Goal: Task Accomplishment & Management: Complete application form

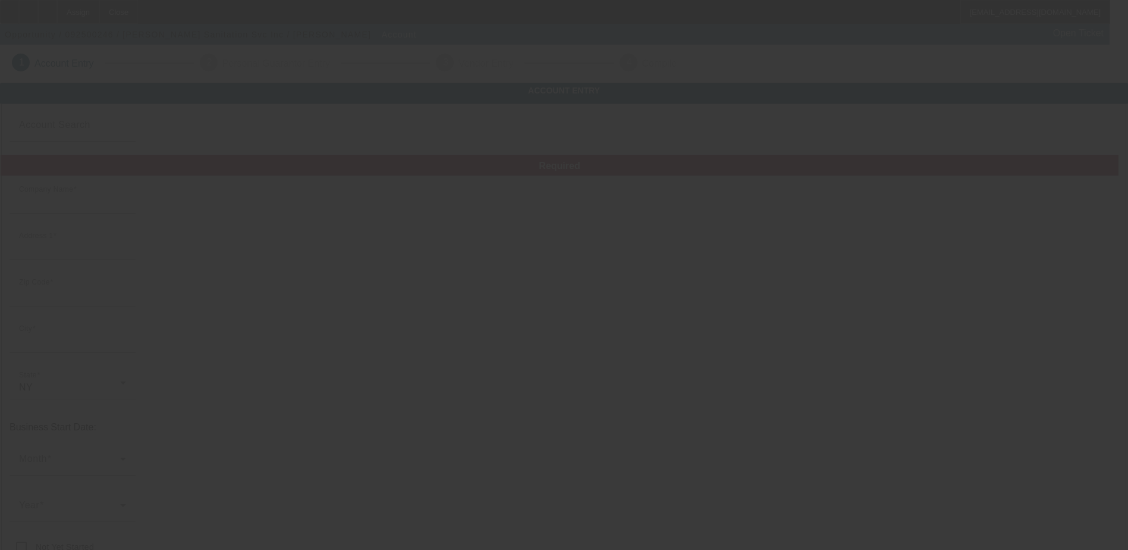
type input "[PERSON_NAME] Sanitation Svc Inc"
type input "[STREET_ADDRESS]"
type input "12524"
type input "Fishkill"
type input "[PHONE_NUMBER]"
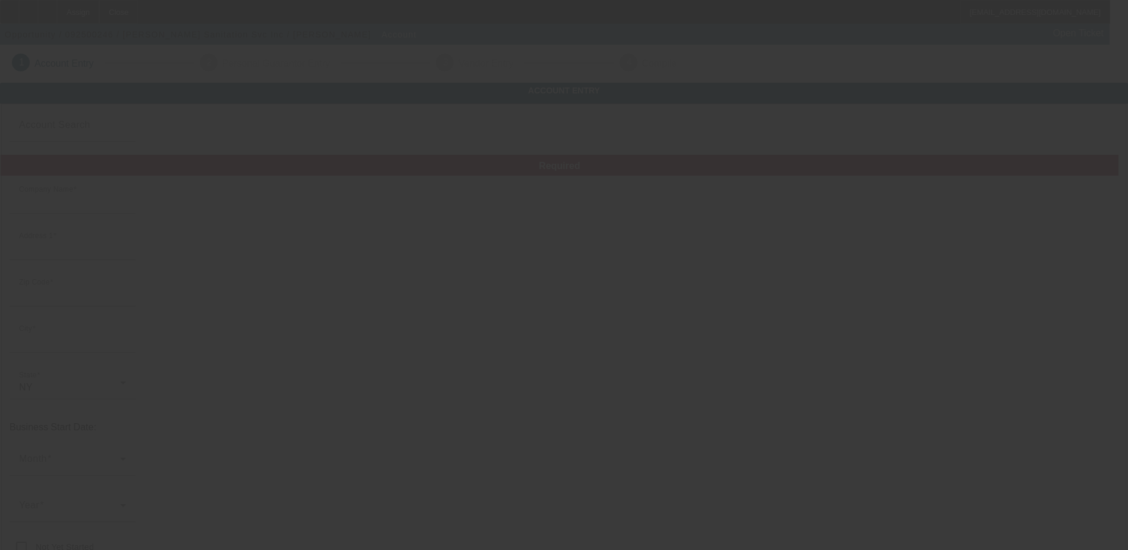
type input "# 1"
type input "[PERSON_NAME][EMAIL_ADDRESS][DOMAIN_NAME]"
type input "https://HERRINGSEPTIC.COM"
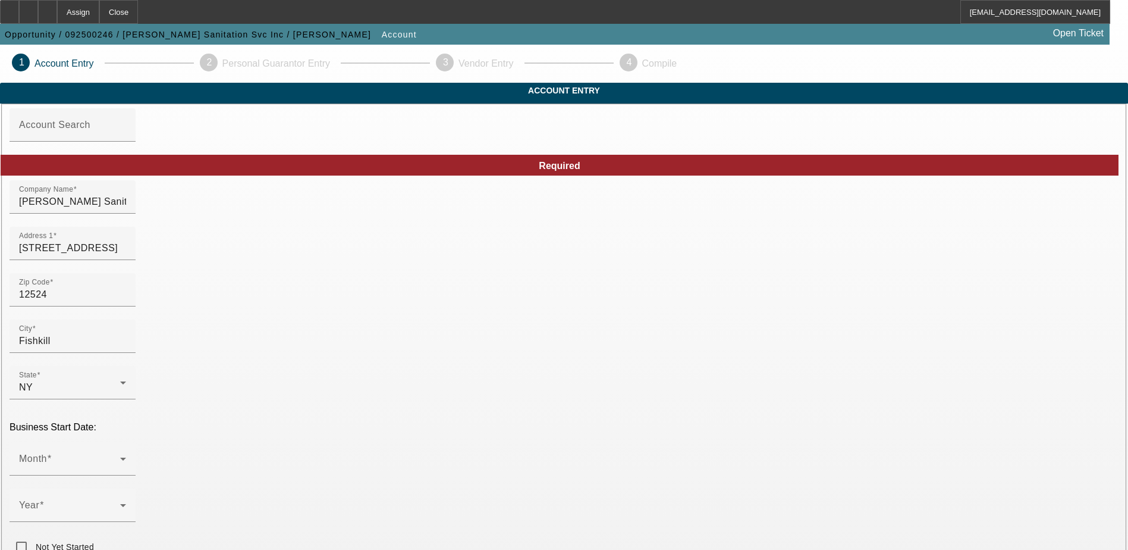
scroll to position [59, 0]
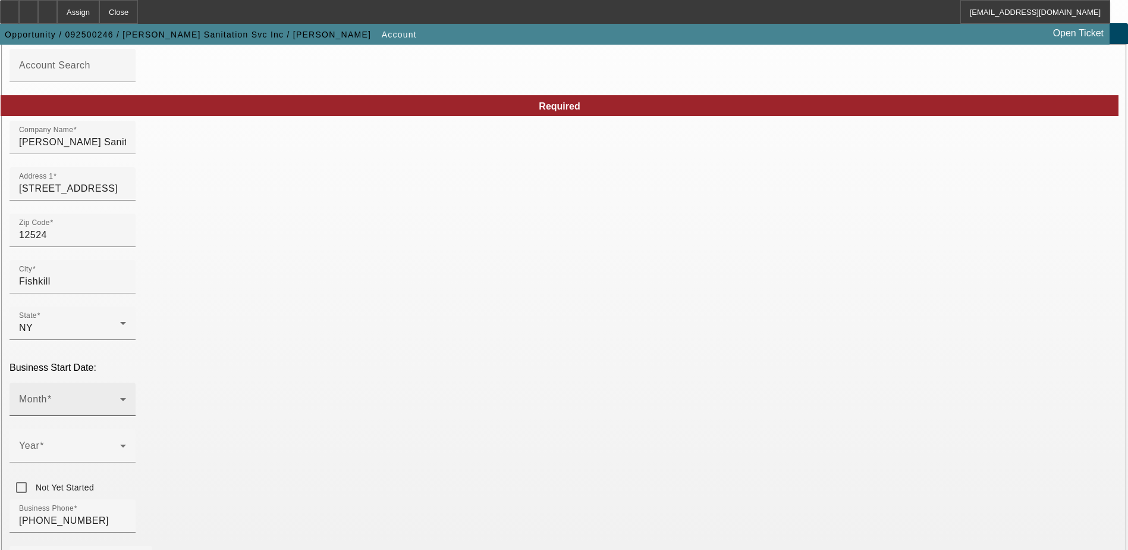
click at [126, 382] on div "Month" at bounding box center [72, 398] width 107 height 33
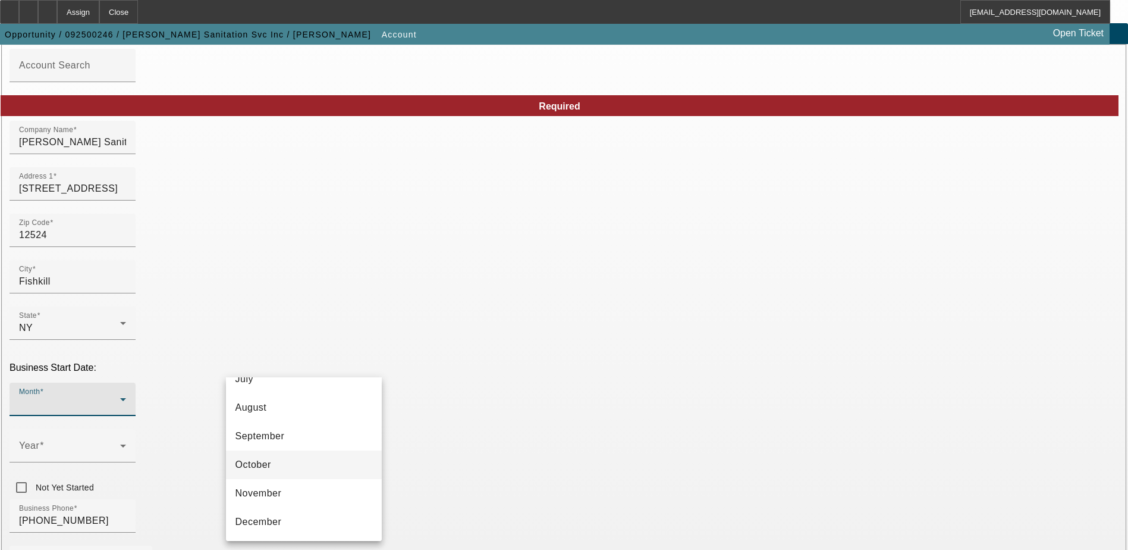
scroll to position [158, 0]
click at [268, 414] on mat-option "June" at bounding box center [304, 410] width 156 height 29
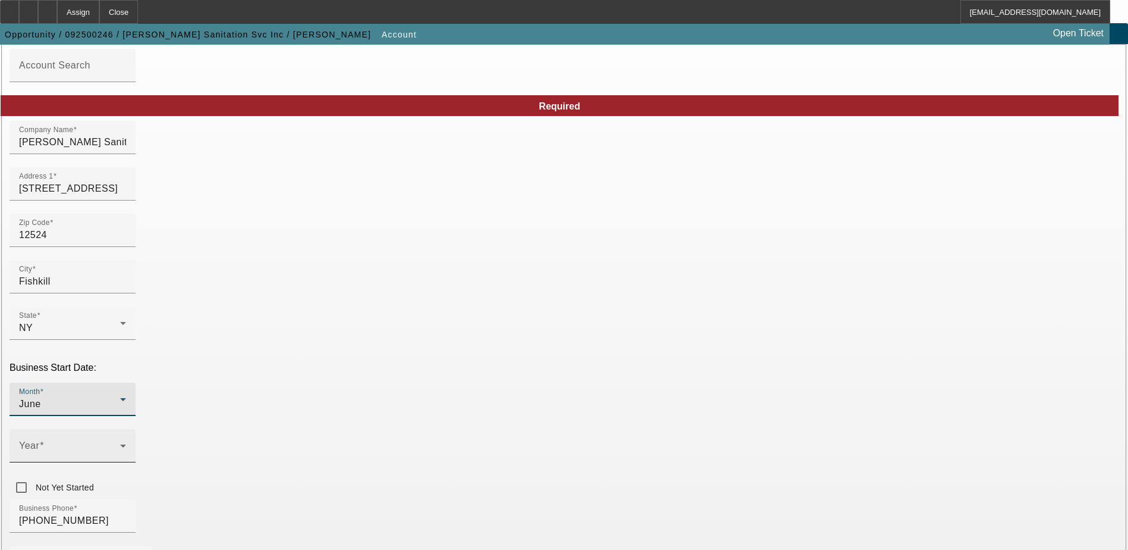
click at [120, 443] on span at bounding box center [69, 450] width 101 height 14
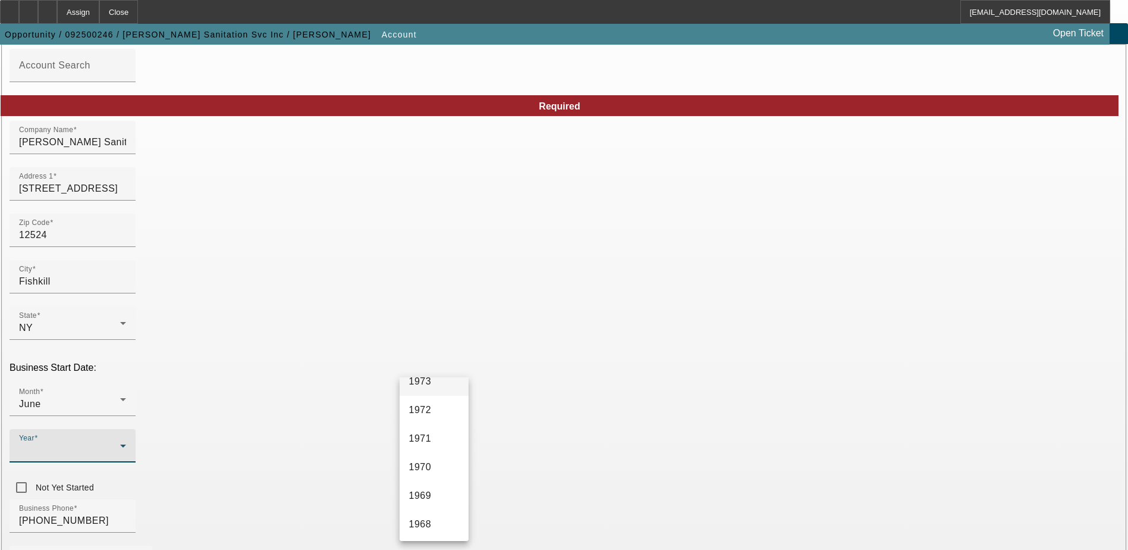
click at [441, 389] on mat-option "1973" at bounding box center [434, 381] width 69 height 29
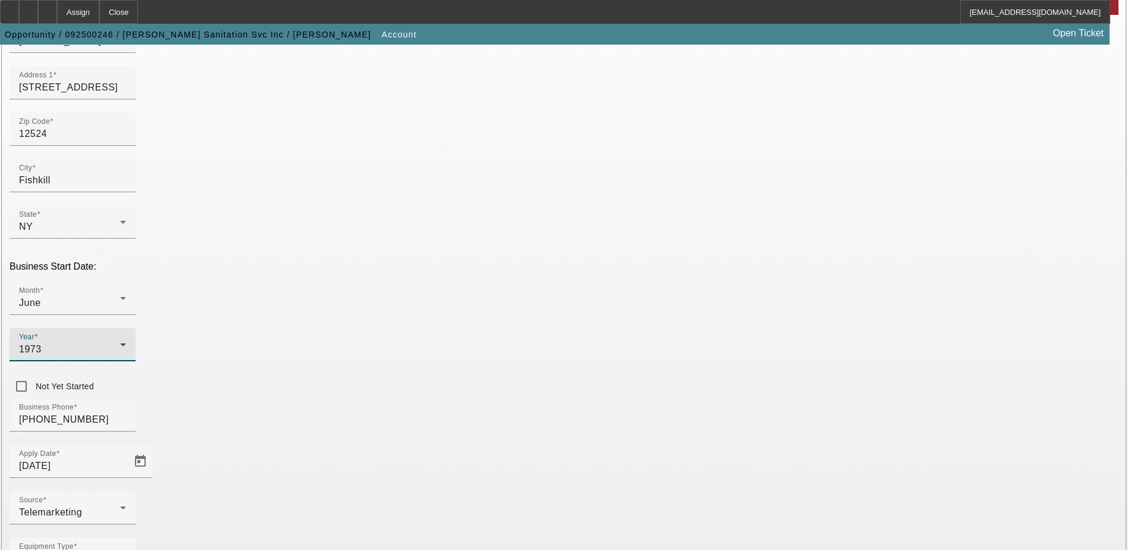
scroll to position [201, 0]
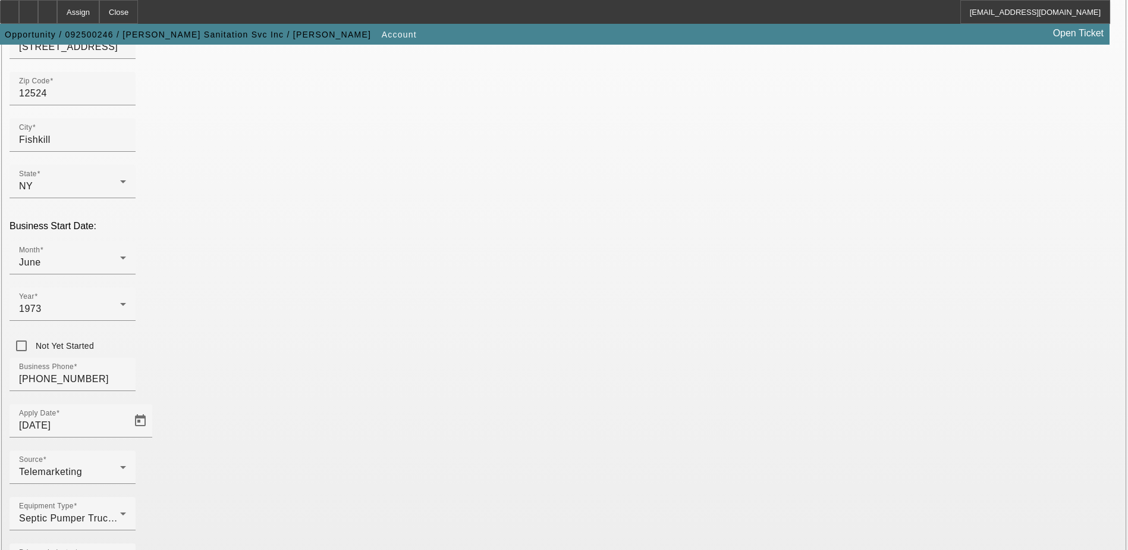
paste input "141579265"
type input "141579265"
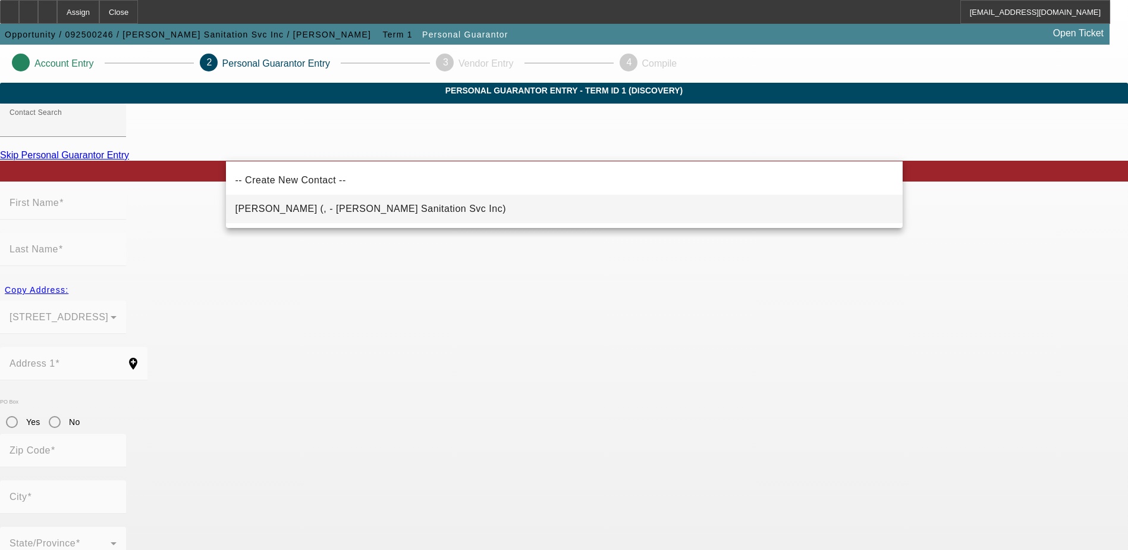
click at [441, 203] on mat-option "Herring, Sharon (, - Herring Sanitation Svc Inc)" at bounding box center [564, 209] width 677 height 29
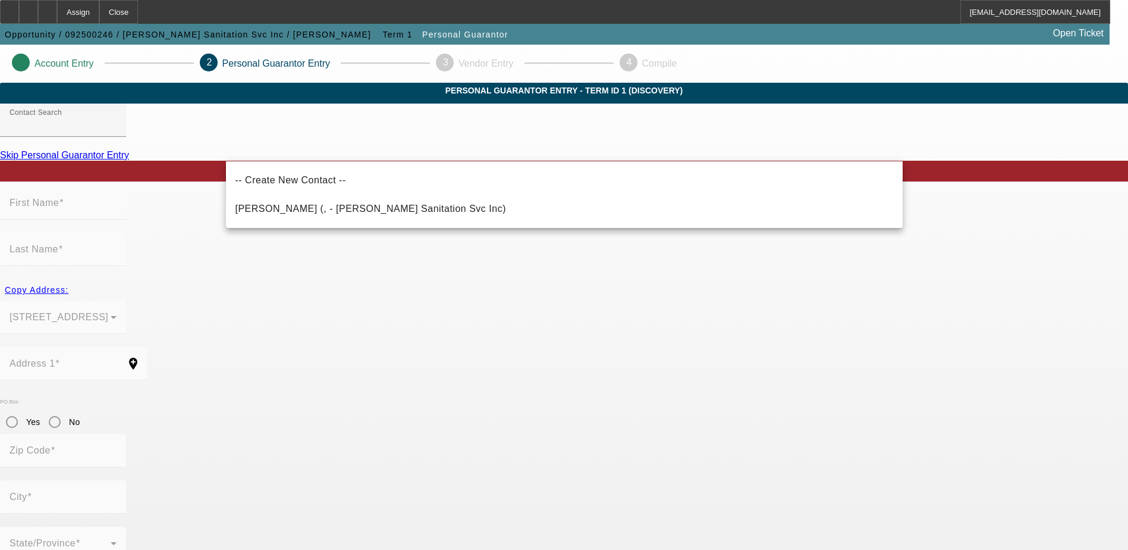
type input "Herring, Sharon (, - Herring Sanitation Svc Inc)"
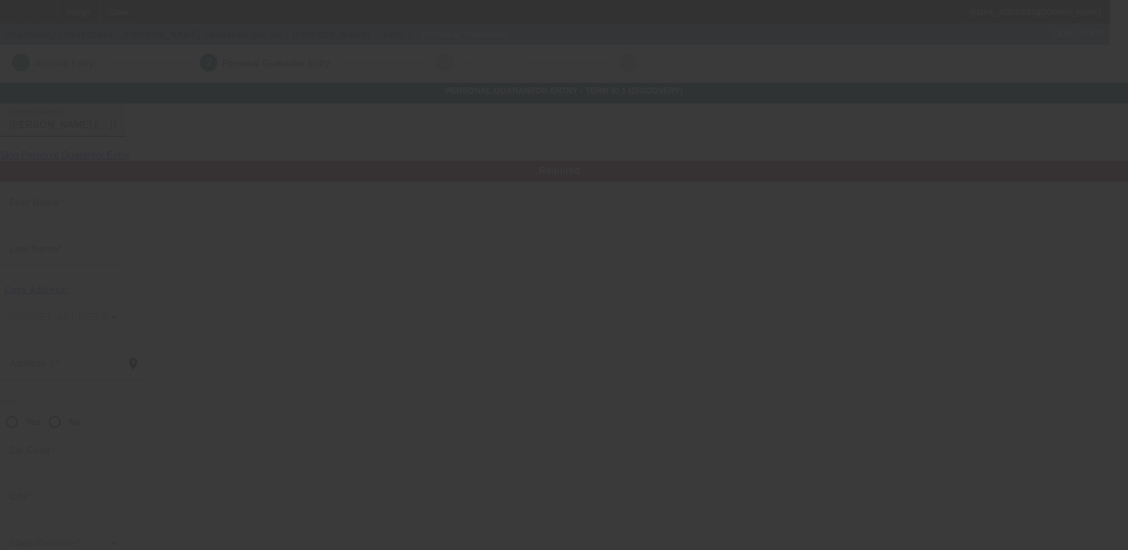
type input "Sharon"
type input "Herring"
radio input "true"
type input "[PHONE_NUMBER]"
type input "herring@herringseptic.com"
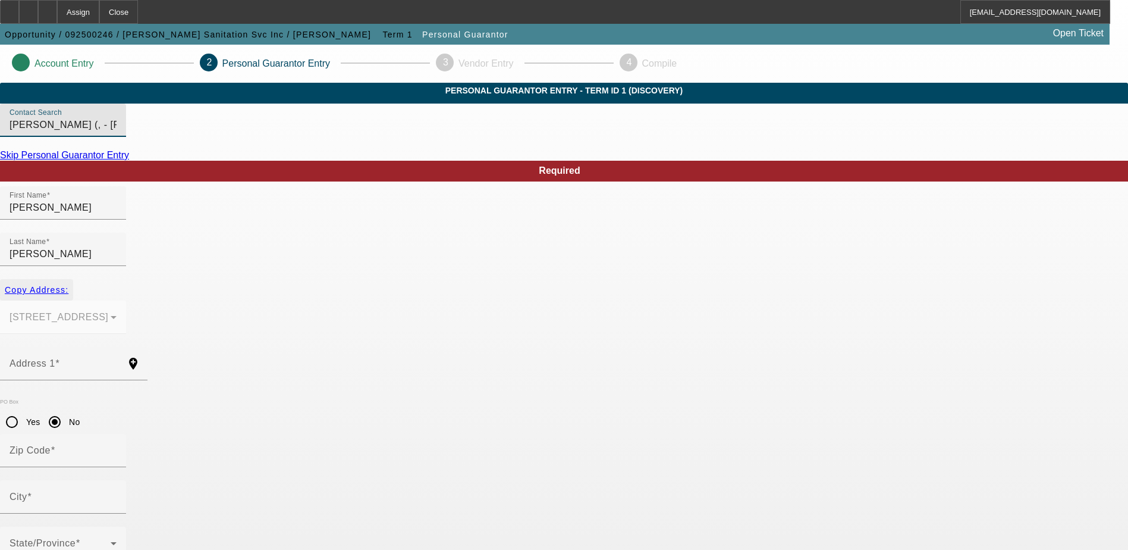
click at [68, 285] on span "Copy Address:" at bounding box center [37, 290] width 64 height 10
type input "146 Old Route 9"
radio input "false"
type input "12524"
type input "Fishkill"
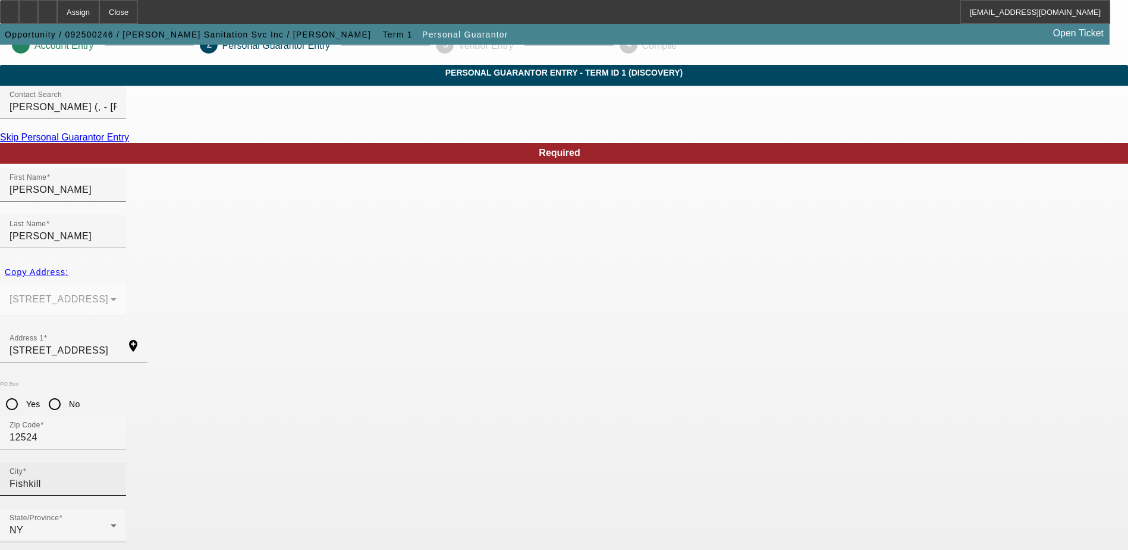
scroll to position [32, 0]
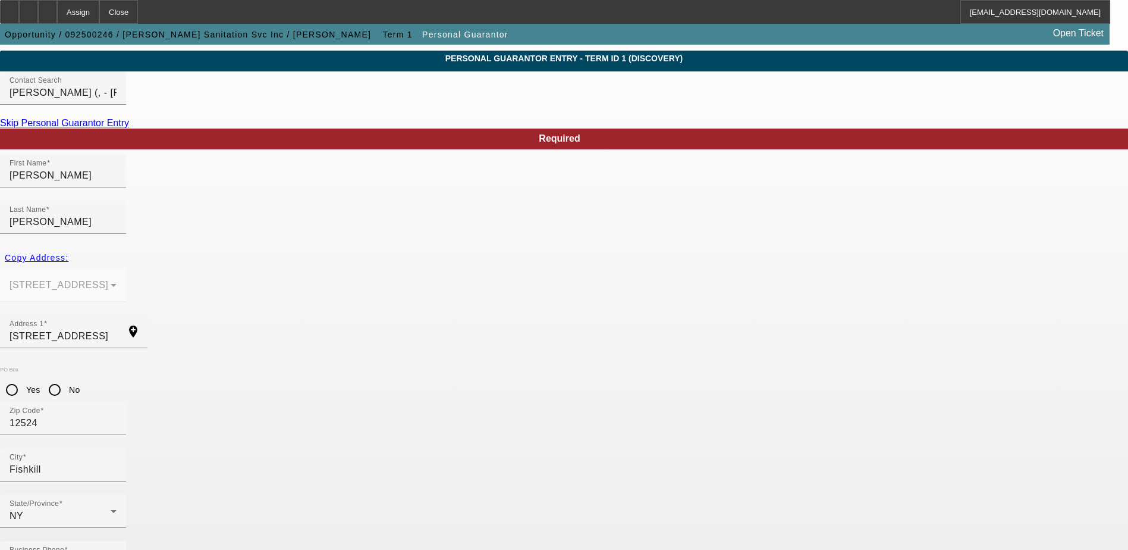
paste input "065-42-4069"
type input "065-42-4069"
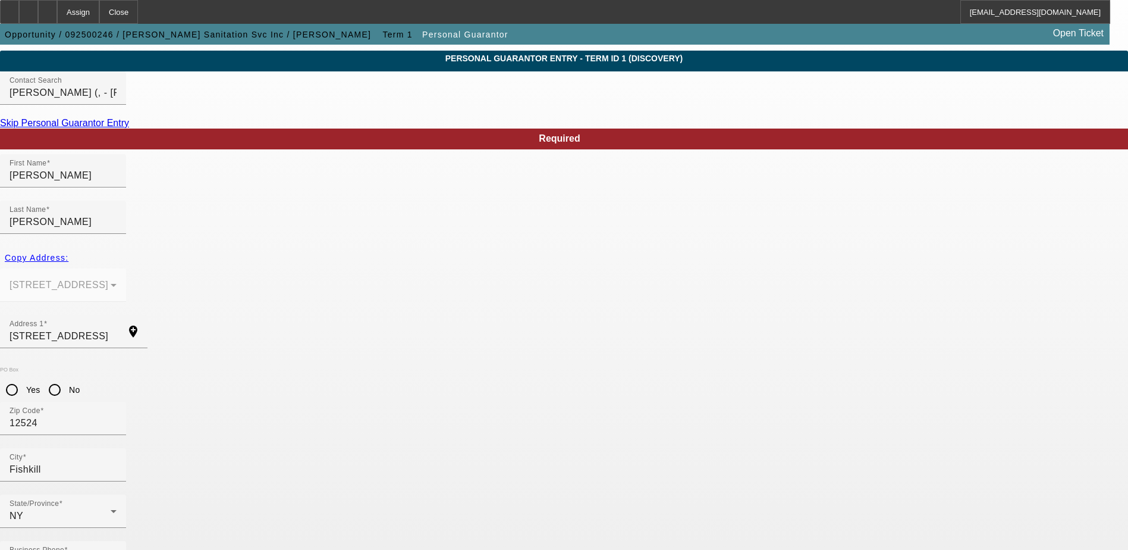
type input "49"
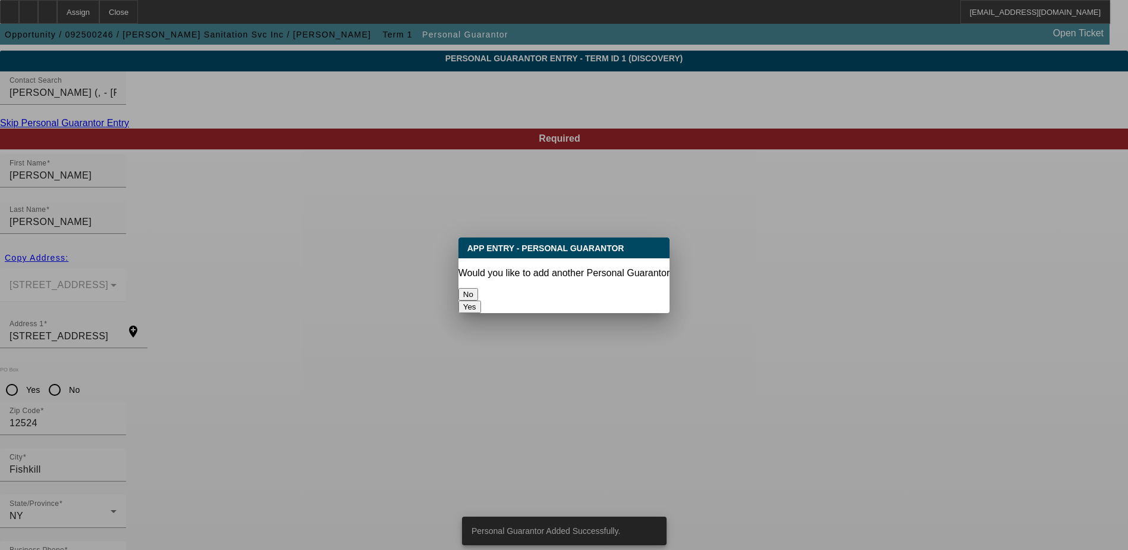
scroll to position [0, 0]
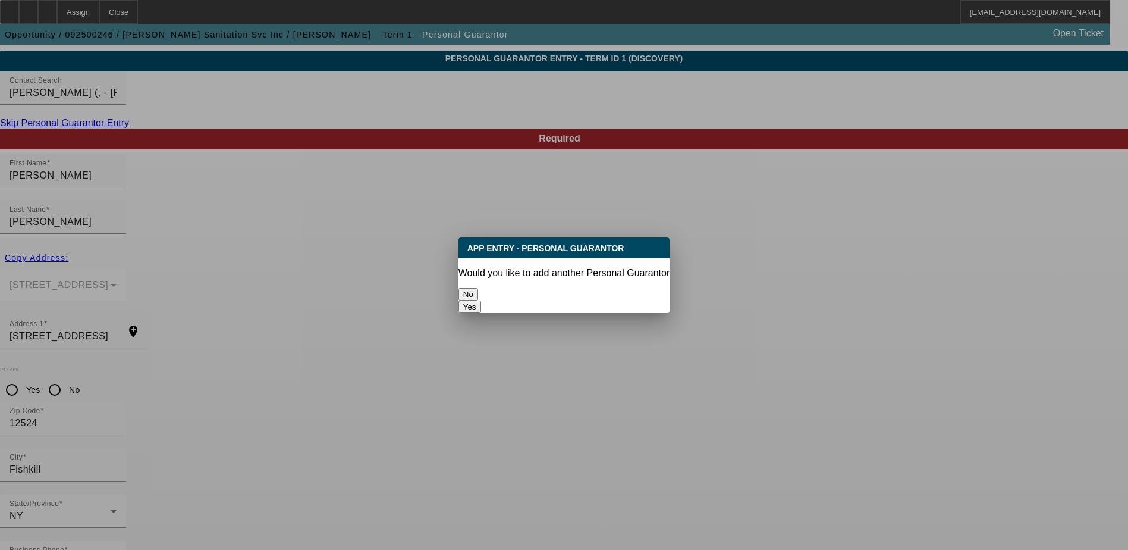
click at [481, 300] on button "Yes" at bounding box center [470, 306] width 23 height 12
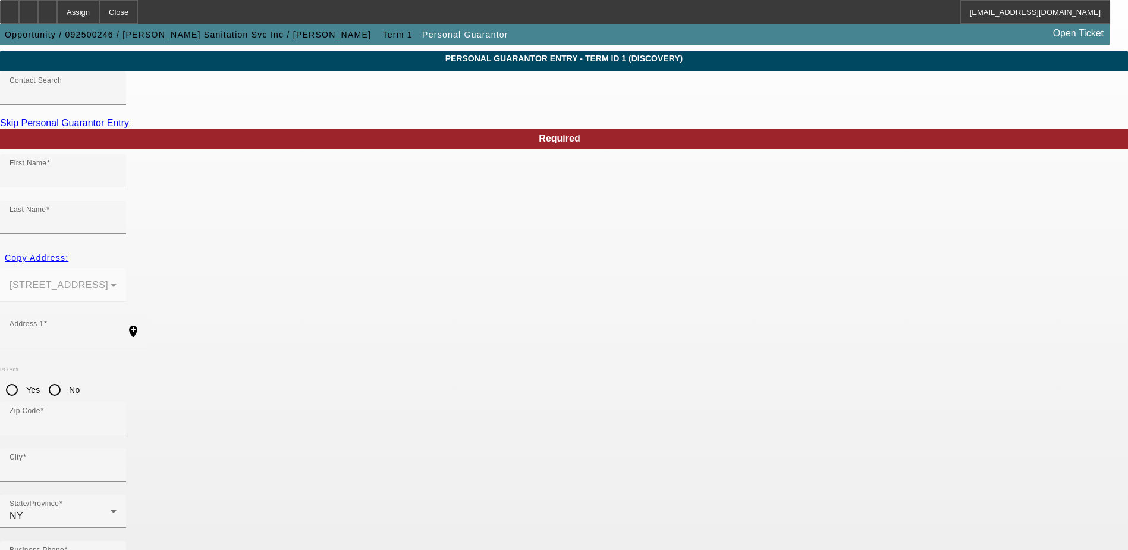
scroll to position [32, 0]
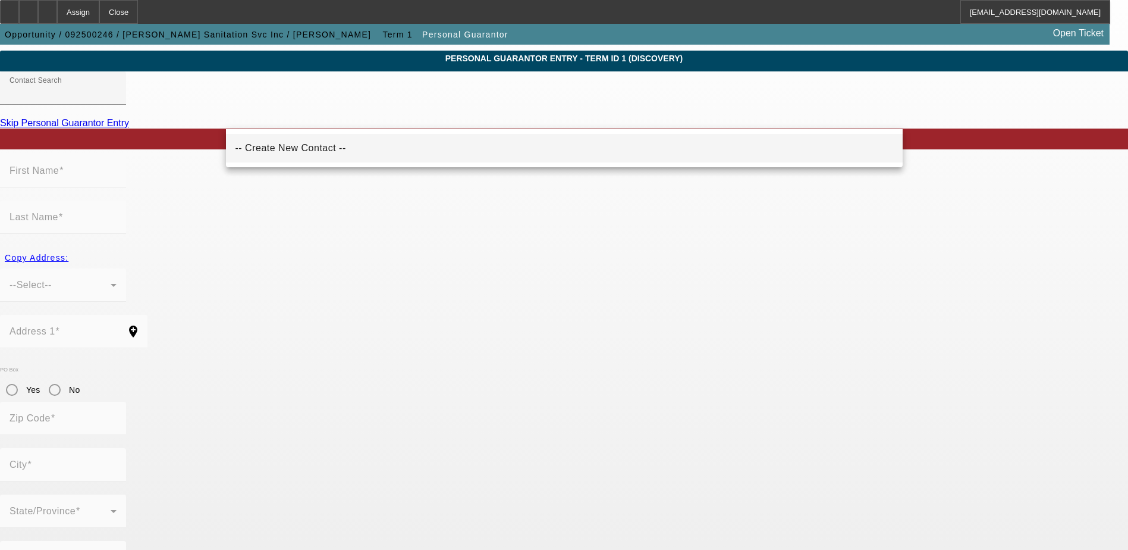
click at [334, 147] on mat-option "-- Create New Contact --" at bounding box center [564, 148] width 677 height 29
type input "-- Create New Contact --"
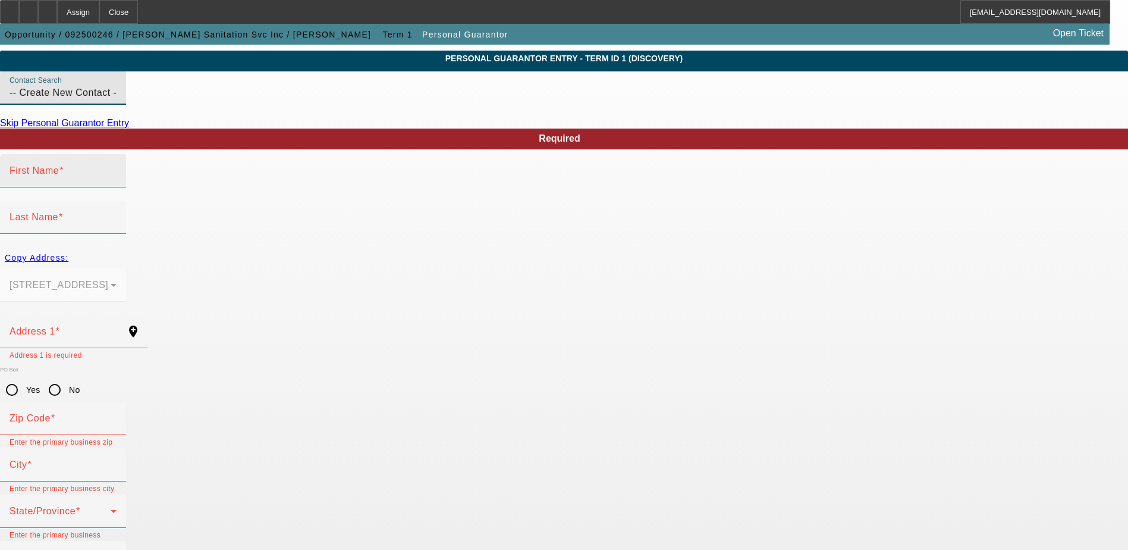
click at [117, 187] on div "First Name" at bounding box center [63, 170] width 107 height 33
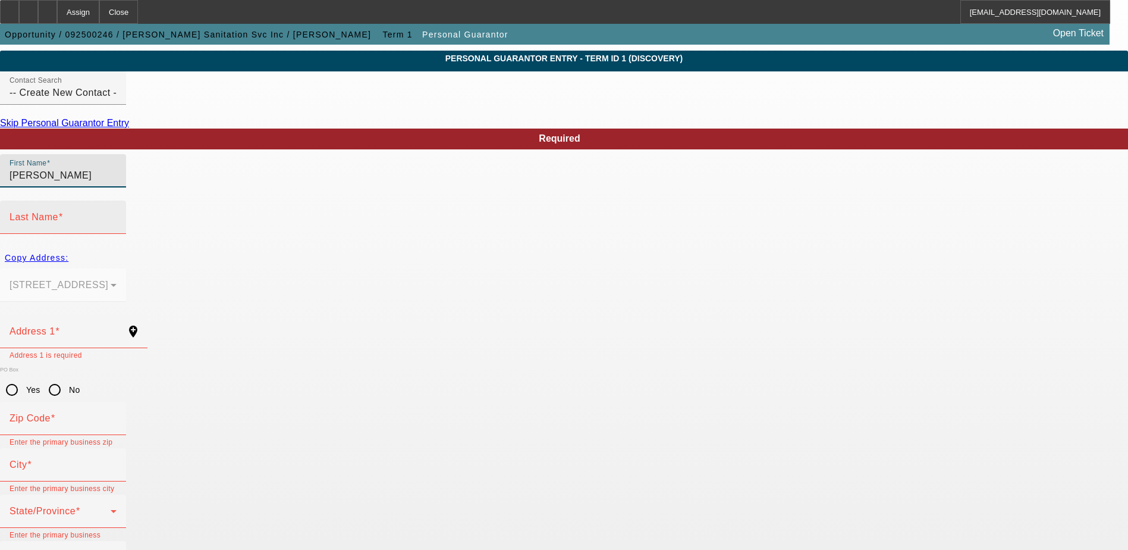
type input "James"
click at [117, 215] on input "Last Name" at bounding box center [63, 222] width 107 height 14
type input "Herring"
click at [264, 247] on div "Copy Address:" at bounding box center [564, 257] width 1128 height 21
click at [265, 247] on div "Copy Address:" at bounding box center [564, 257] width 1128 height 21
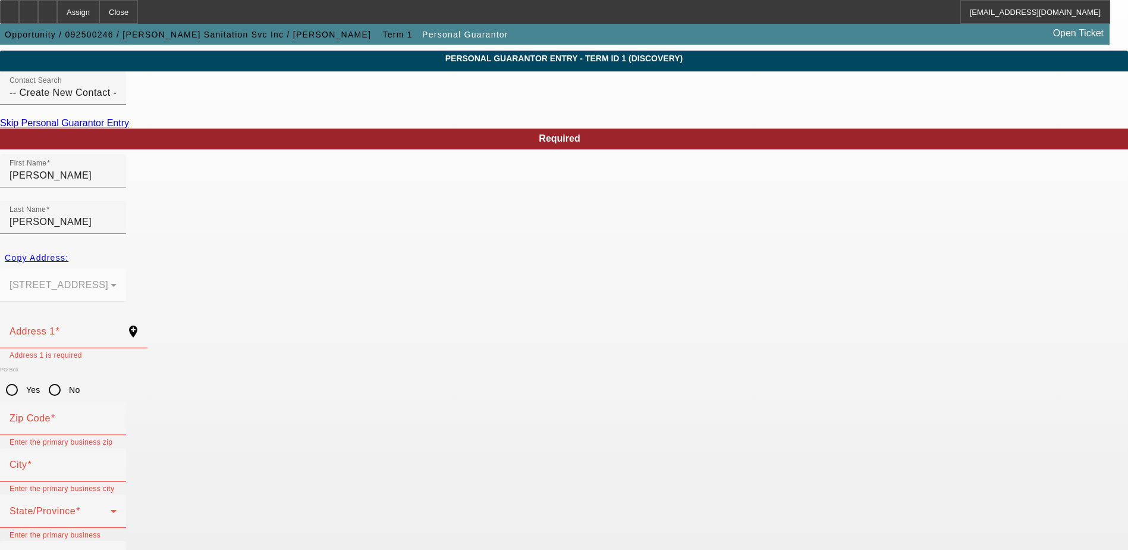
click at [255, 247] on div "Copy Address:" at bounding box center [564, 257] width 1128 height 21
click at [265, 247] on div "Copy Address:" at bounding box center [564, 257] width 1128 height 21
click at [117, 315] on div "Address 1" at bounding box center [63, 331] width 107 height 33
click at [267, 247] on div "Copy Address:" at bounding box center [564, 257] width 1128 height 21
click at [126, 268] on mat-form-field "146 Old Route 9 # 1 Fishkill, NY 12524" at bounding box center [63, 291] width 126 height 46
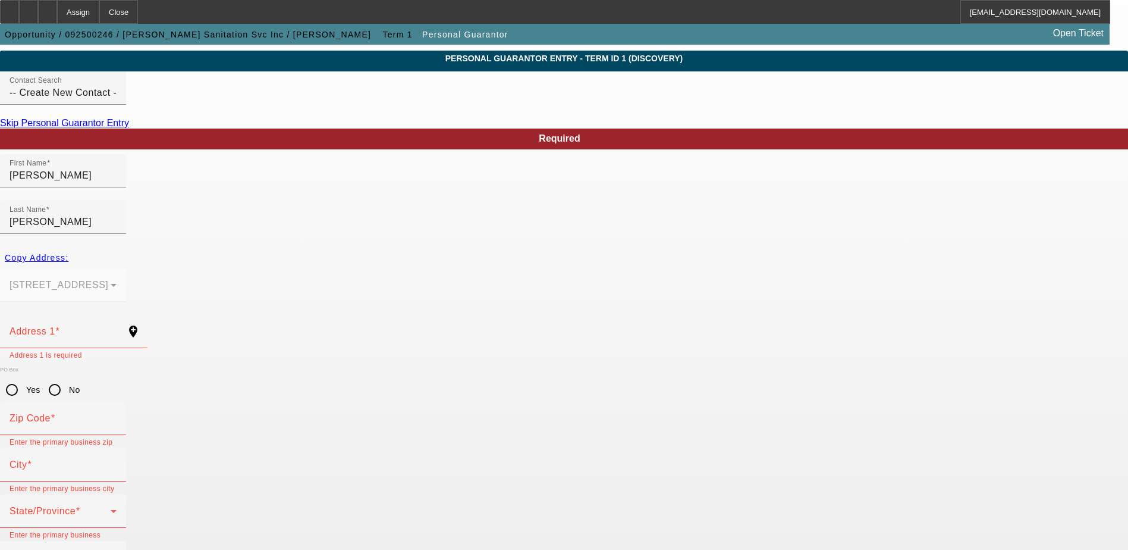
click at [560, 268] on div "146 Old Route 9 # 1 Fishkill, NY 12524" at bounding box center [564, 291] width 1128 height 46
click at [117, 315] on div "Address 1" at bounding box center [63, 331] width 107 height 33
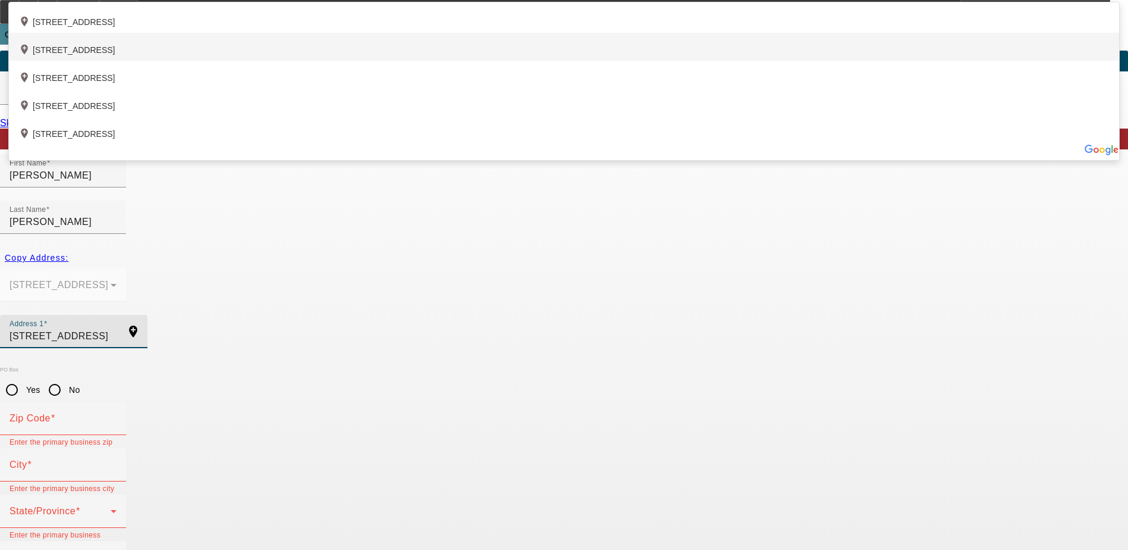
type input "146 Old Route 9"
click at [393, 61] on div "add_location 146 Old Route 9, Fishkill, NY 12524, US" at bounding box center [564, 47] width 1111 height 28
type input "12524"
type input "Fishkill"
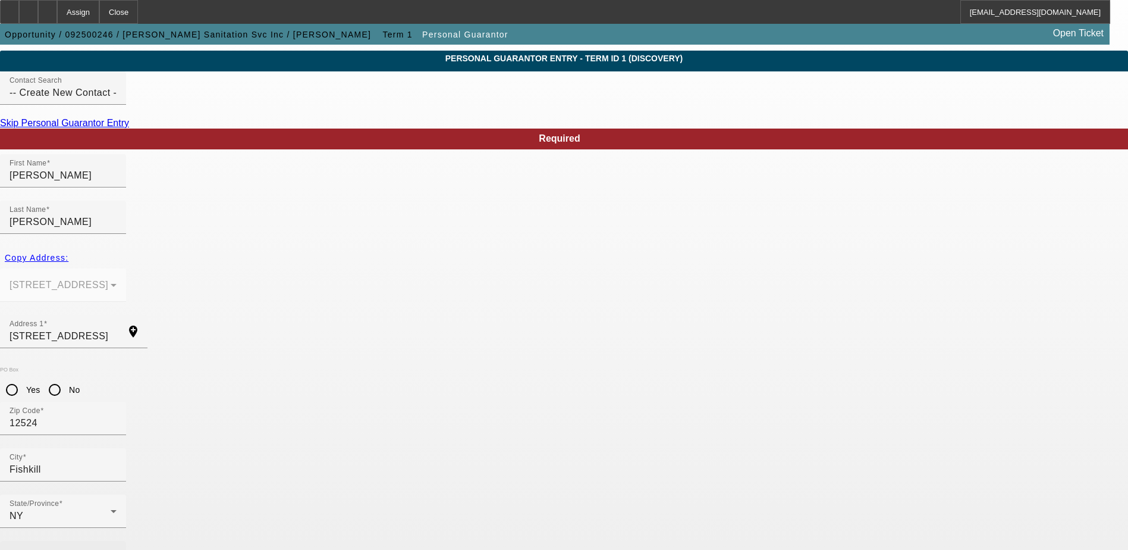
click at [117, 541] on div "Business Phone" at bounding box center [63, 557] width 107 height 33
paste input "[PHONE_NUMBER]"
type input "[PHONE_NUMBER]"
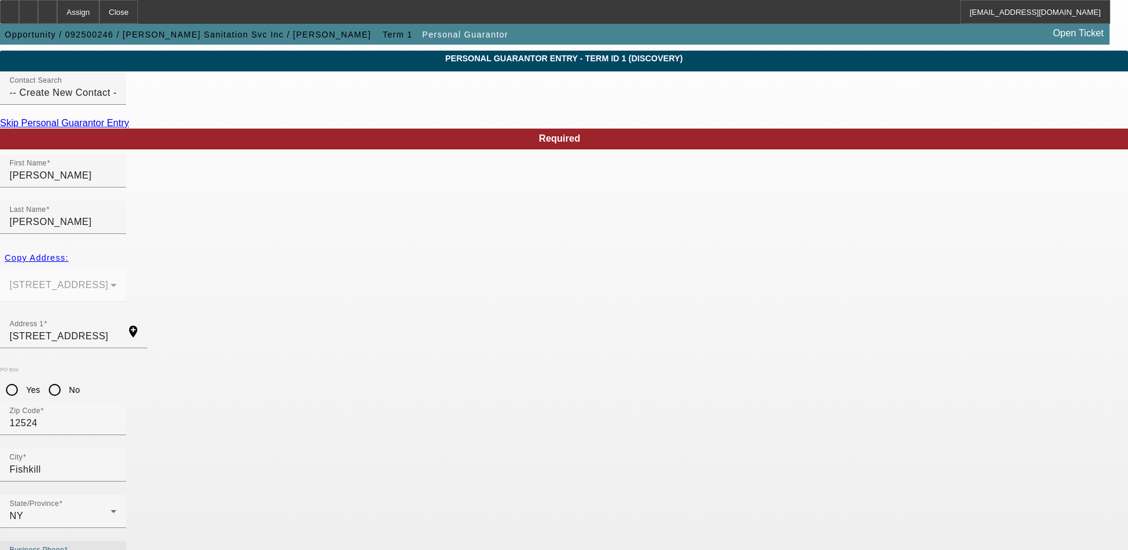
paste input "009-38-6146"
type input "009-38-6146"
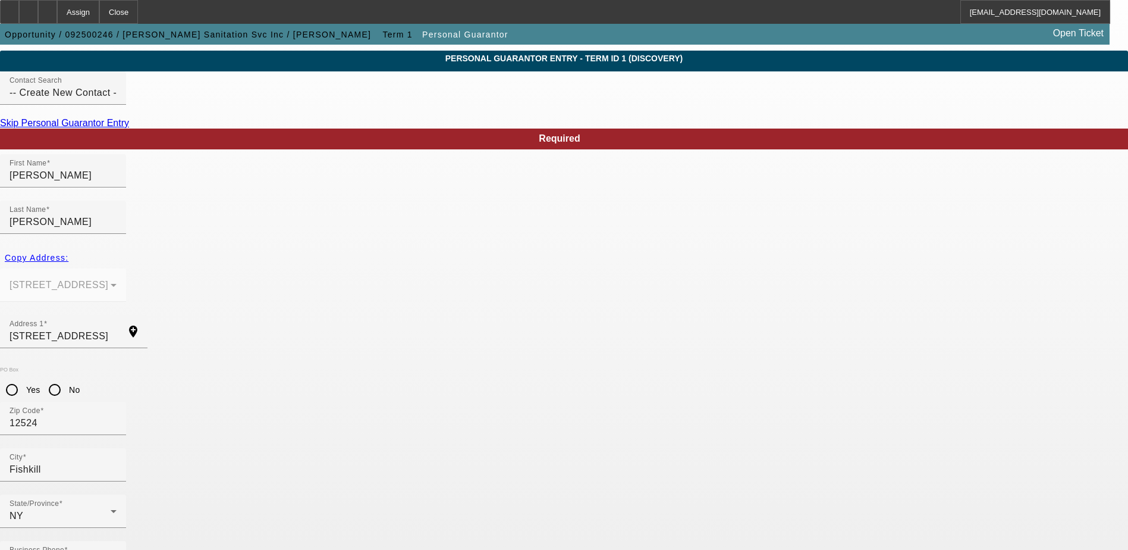
paste input "erring@herringseptic.com"
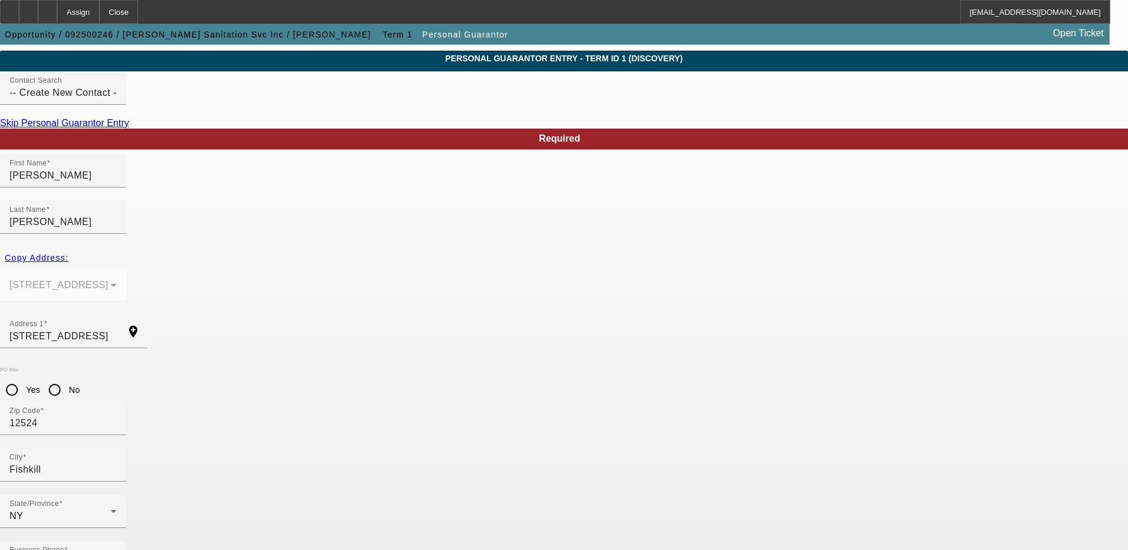
type input "herring@herringseptic.com"
type input "51"
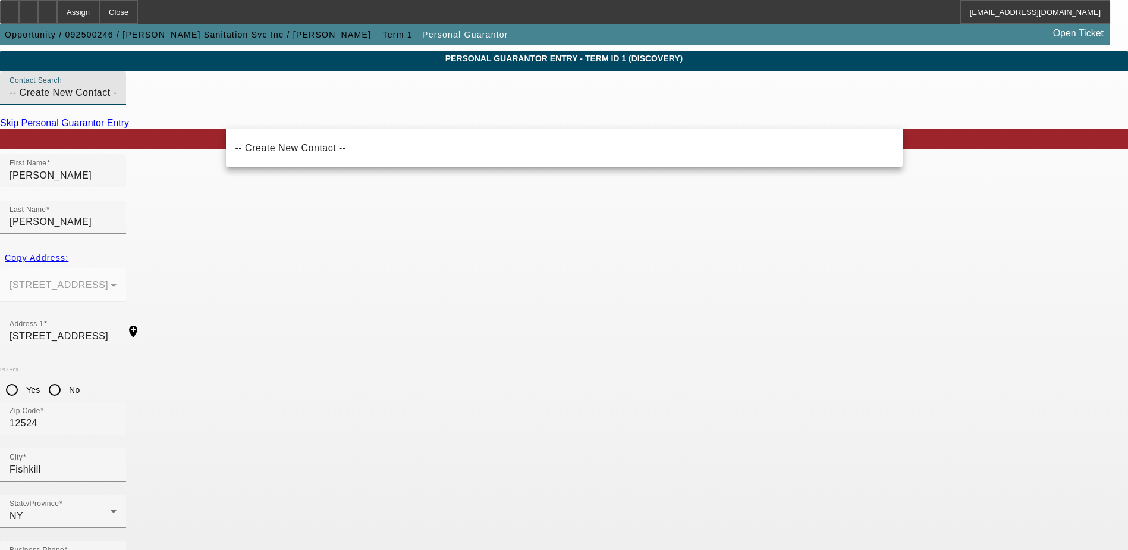
click at [117, 100] on input "-- Create New Contact --" at bounding box center [63, 93] width 107 height 14
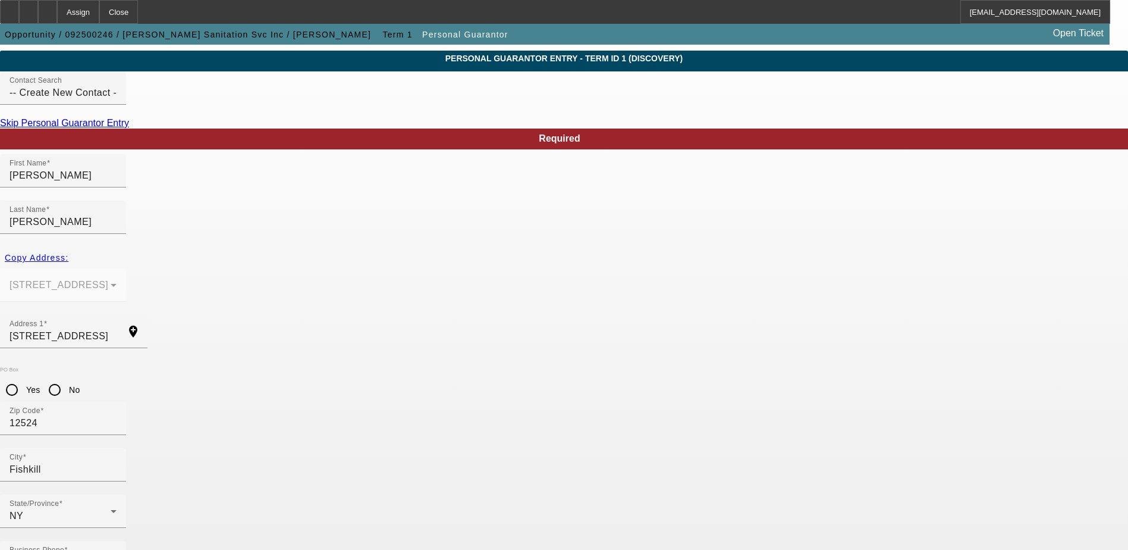
click at [257, 247] on div "Copy Address:" at bounding box center [564, 257] width 1128 height 21
click at [67, 378] on input "No" at bounding box center [55, 390] width 24 height 24
radio input "true"
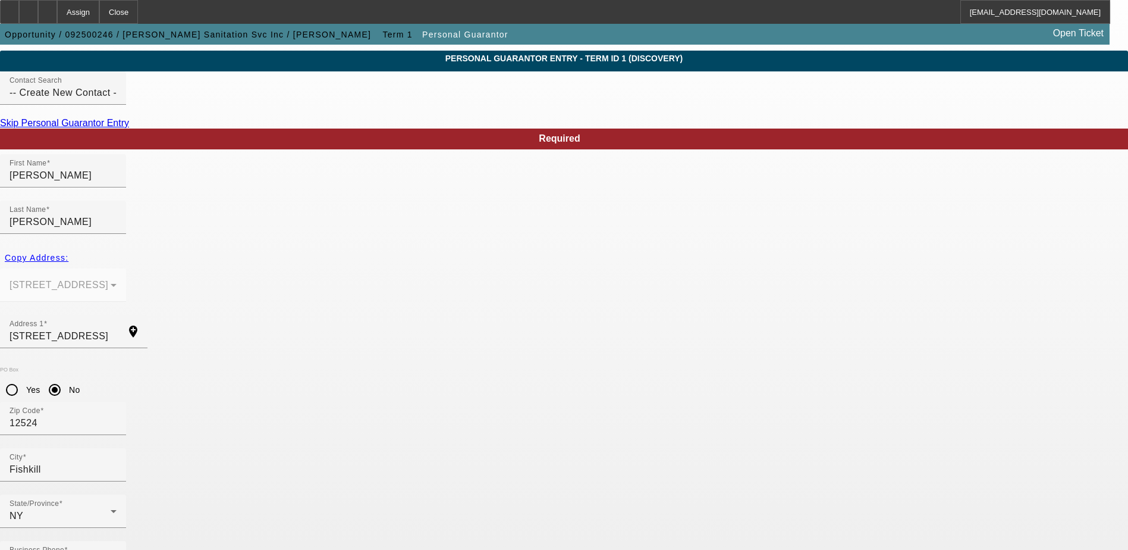
click at [129, 128] on link "Skip Personal Guarantor Entry" at bounding box center [64, 123] width 129 height 10
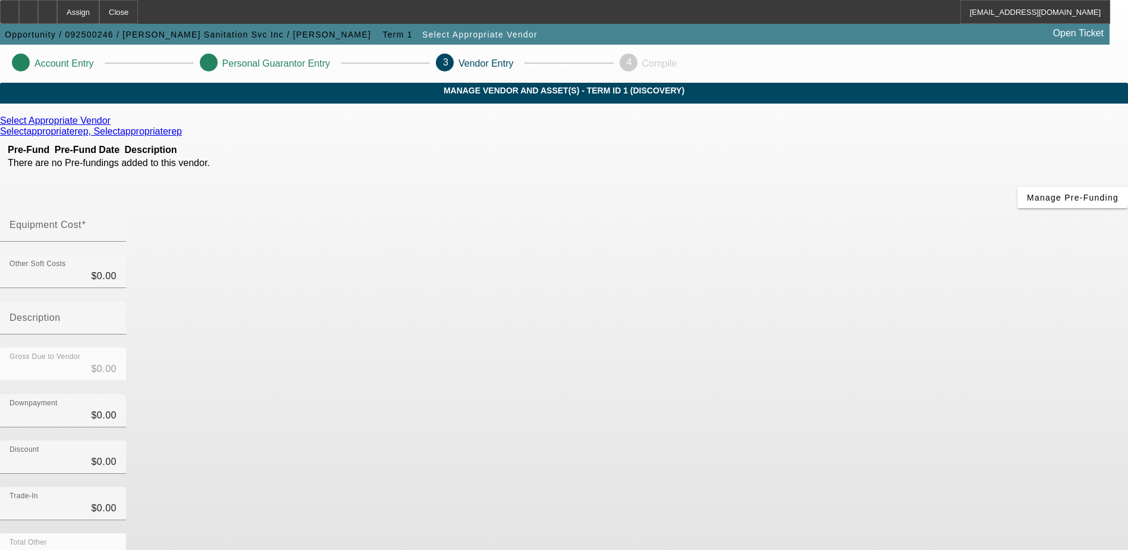
click at [114, 126] on icon at bounding box center [114, 120] width 0 height 10
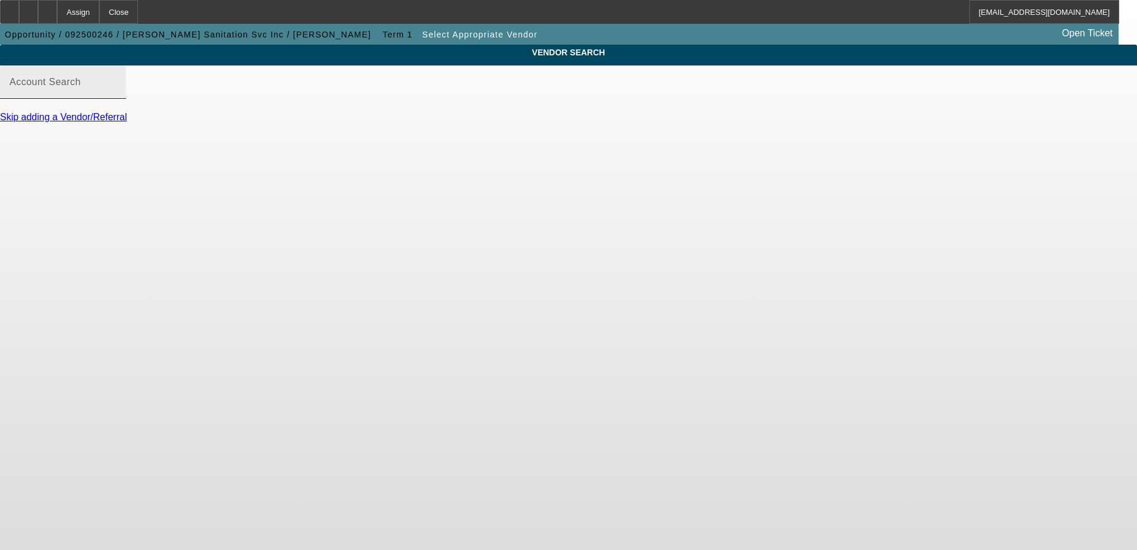
click at [117, 82] on div "Account Search" at bounding box center [63, 81] width 107 height 33
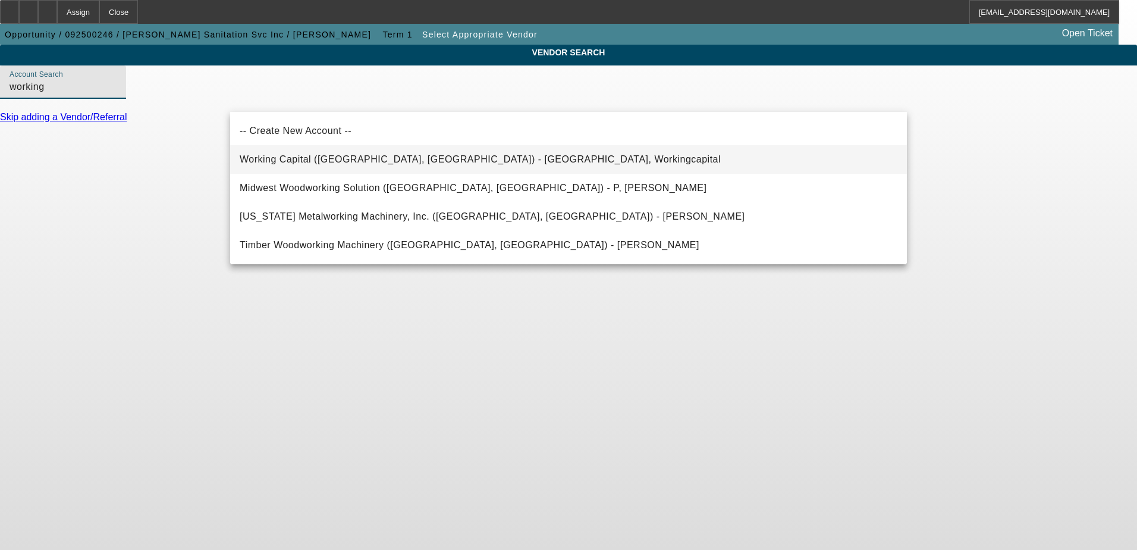
click at [377, 150] on mat-option "Working Capital (Northbrook, IL) - Workingcapital, Workingcapital" at bounding box center [568, 159] width 677 height 29
type input "Working Capital (Northbrook, IL) - Workingcapital, Workingcapital"
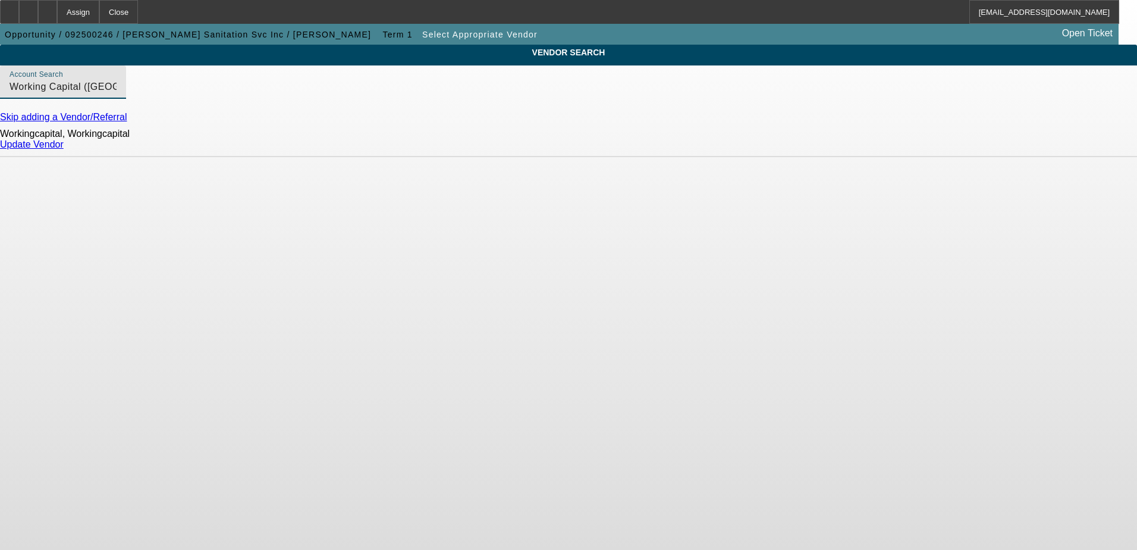
click at [64, 149] on link "Update Vendor" at bounding box center [32, 144] width 64 height 10
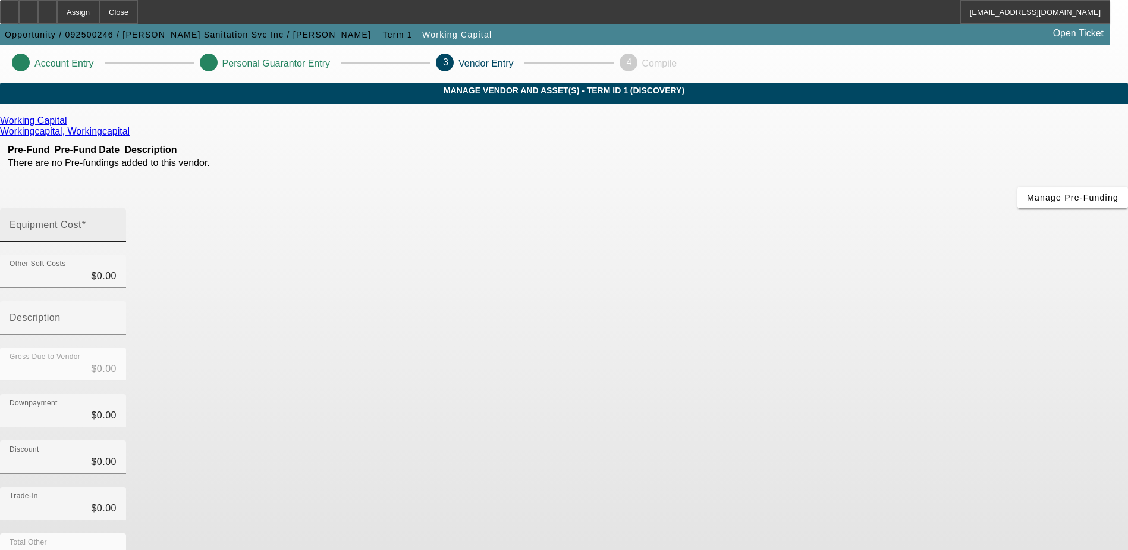
click at [81, 219] on mat-label "Equipment Cost" at bounding box center [46, 224] width 72 height 10
click at [117, 222] on input "Equipment Cost" at bounding box center [63, 229] width 107 height 14
type input "1"
type input "$1.00"
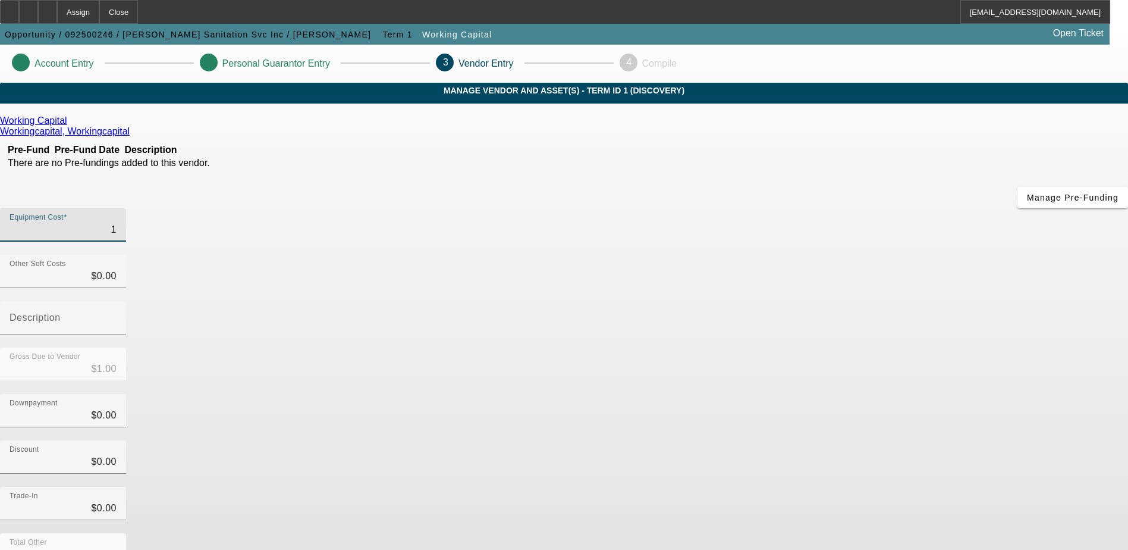
type input "10"
type input "$10.00"
type input "100"
type input "$100.00"
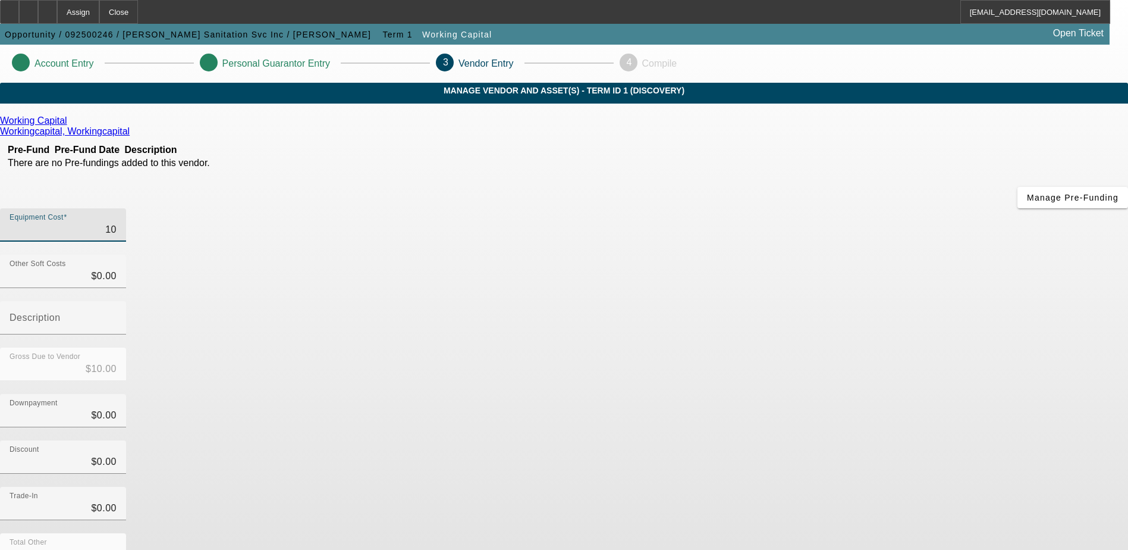
type input "$100.00"
type input "1000"
type input "$1,000.00"
type input "10000"
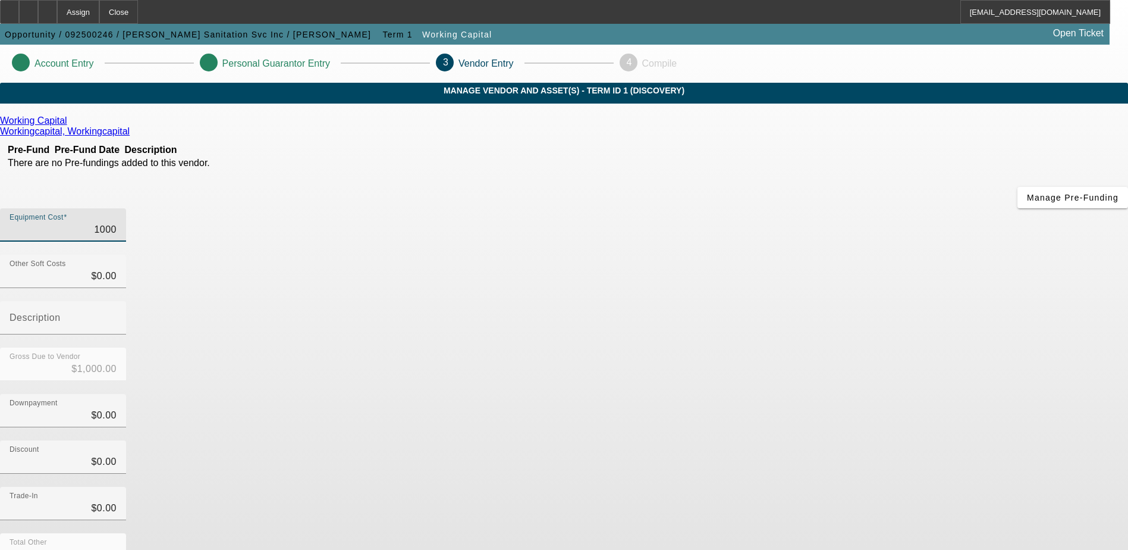
type input "$10,000.00"
type input "100000"
type input "$100,000.00"
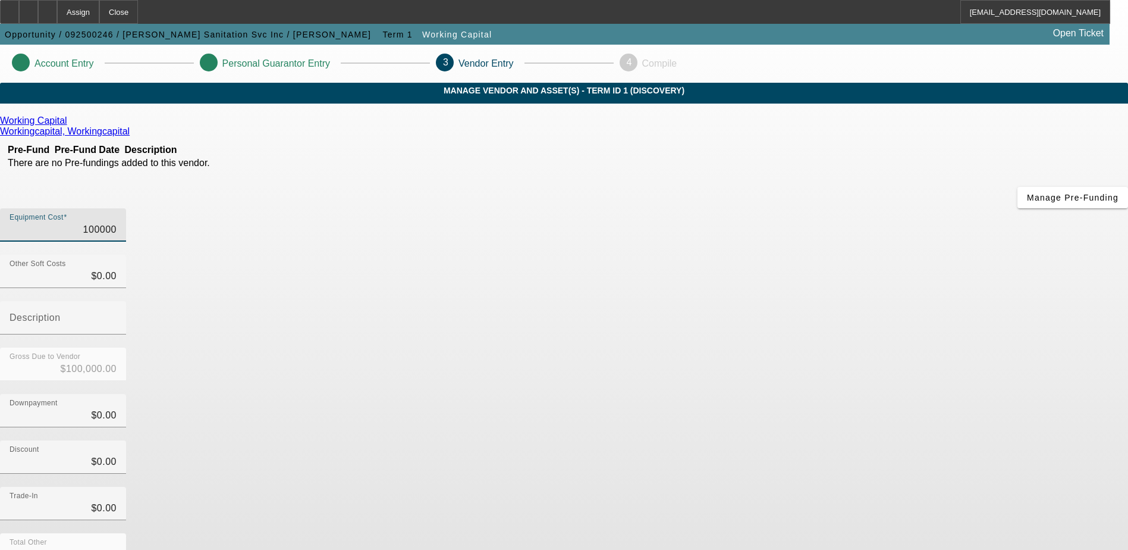
type input "$100,000.00"
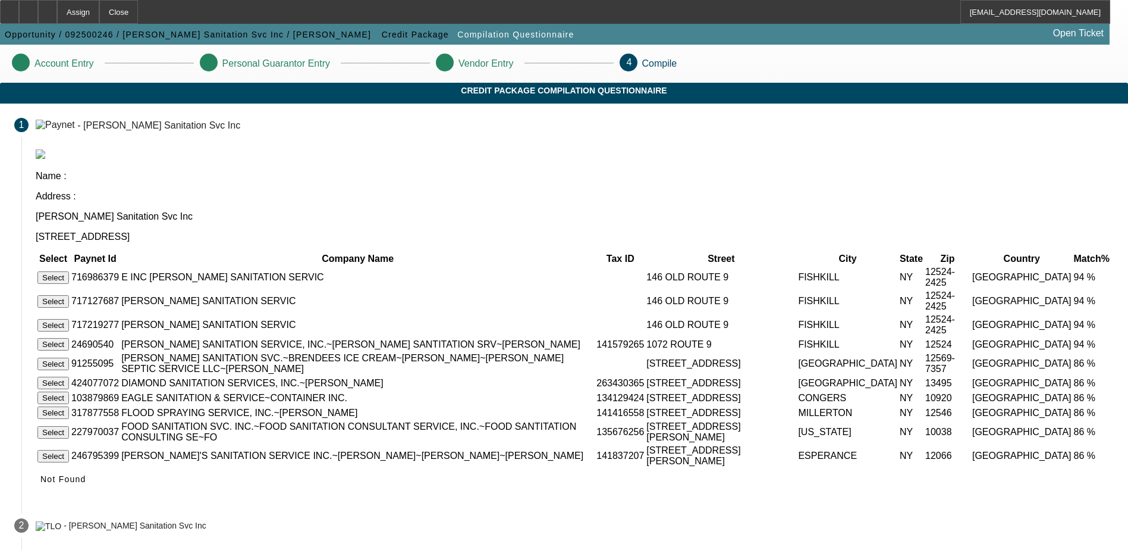
click at [69, 271] on button "Select" at bounding box center [53, 277] width 32 height 12
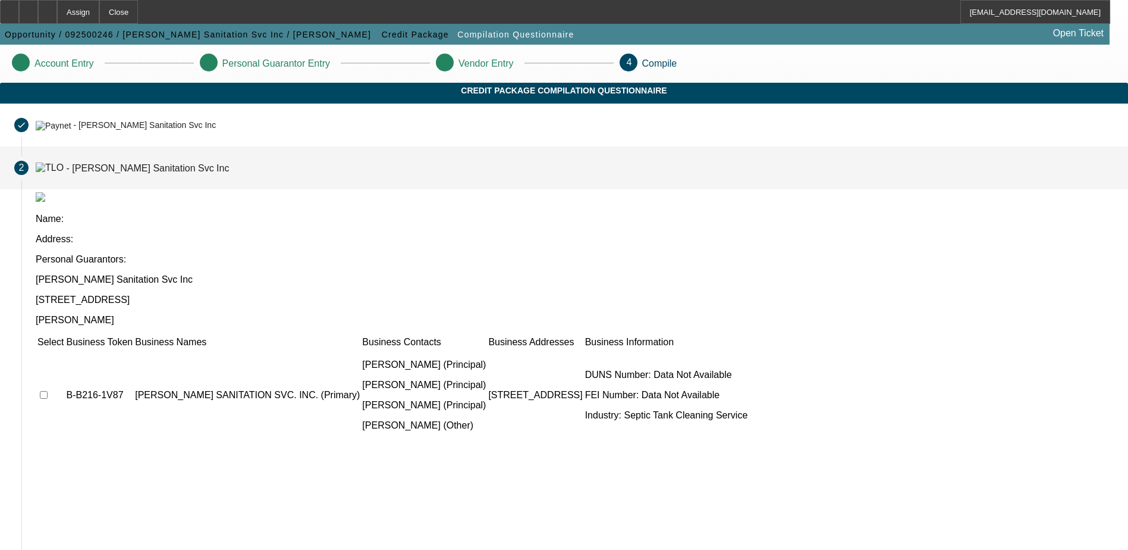
scroll to position [3, 0]
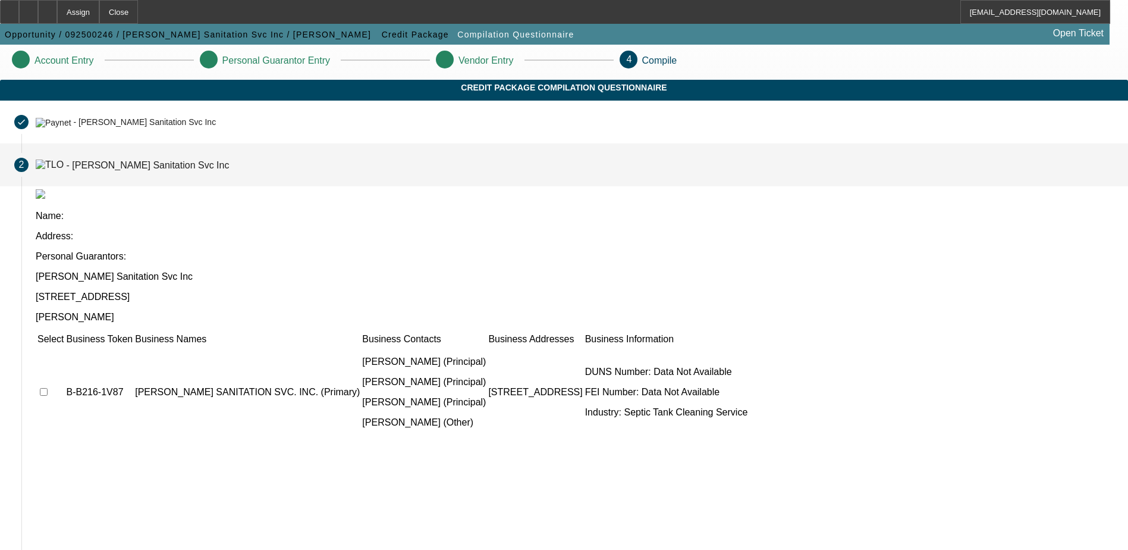
click at [48, 388] on input "checkbox" at bounding box center [44, 392] width 8 height 8
checkbox input "true"
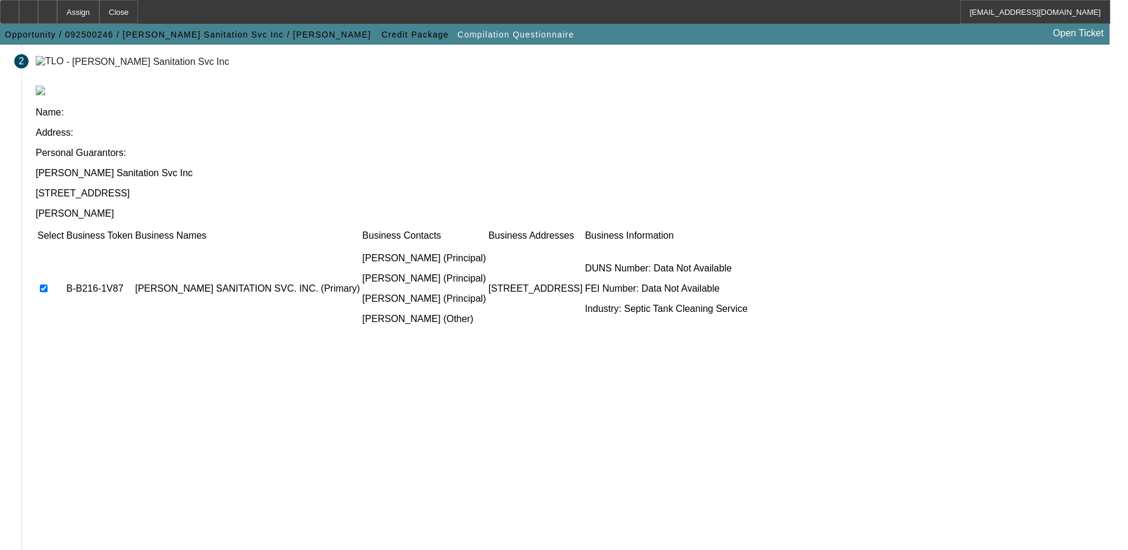
scroll to position [108, 0]
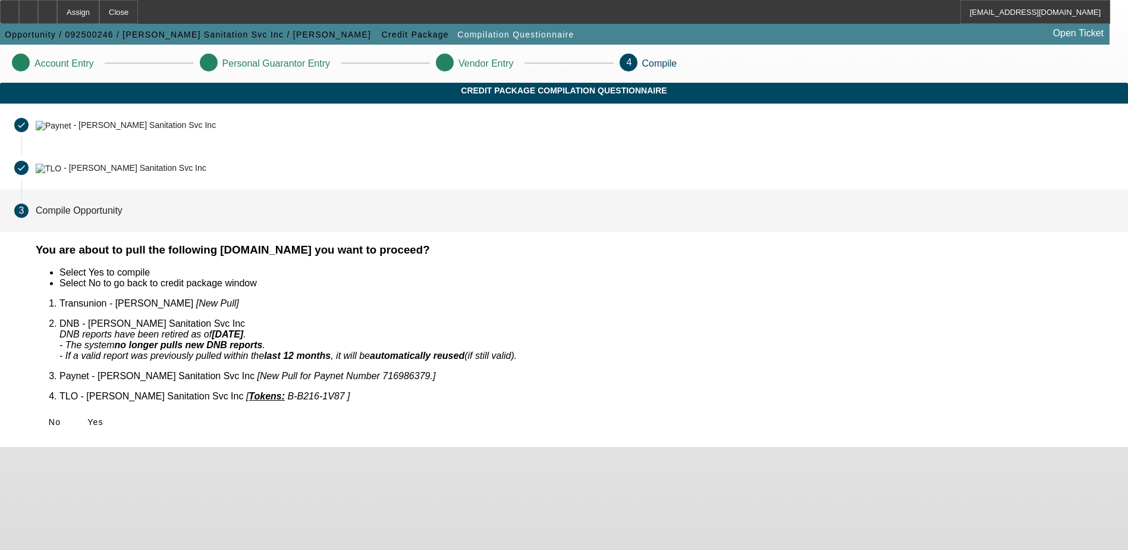
scroll to position [0, 0]
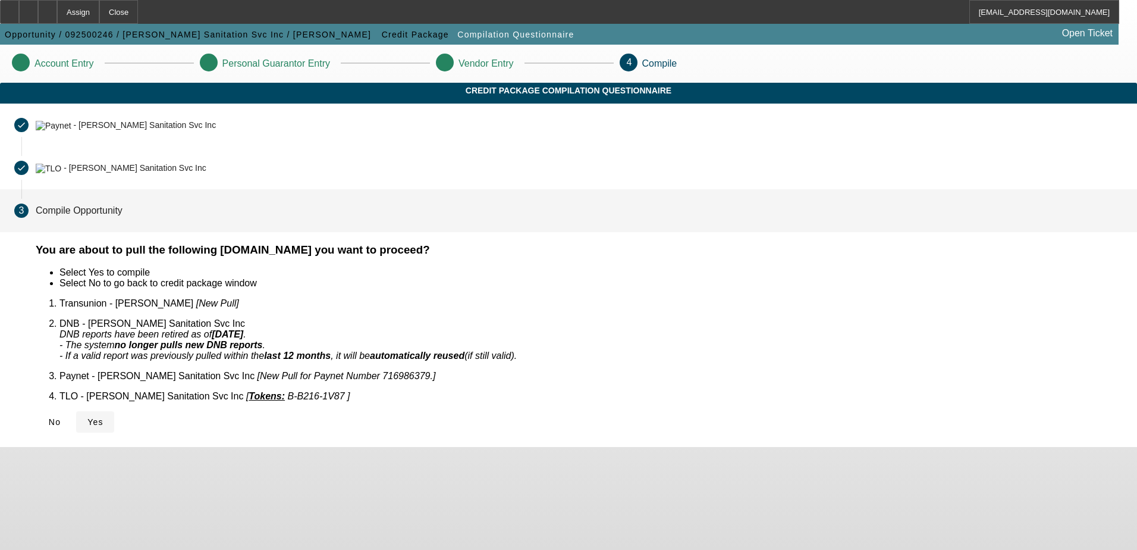
click at [103, 417] on span "Yes" at bounding box center [95, 422] width 16 height 10
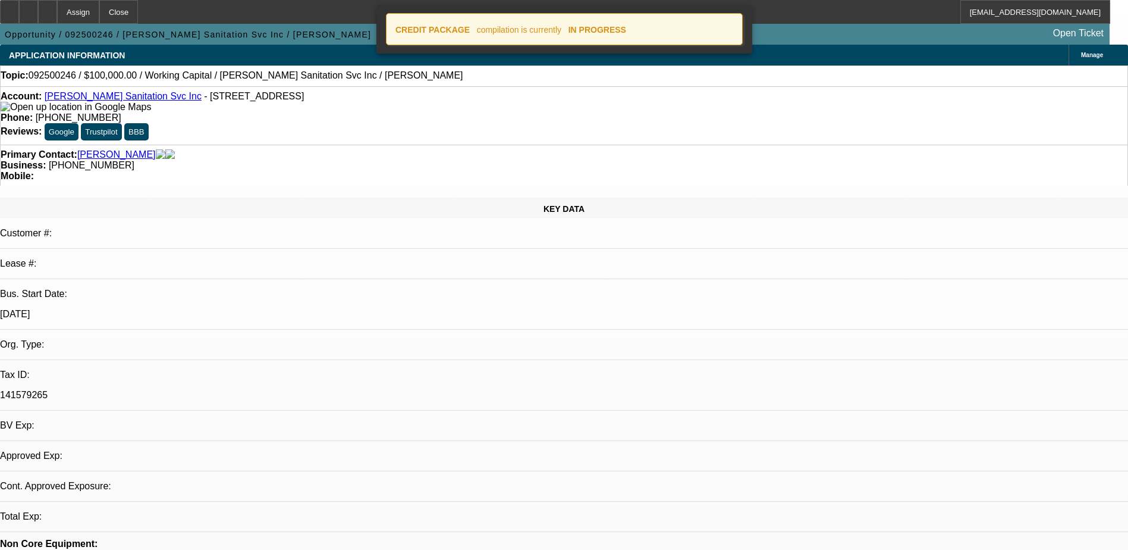
select select "0"
select select "2"
select select "0.1"
select select "4"
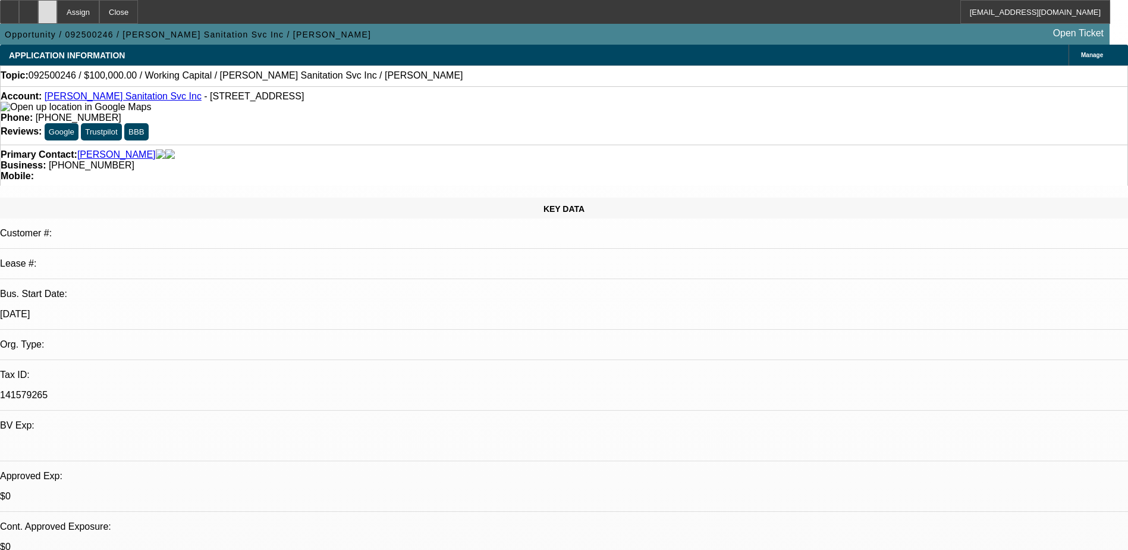
click at [48, 8] on icon at bounding box center [48, 8] width 0 height 0
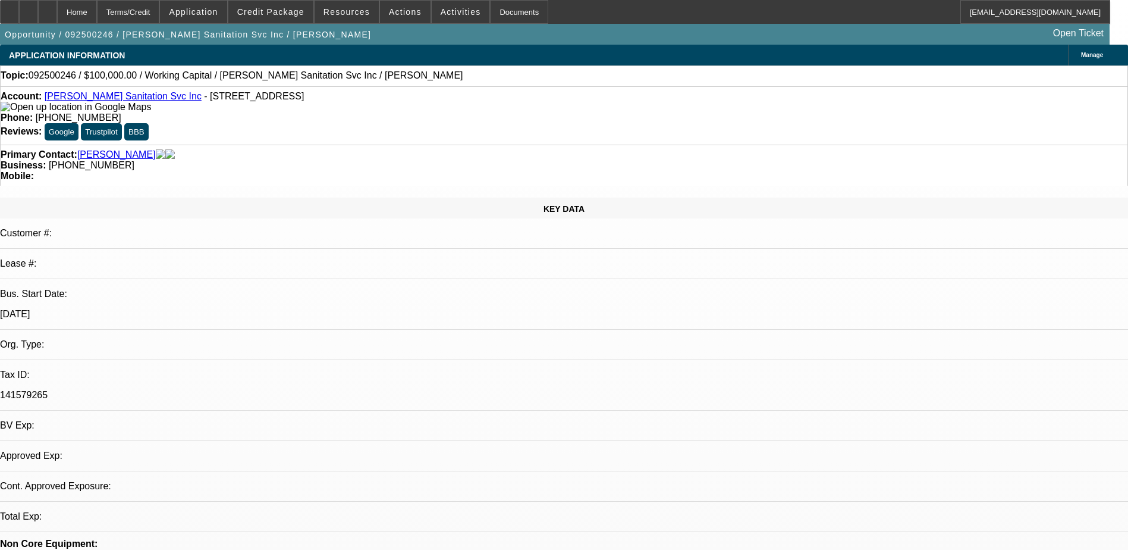
select select "0"
select select "2"
select select "0.1"
select select "4"
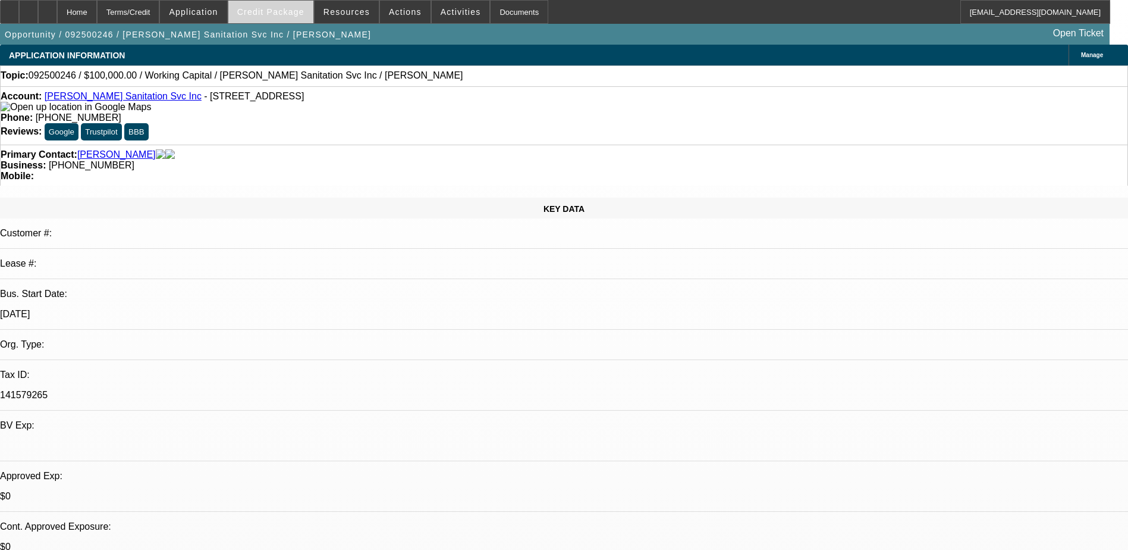
click at [297, 11] on span "Credit Package" at bounding box center [270, 12] width 67 height 10
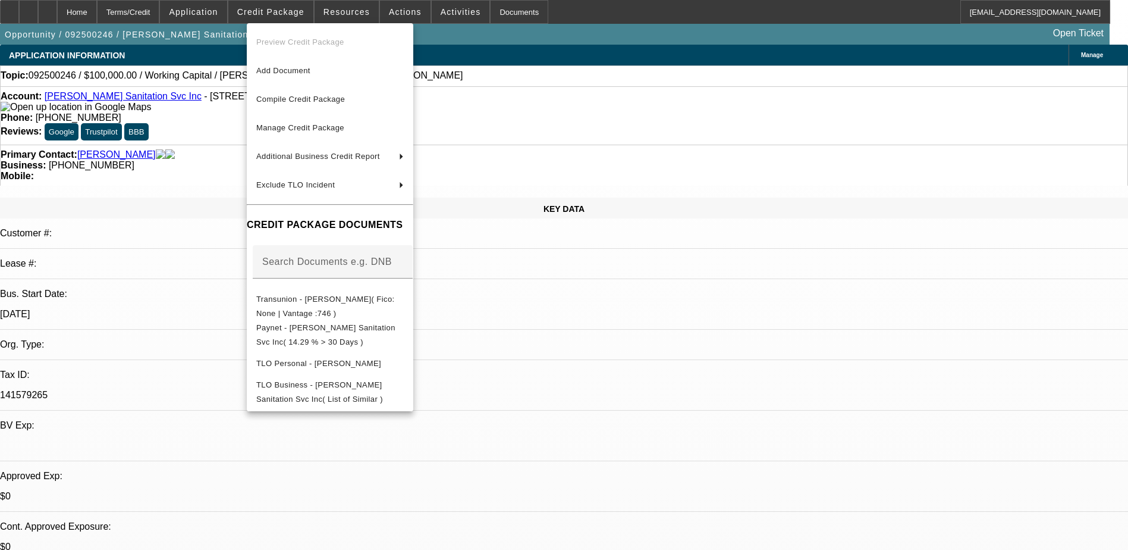
click at [222, 10] on div at bounding box center [564, 275] width 1128 height 550
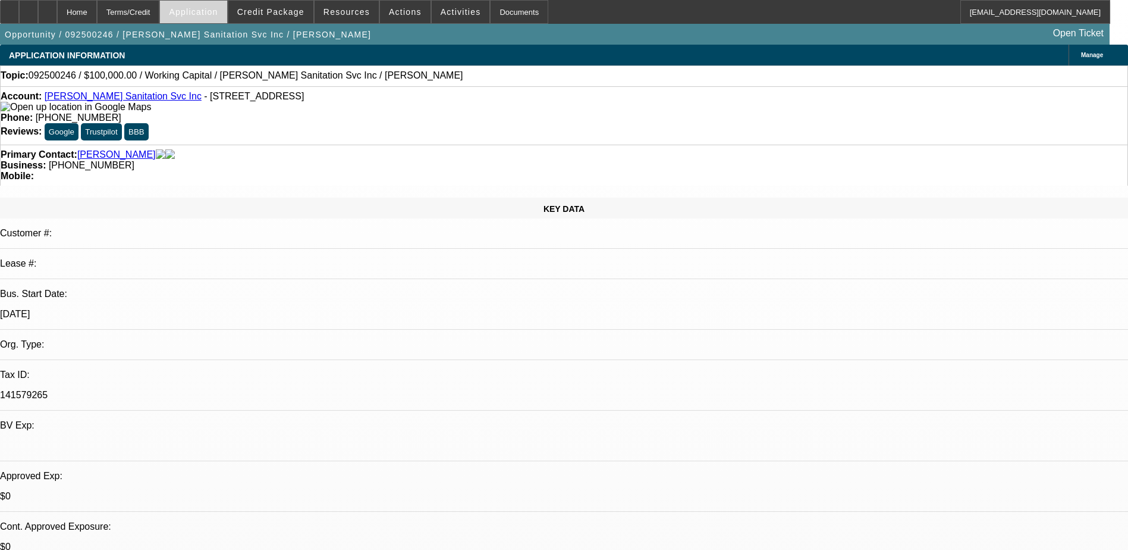
click at [218, 10] on span "Application" at bounding box center [193, 12] width 49 height 10
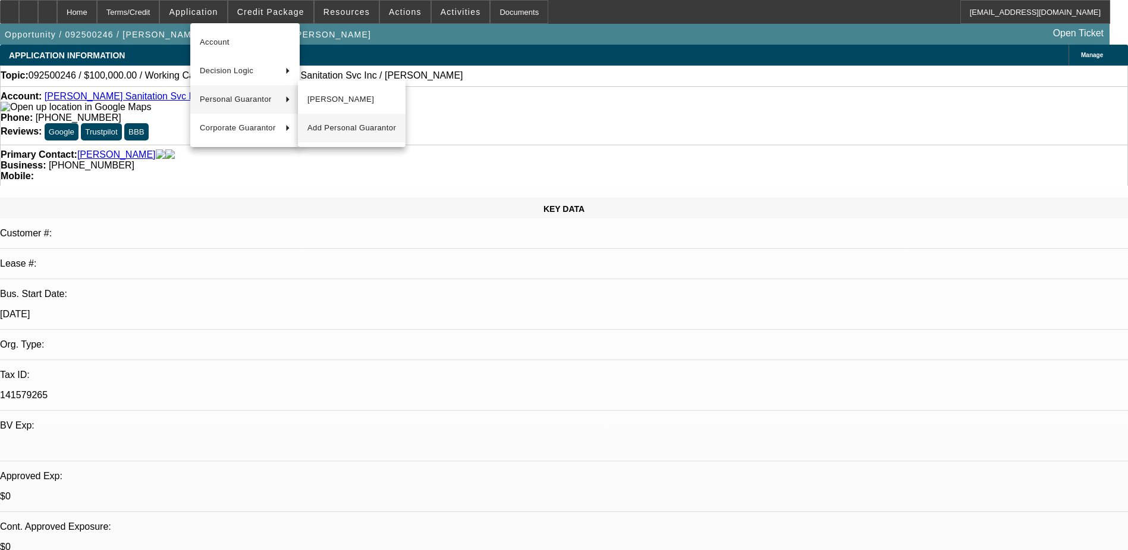
click at [340, 128] on span "Add Personal Guarantor" at bounding box center [352, 128] width 89 height 14
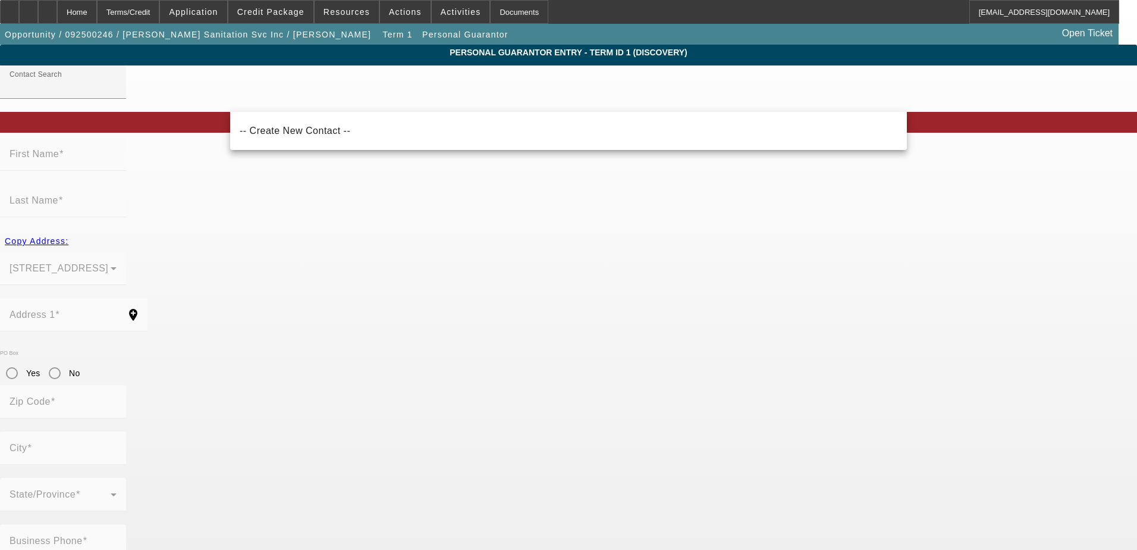
click at [64, 159] on label "First Name" at bounding box center [37, 154] width 54 height 11
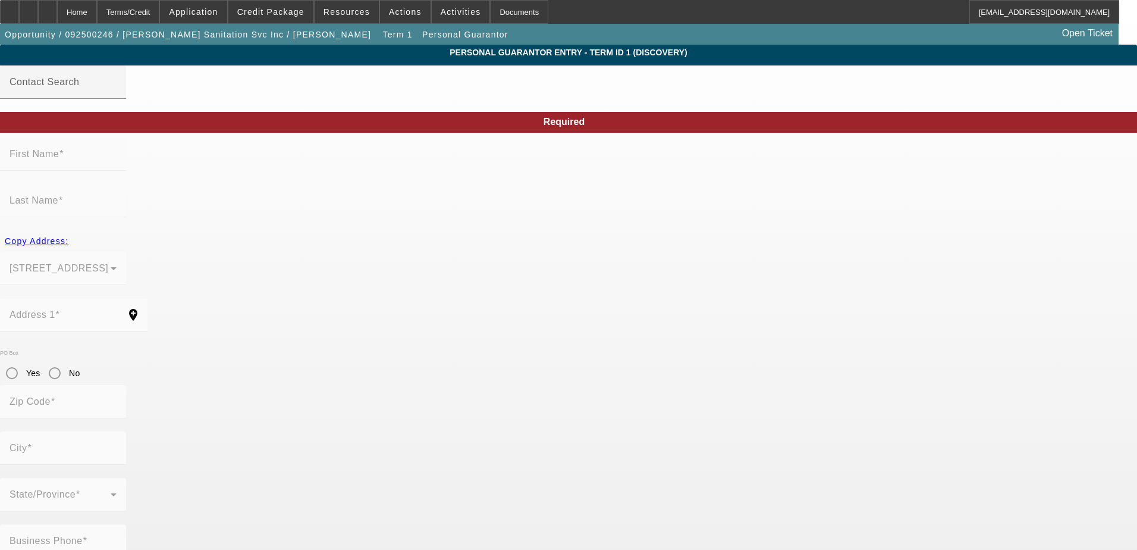
click at [64, 159] on label "First Name" at bounding box center [37, 154] width 54 height 11
click at [79, 87] on mat-label "Contact Search" at bounding box center [45, 82] width 70 height 10
click at [117, 89] on input "Contact Search" at bounding box center [63, 87] width 107 height 14
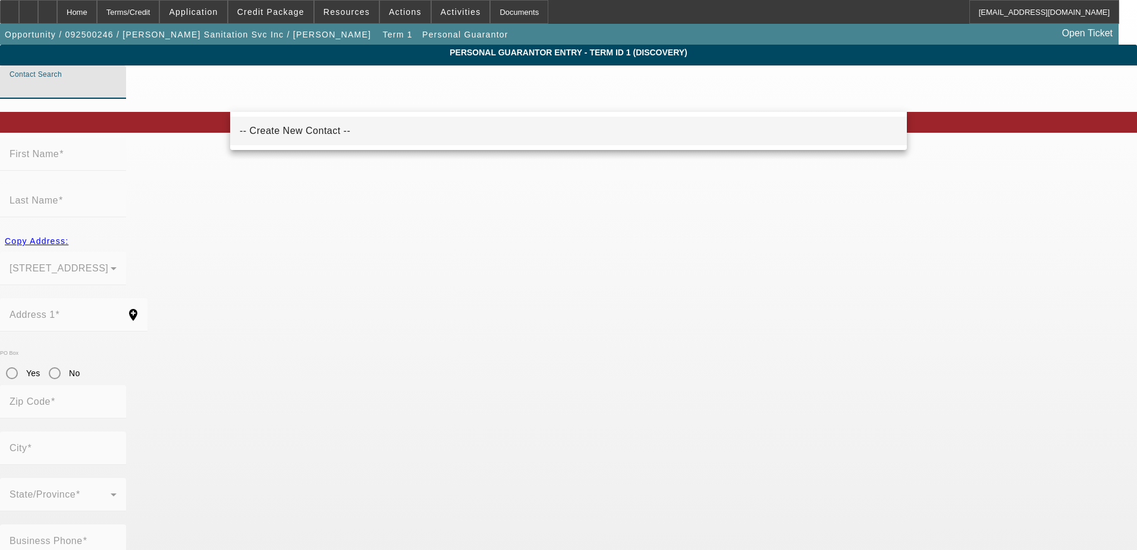
click at [297, 133] on span "-- Create New Contact --" at bounding box center [295, 131] width 111 height 10
type input "-- Create New Contact --"
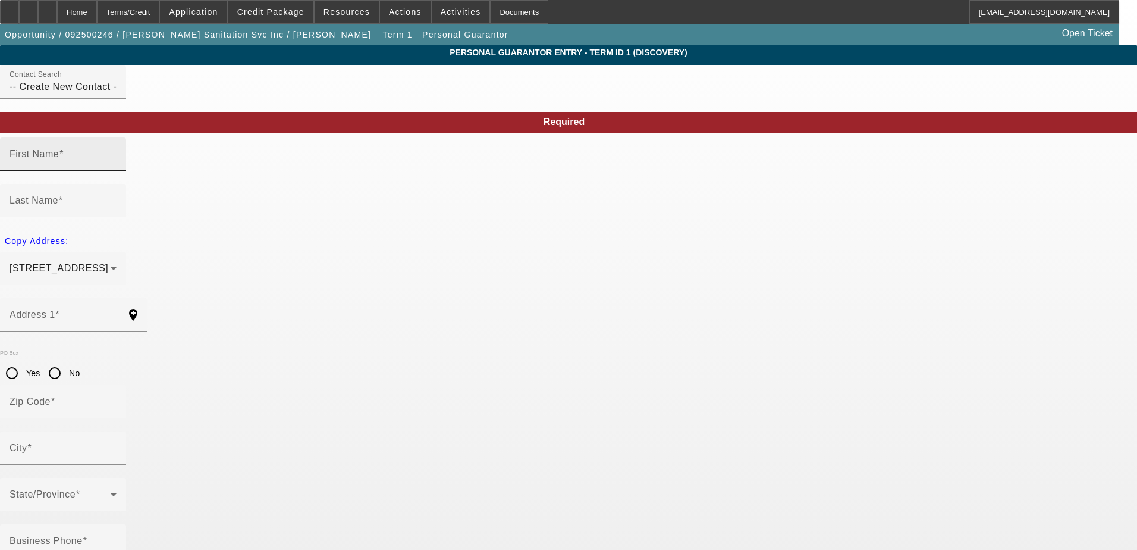
click at [64, 159] on span at bounding box center [61, 154] width 5 height 10
click at [117, 166] on input "First Name" at bounding box center [63, 159] width 107 height 14
type input "James"
click at [117, 184] on div "Last Name" at bounding box center [63, 200] width 107 height 33
type input "Herring"
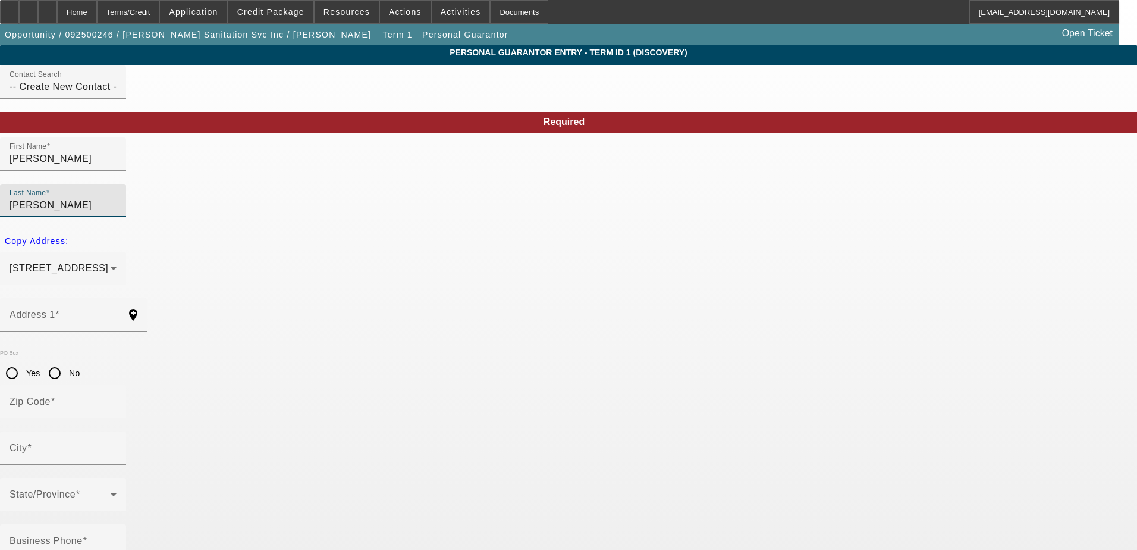
paste input "erring@herringseptic.com"
type input "herring@herringseptic.com"
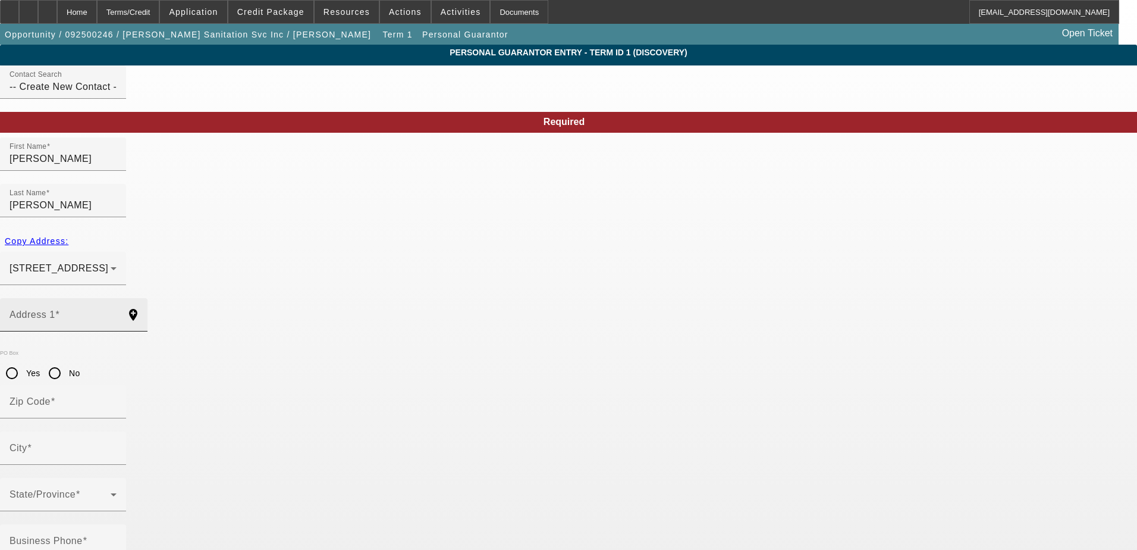
click at [117, 298] on div "Address 1" at bounding box center [63, 314] width 107 height 33
click at [68, 236] on span "Copy Address:" at bounding box center [37, 241] width 64 height 10
type input "146 Old Route 9"
type input "12524"
type input "Fishkill"
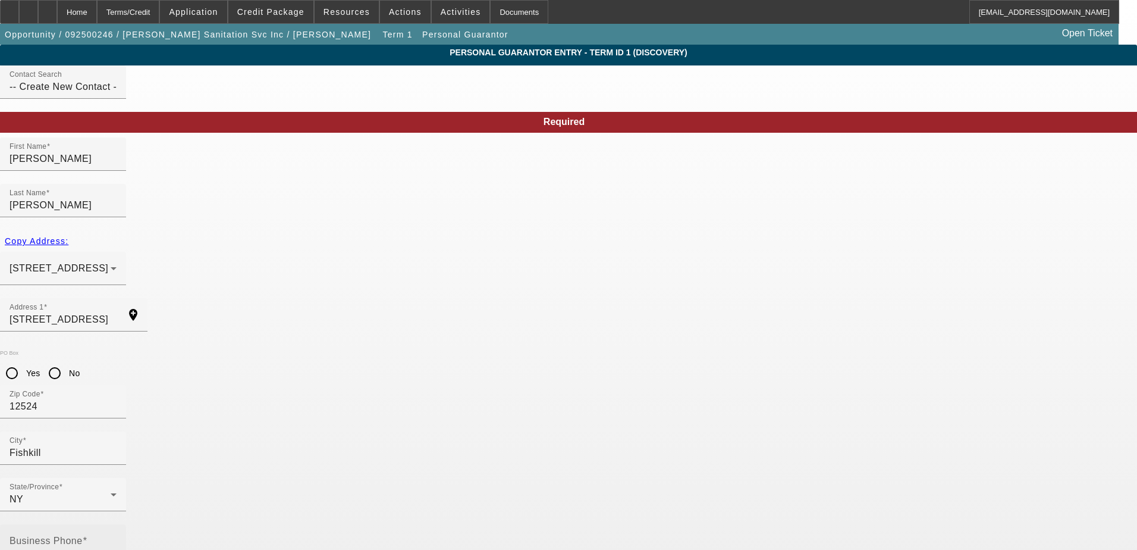
drag, startPoint x: 331, startPoint y: 405, endPoint x: 346, endPoint y: 403, distance: 15.0
click at [117, 524] on div "Business Phone" at bounding box center [63, 540] width 107 height 33
click at [83, 535] on mat-label "Business Phone" at bounding box center [46, 540] width 73 height 10
click at [117, 538] on input "Business Phone" at bounding box center [63, 545] width 107 height 14
paste input "[PHONE_NUMBER]"
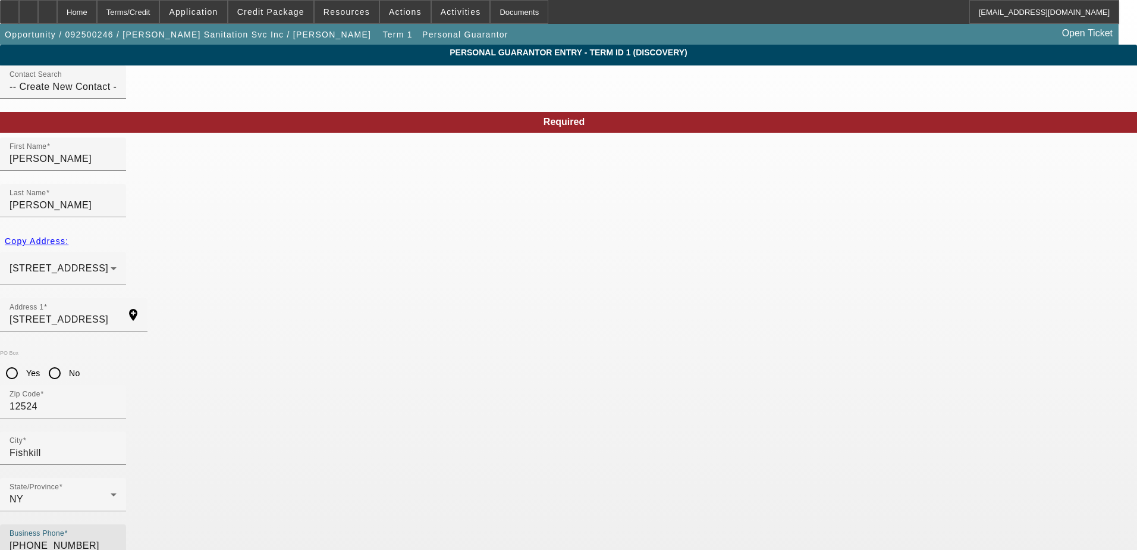
type input "[PHONE_NUMBER]"
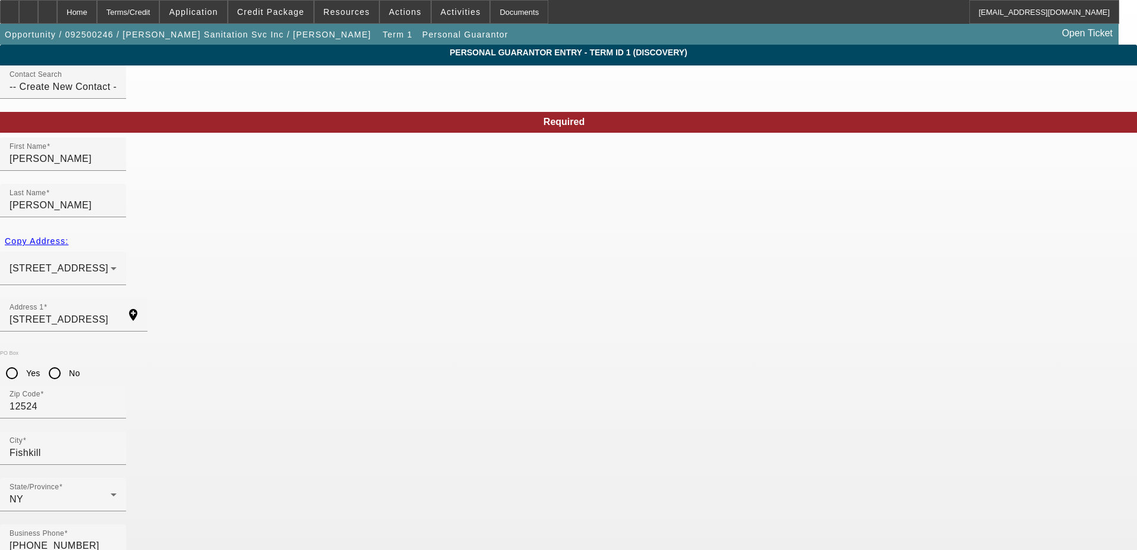
paste input "009-38-6146"
type input "009-38-6146"
type input "51"
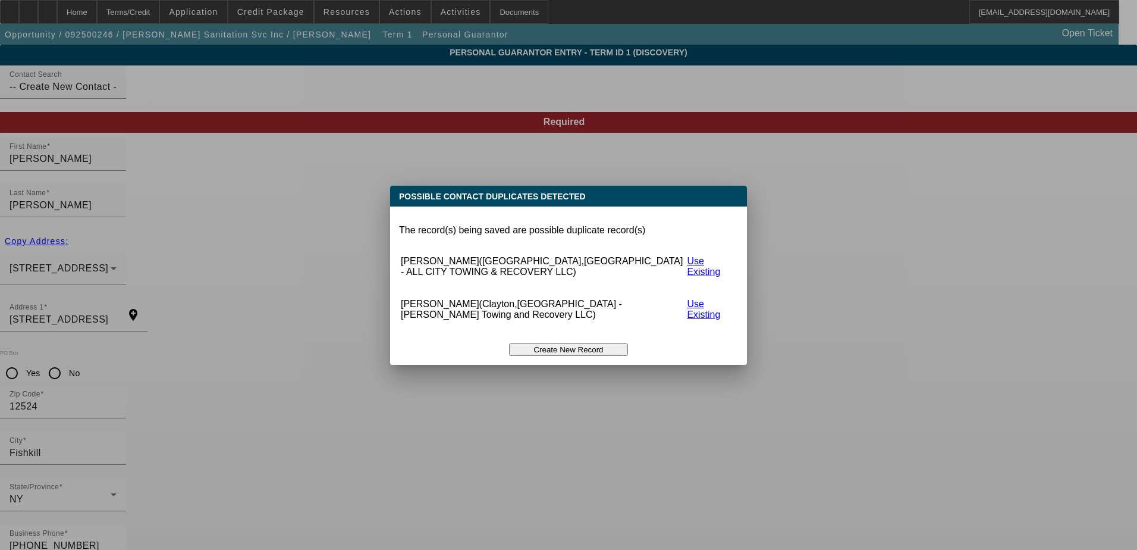
click at [579, 343] on button "Create New Record" at bounding box center [568, 349] width 119 height 12
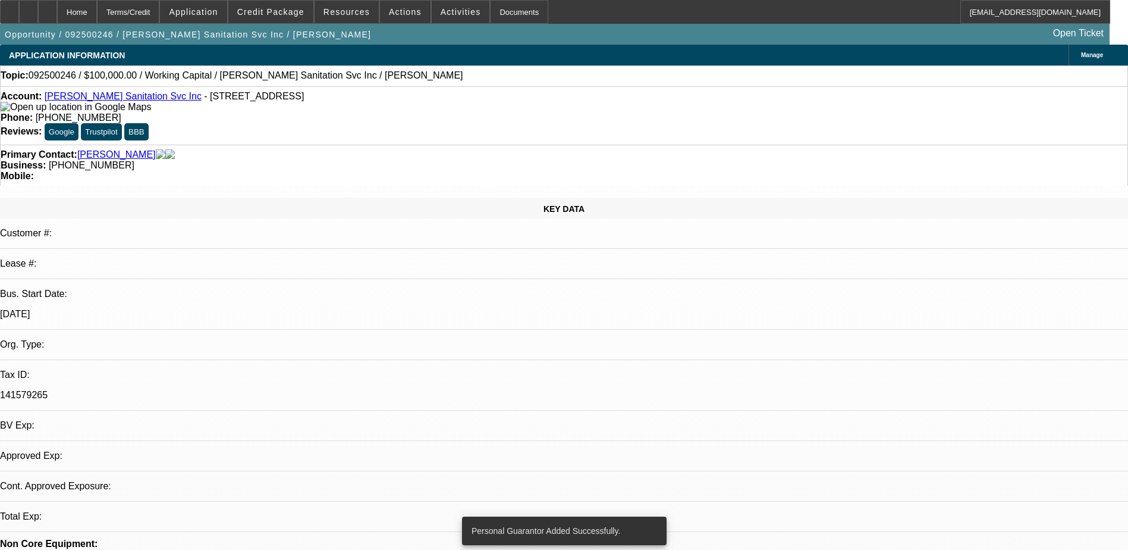
select select "0"
select select "2"
select select "0.1"
select select "4"
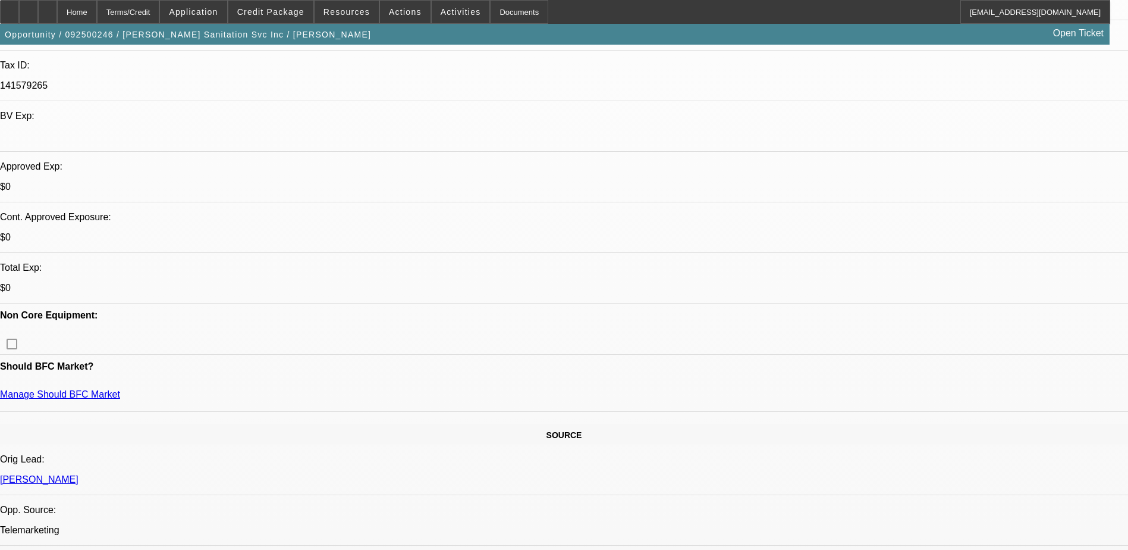
scroll to position [476, 0]
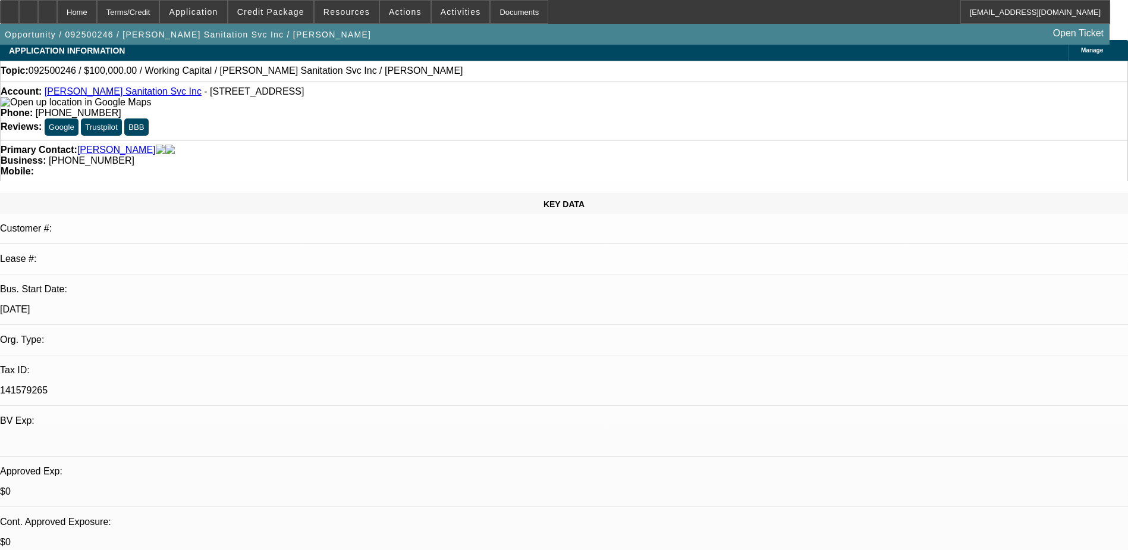
scroll to position [0, 0]
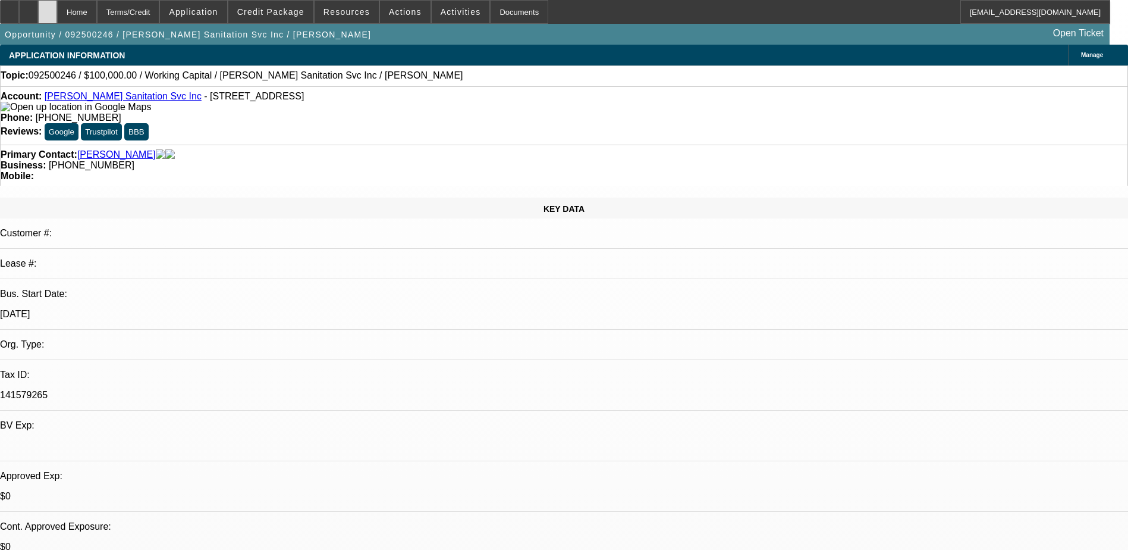
click at [57, 17] on div at bounding box center [47, 12] width 19 height 24
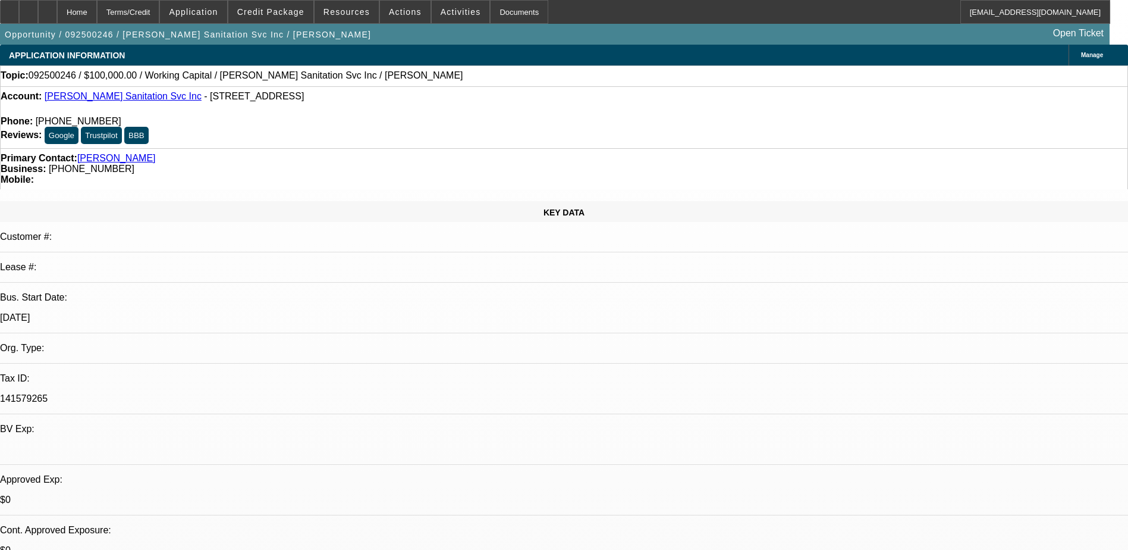
select select "0"
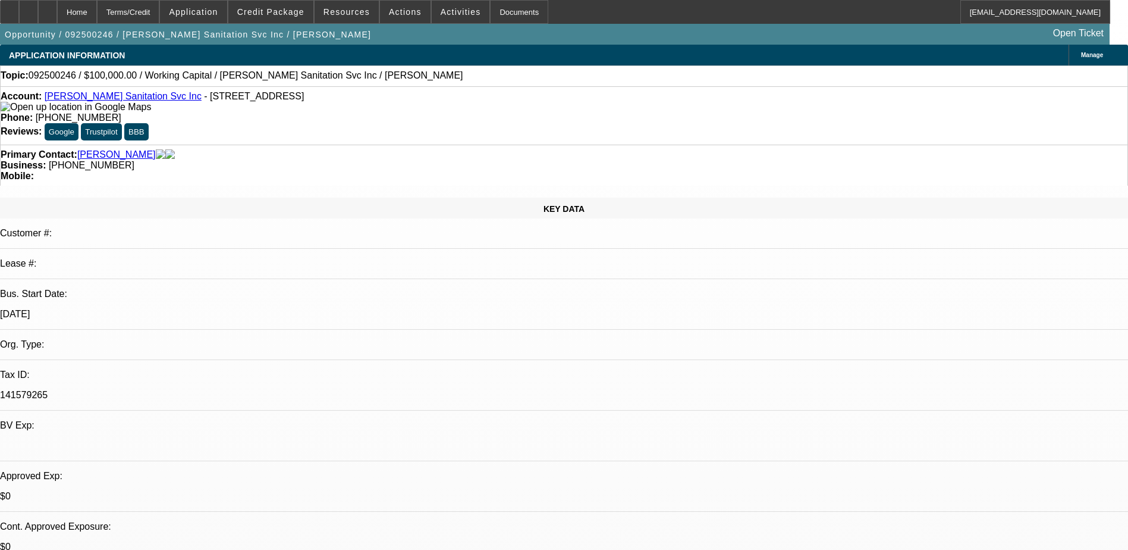
select select "2"
select select "0.1"
select select "1"
select select "2"
select select "4"
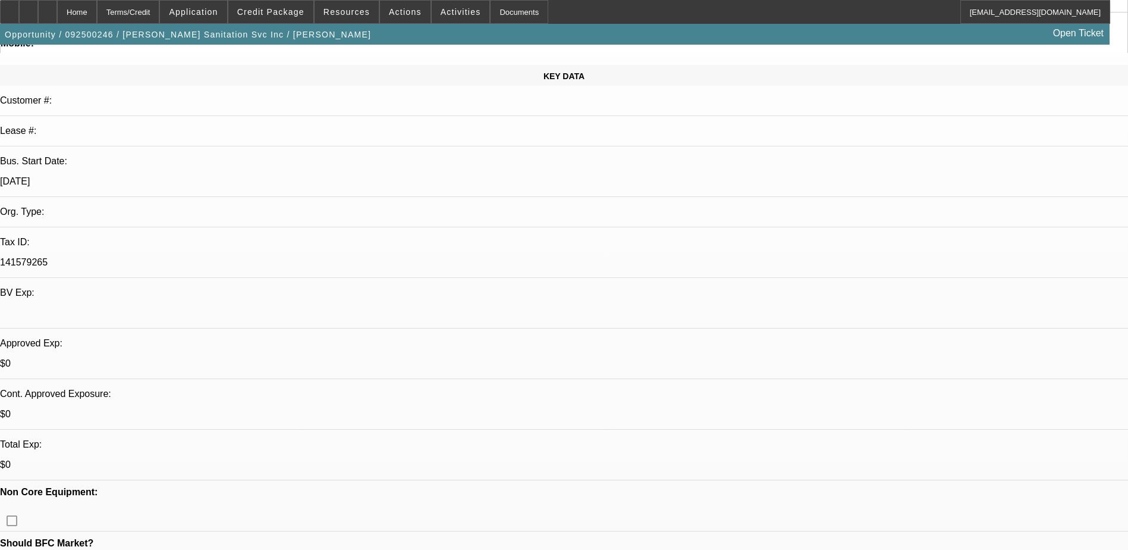
scroll to position [297, 0]
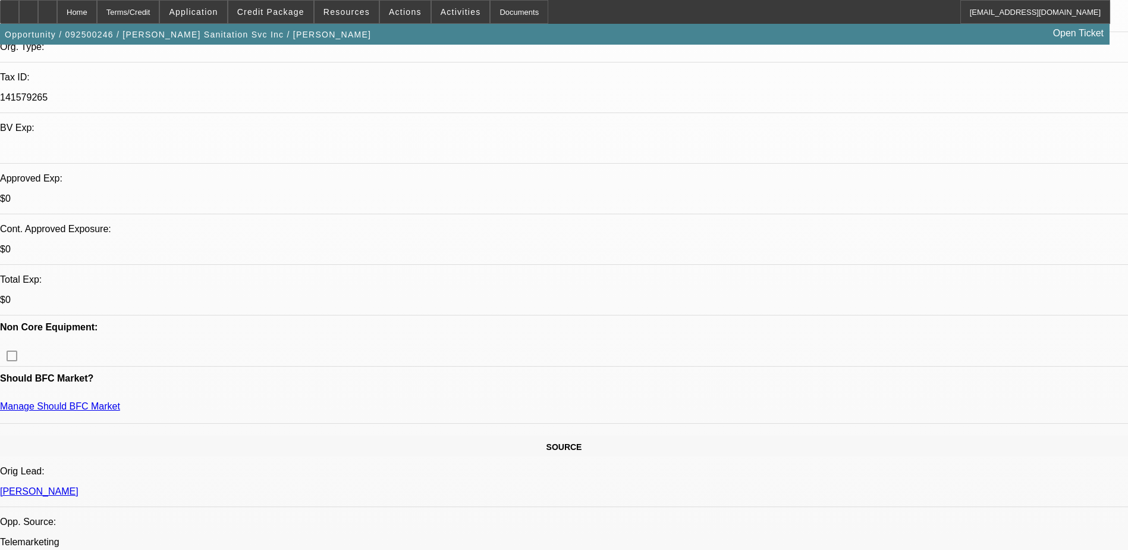
click at [287, 14] on span "Credit Package" at bounding box center [270, 12] width 67 height 10
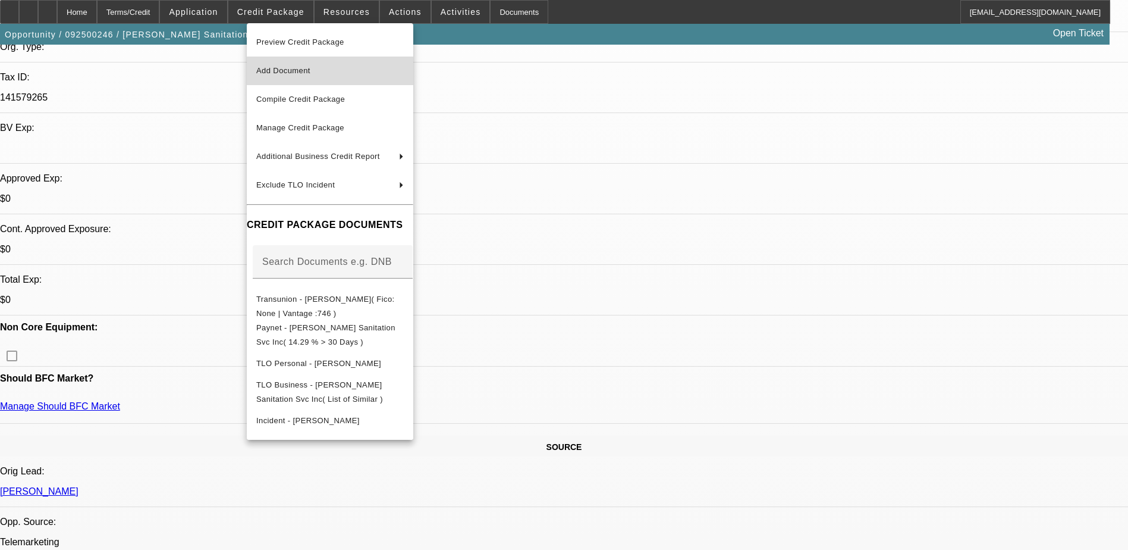
click at [296, 70] on span "Add Document" at bounding box center [283, 70] width 54 height 9
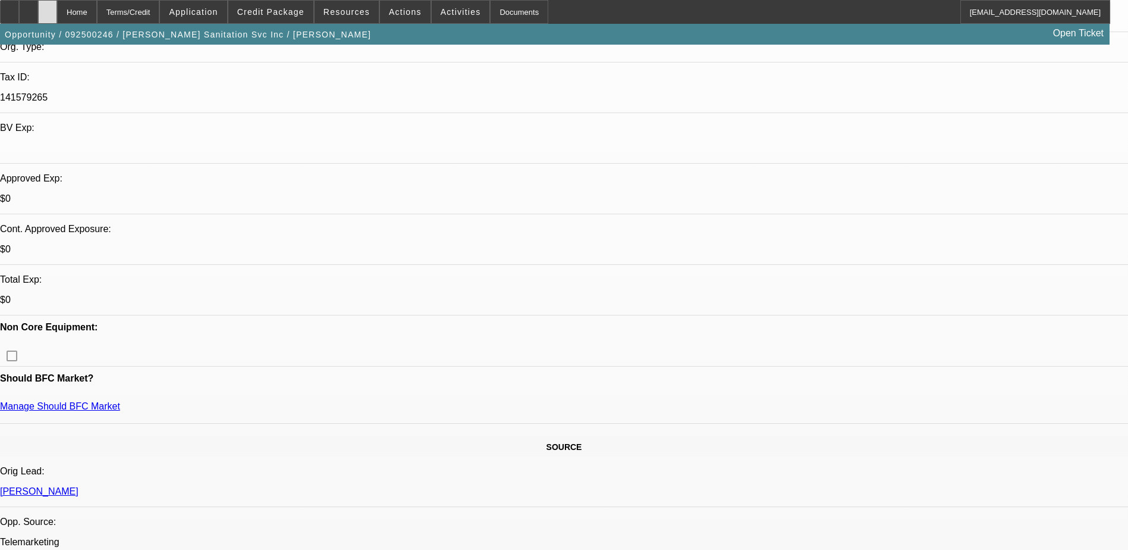
click at [48, 8] on icon at bounding box center [48, 8] width 0 height 0
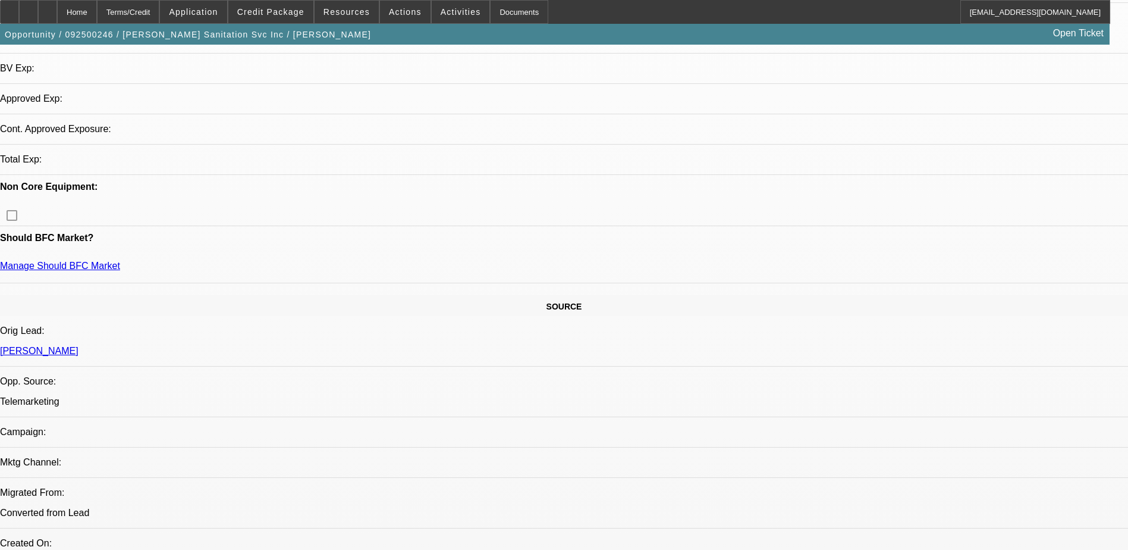
select select "0"
select select "2"
select select "0.1"
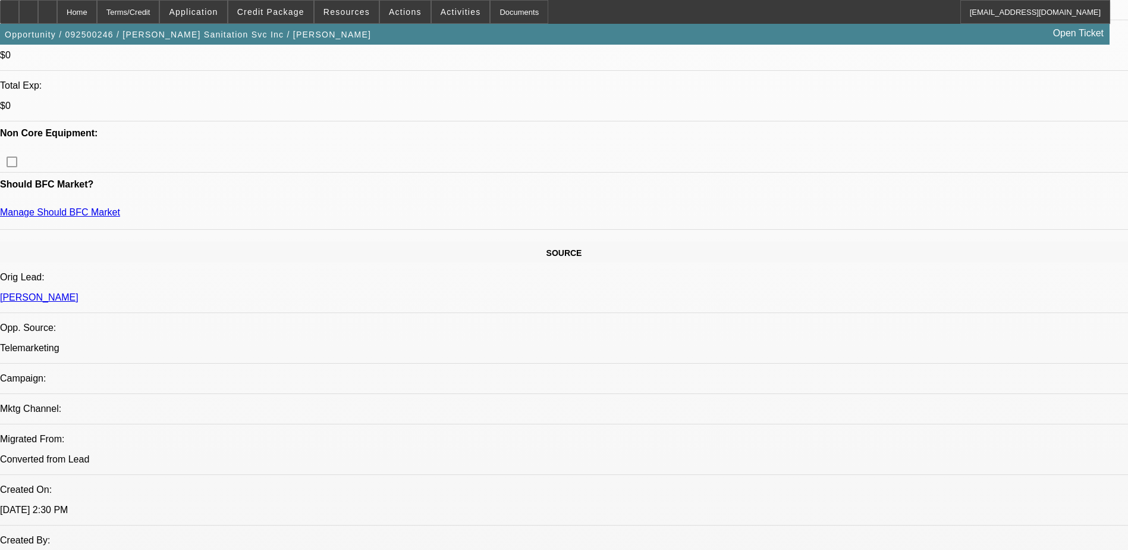
select select "1"
select select "2"
select select "4"
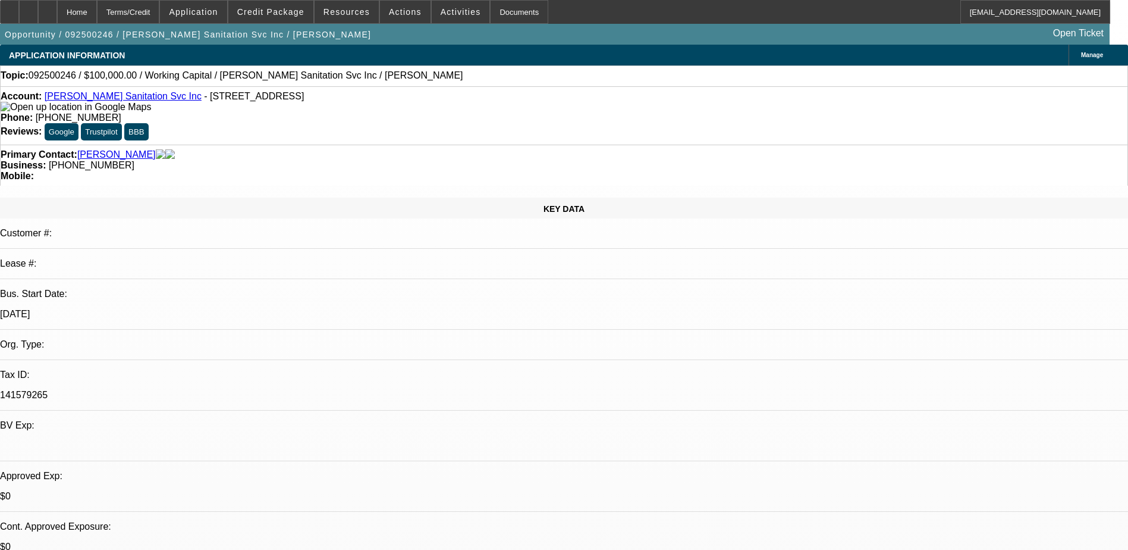
drag, startPoint x: 898, startPoint y: 418, endPoint x: 891, endPoint y: 409, distance: 11.5
drag, startPoint x: 881, startPoint y: 239, endPoint x: 1008, endPoint y: 275, distance: 132.0
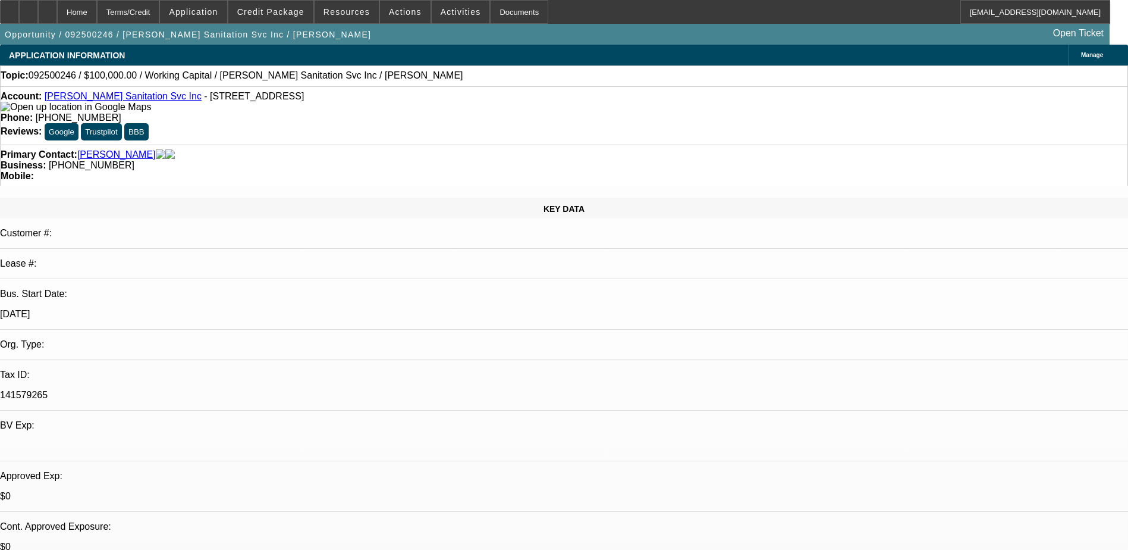
copy div "There is yearly revenue 2.3 million yearly. Most revenue comes from 1/3 residen…"
radio input "true"
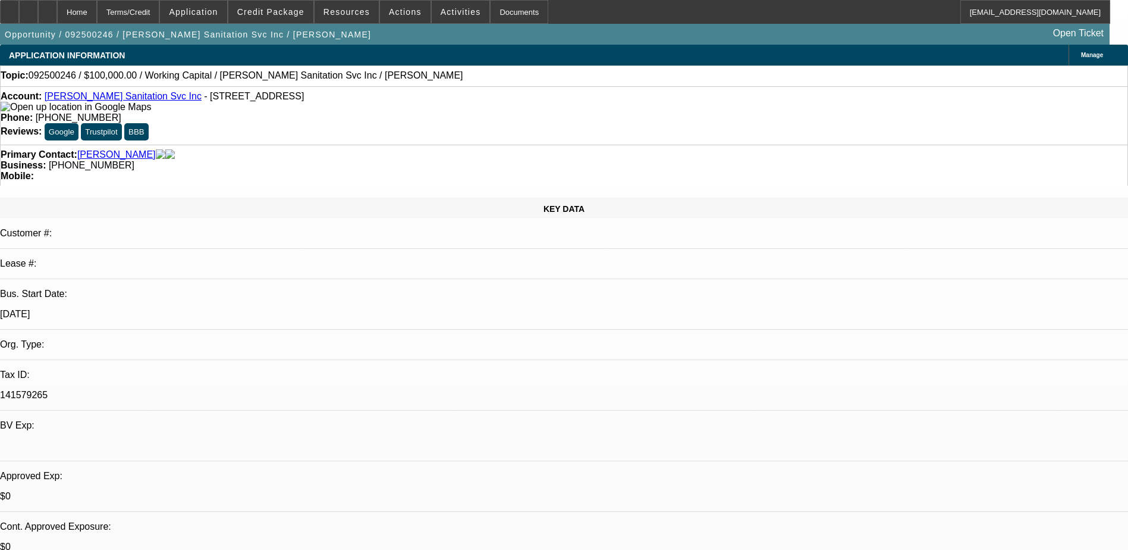
paste textarea "There is yearly revenue 2.3 million yearly. Most revenue comes from 1/3 residen…"
drag, startPoint x: 810, startPoint y: 230, endPoint x: 777, endPoint y: 222, distance: 34.1
drag, startPoint x: 892, startPoint y: 228, endPoint x: 1061, endPoint y: 239, distance: 168.6
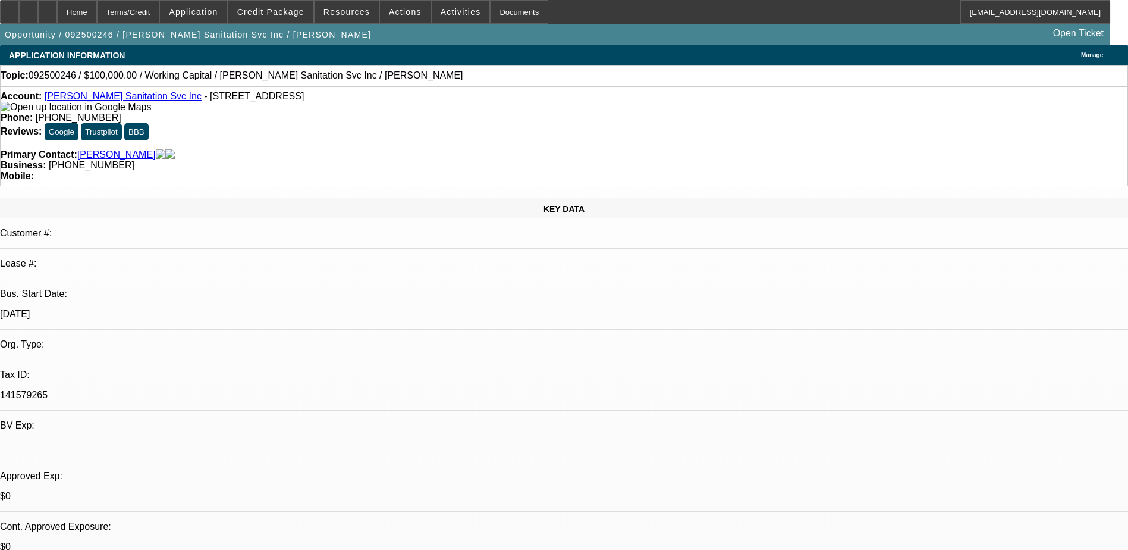
type textarea "Yearly revenue 2.3 million yearly. This new building is owned by Herring Holdin…"
radio input "true"
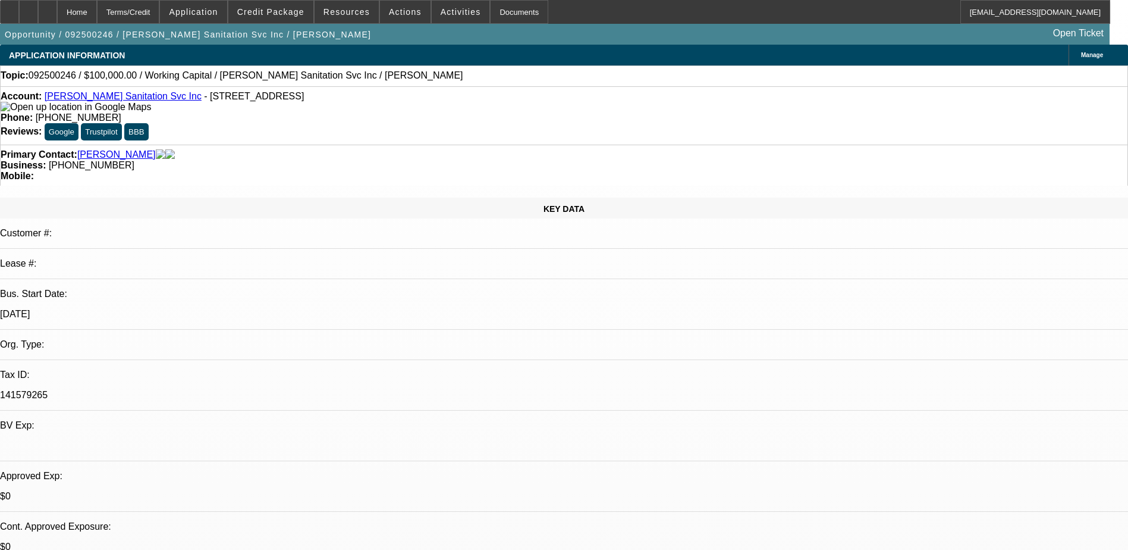
radio input "true"
type textarea "I have the other offer they received from Biz2Credit - They want to have for 2 …"
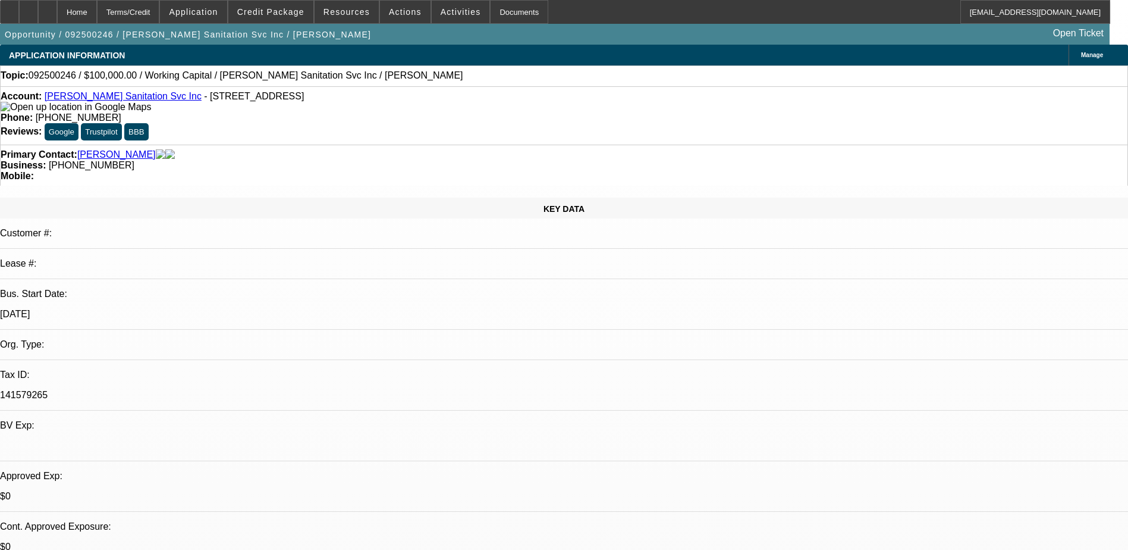
radio input "true"
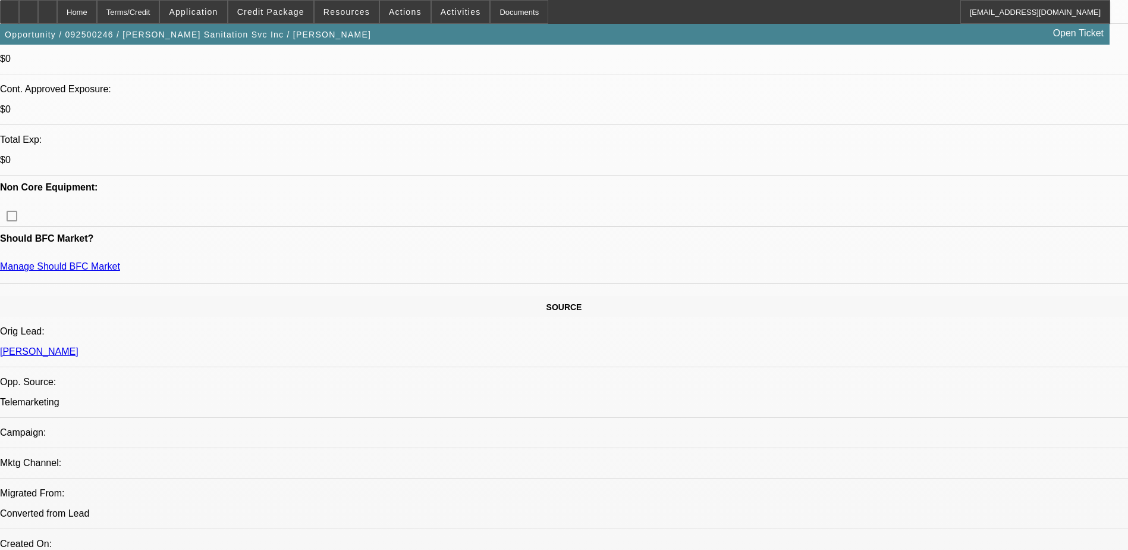
scroll to position [119, 0]
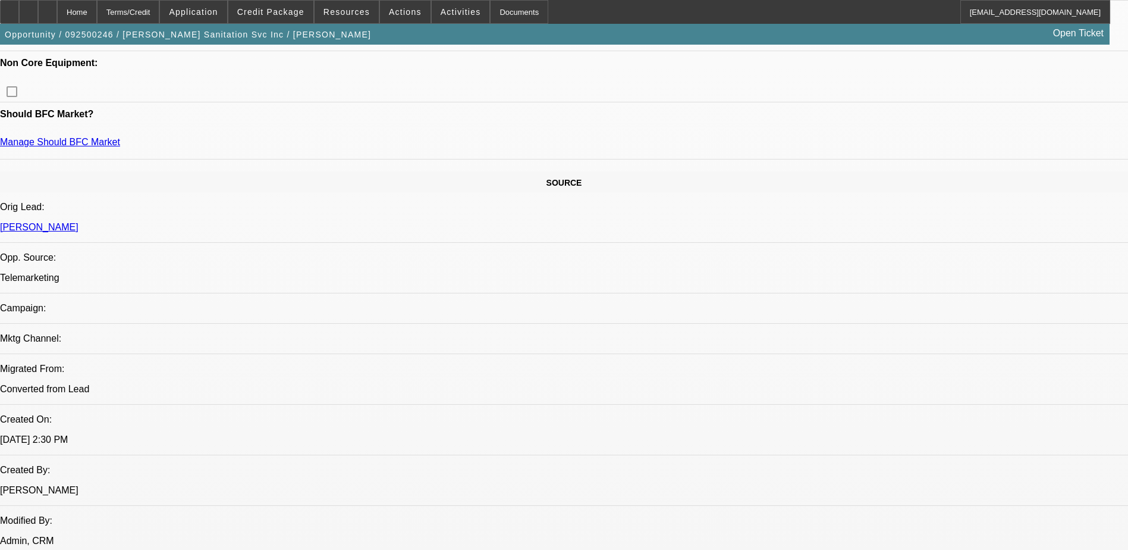
scroll to position [714, 0]
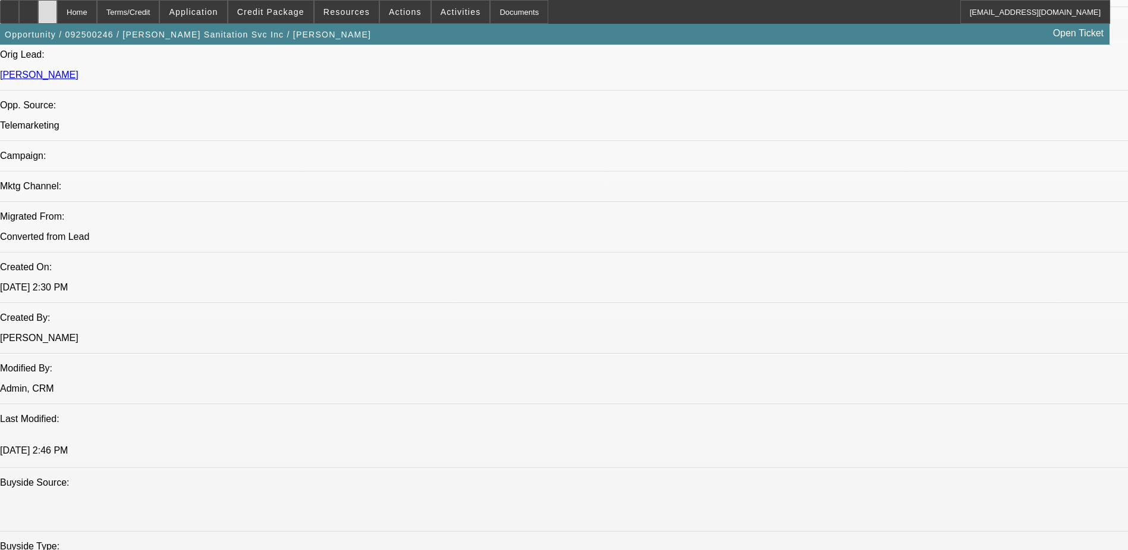
click at [48, 8] on icon at bounding box center [48, 8] width 0 height 0
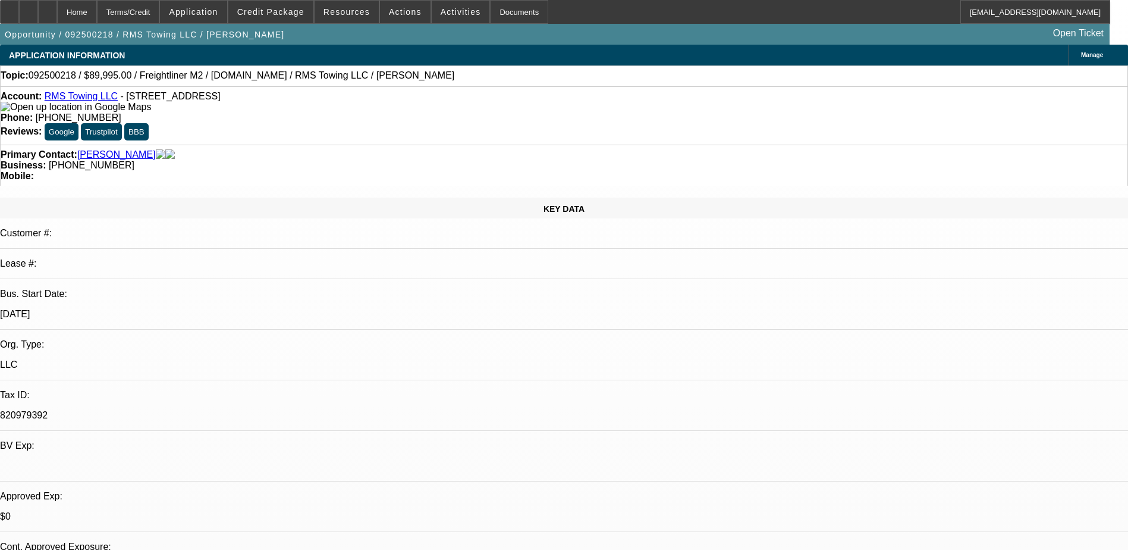
select select "0"
select select "3"
select select "0"
select select "6"
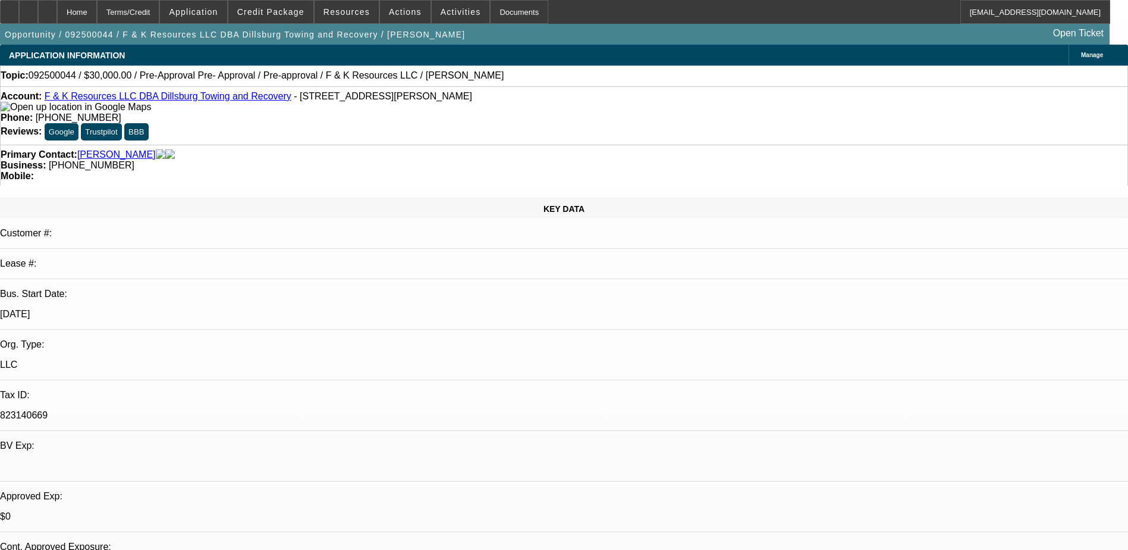
select select "0"
select select "6"
select select "0"
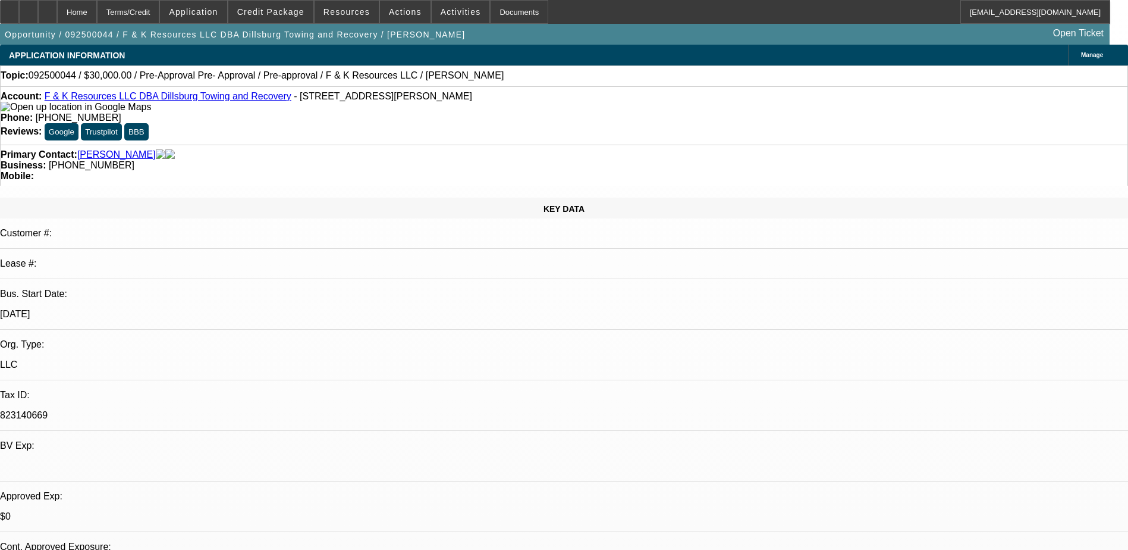
select select "0"
select select "6"
select select "0"
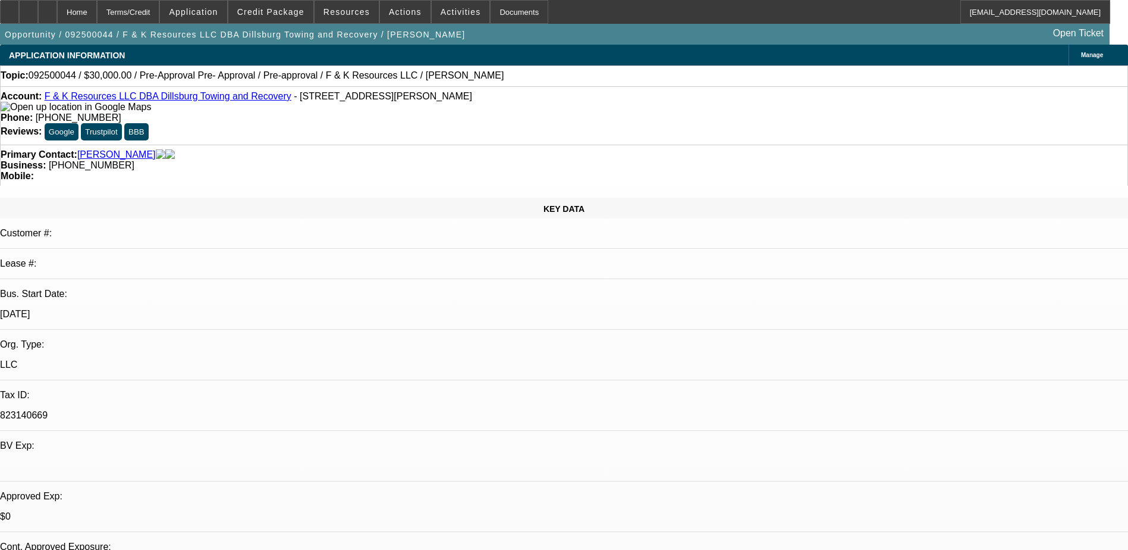
select select "0"
select select "6"
select select "0"
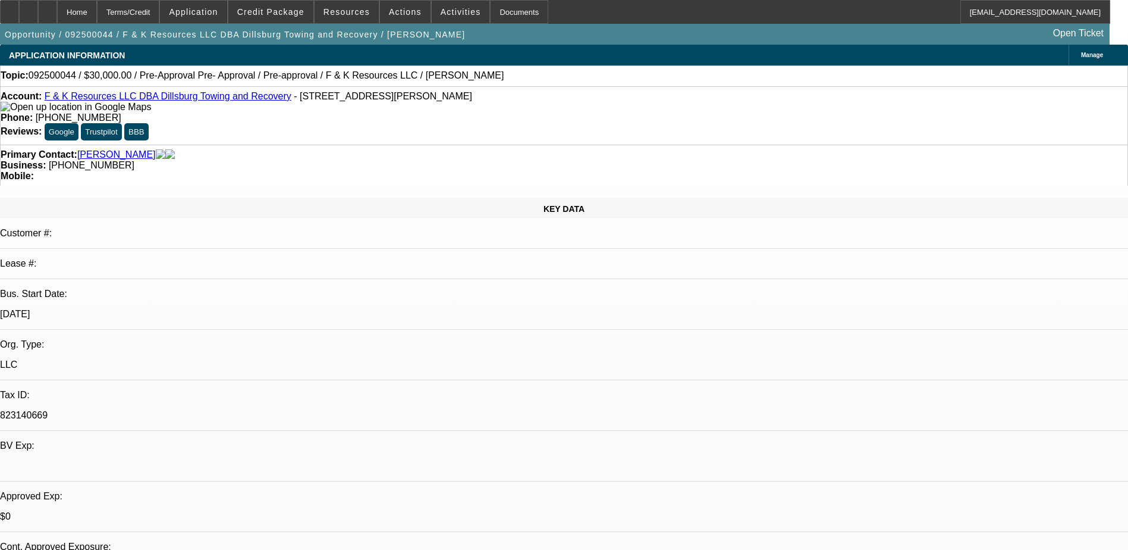
select select "6"
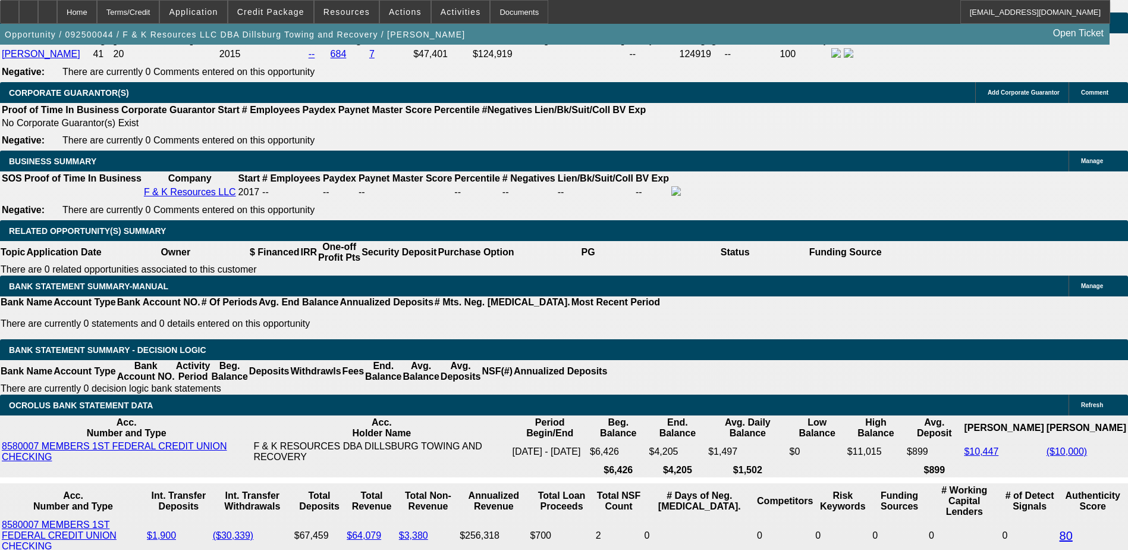
scroll to position [1547, 0]
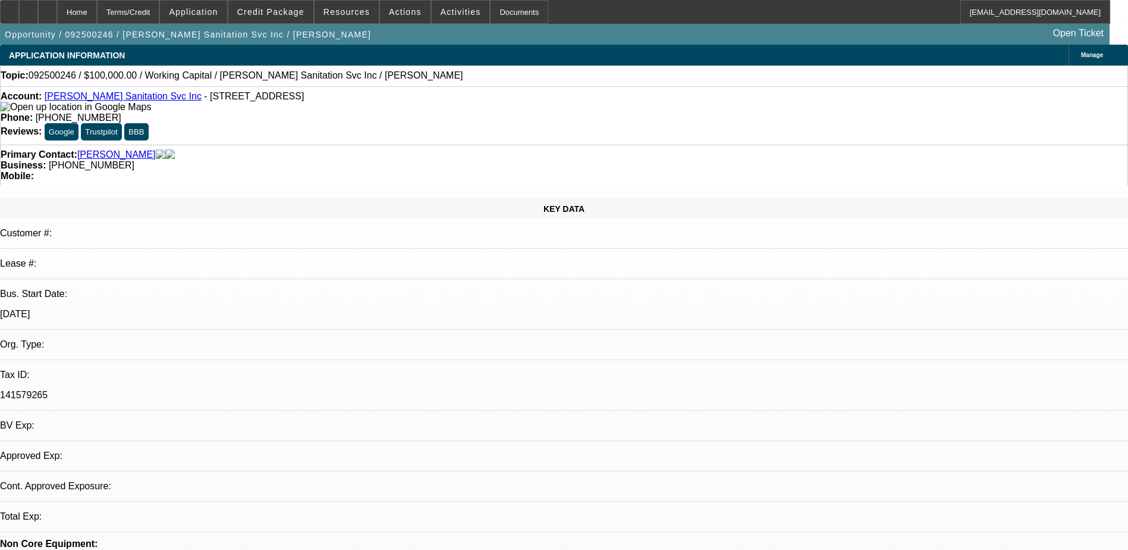
select select "0"
select select "2"
select select "0.1"
select select "4"
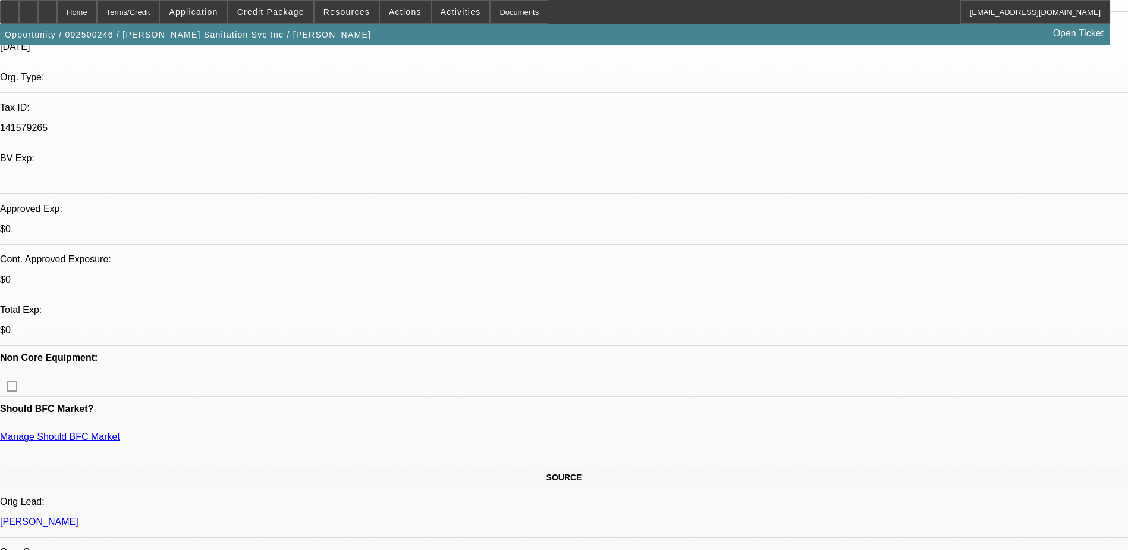
scroll to position [357, 0]
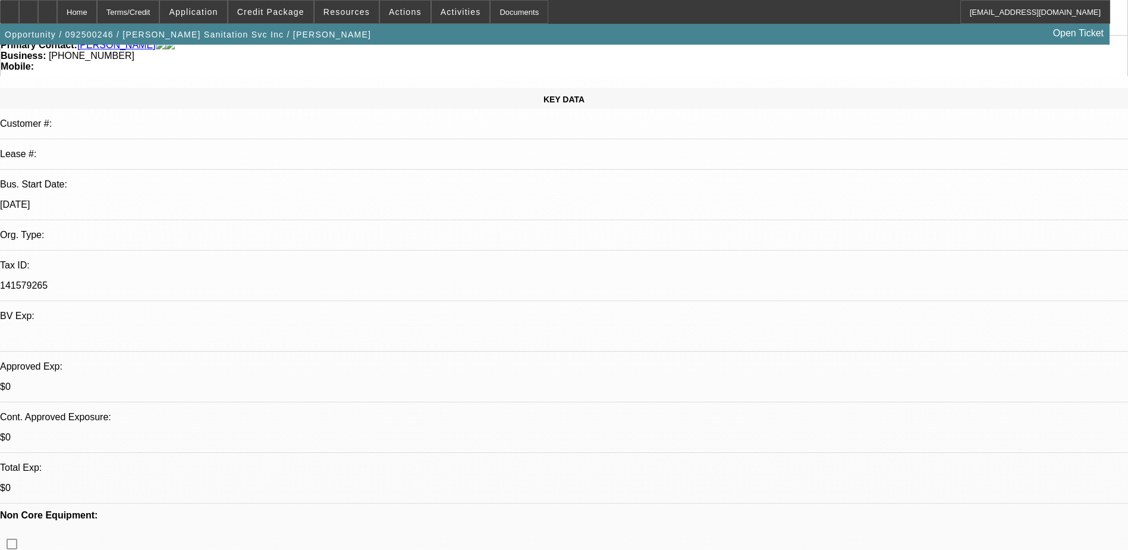
scroll to position [0, 0]
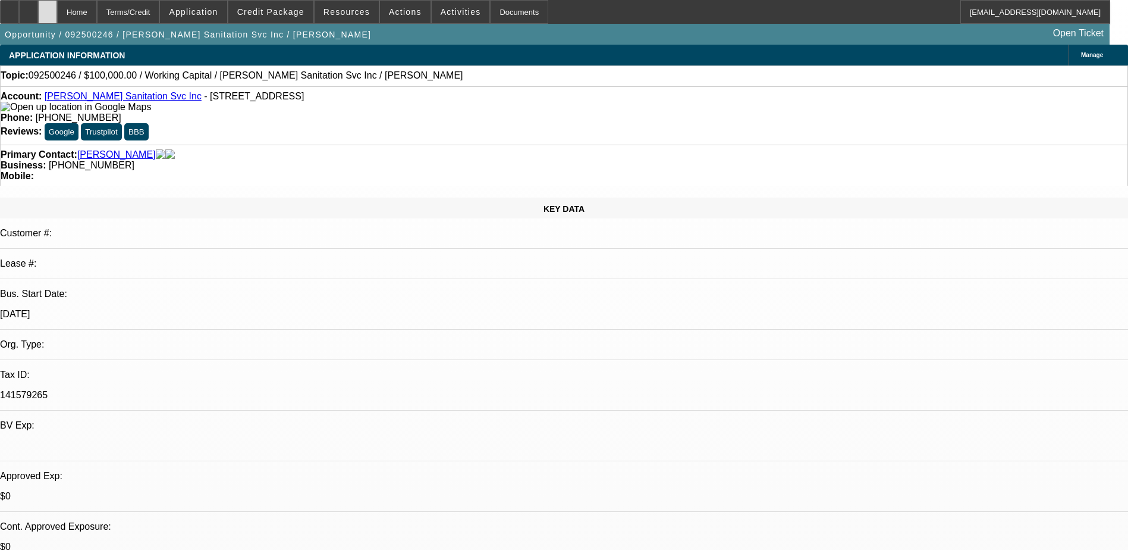
click at [57, 17] on div at bounding box center [47, 12] width 19 height 24
select select "0"
select select "2"
select select "0.1"
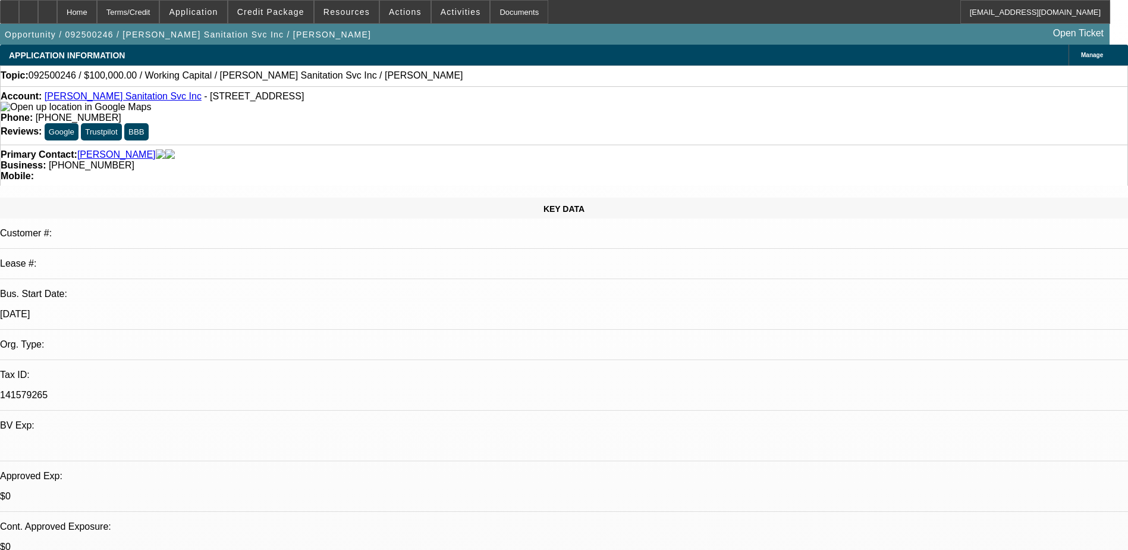
select select "4"
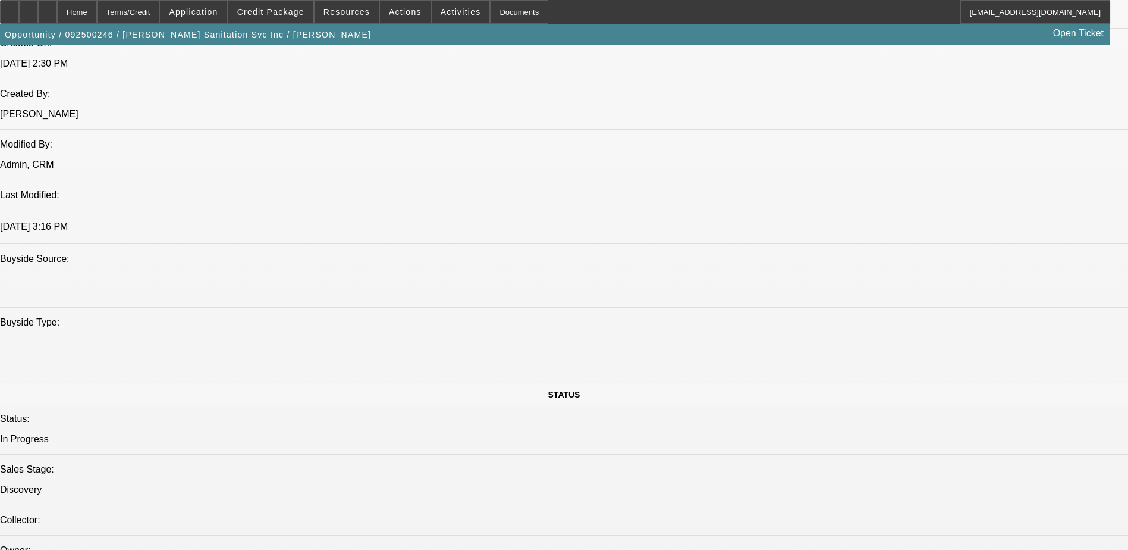
scroll to position [1011, 0]
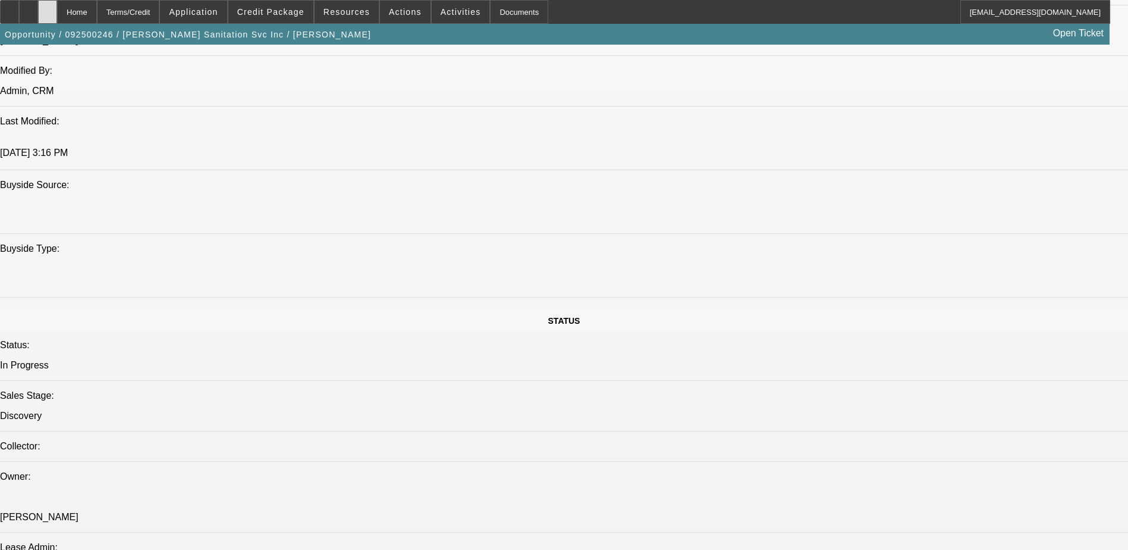
click at [48, 8] on icon at bounding box center [48, 8] width 0 height 0
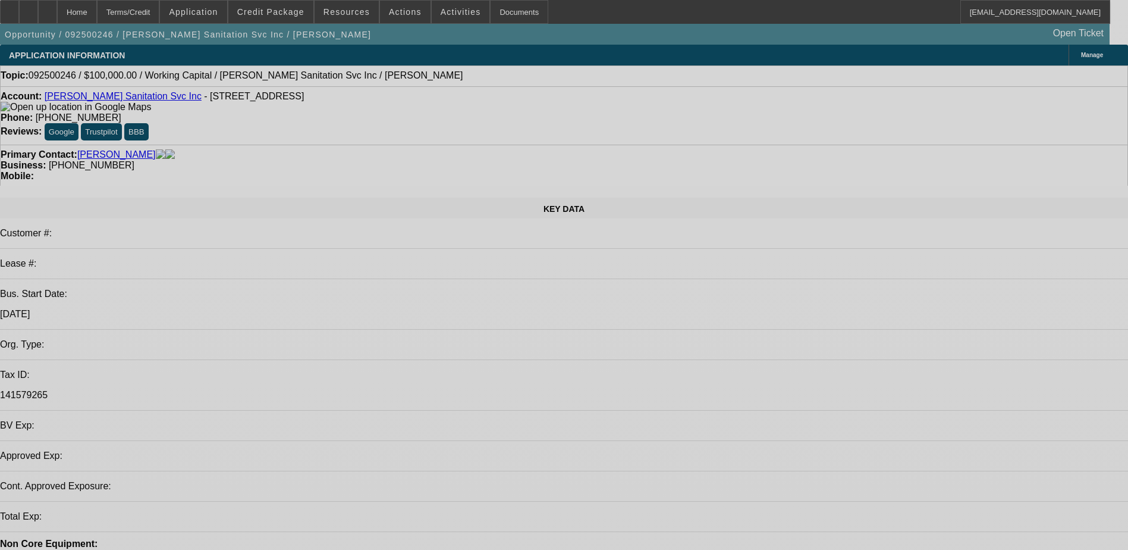
select select "0"
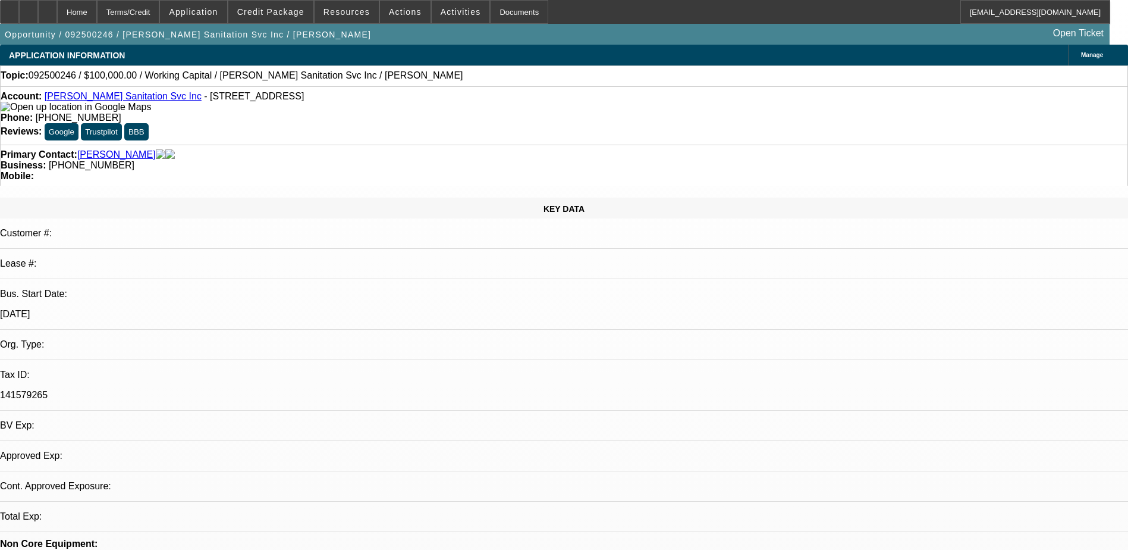
select select "2"
select select "0.1"
select select "4"
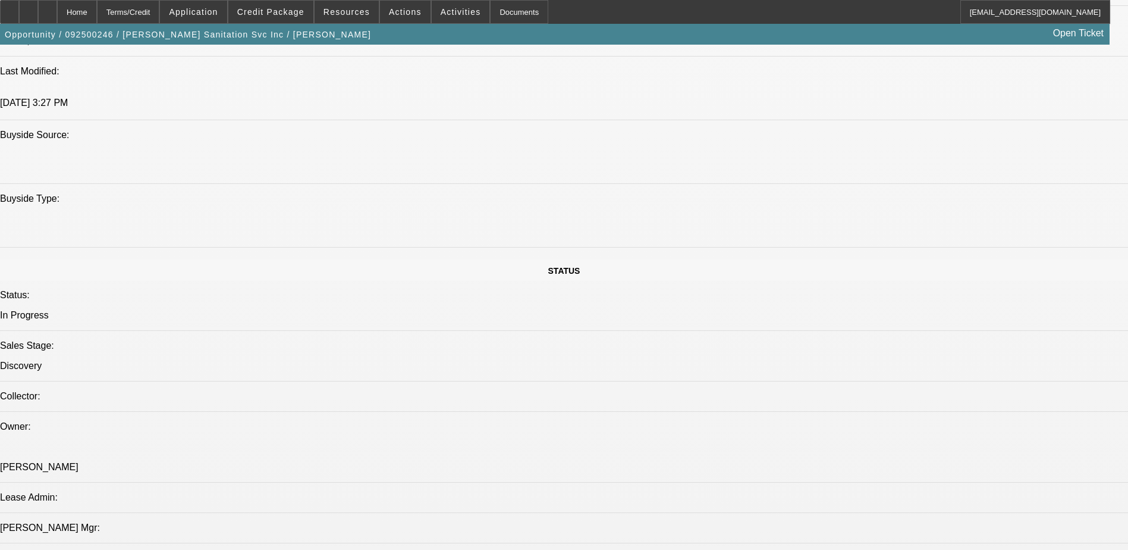
scroll to position [1071, 0]
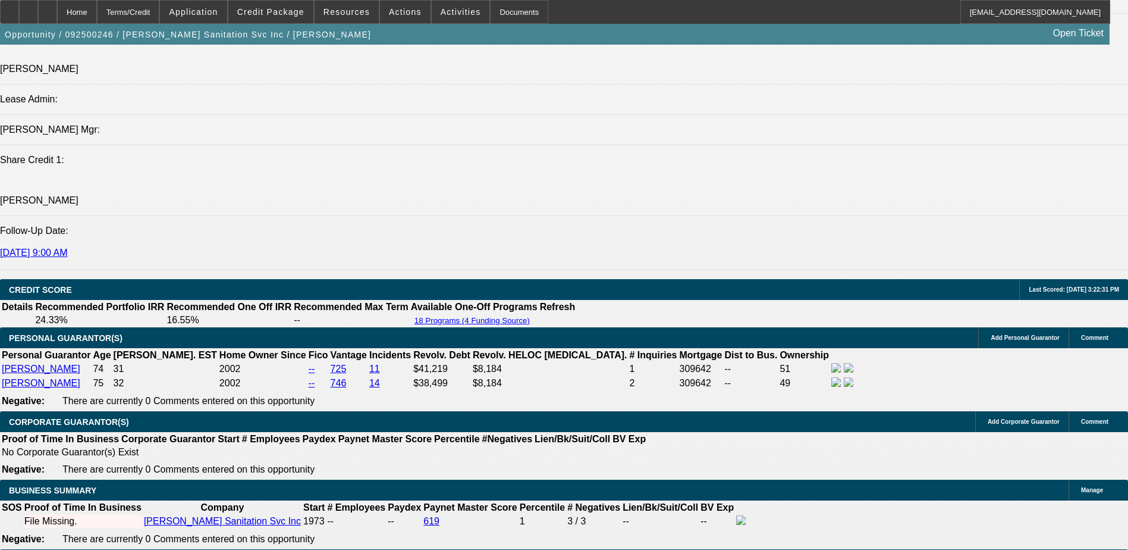
scroll to position [1606, 0]
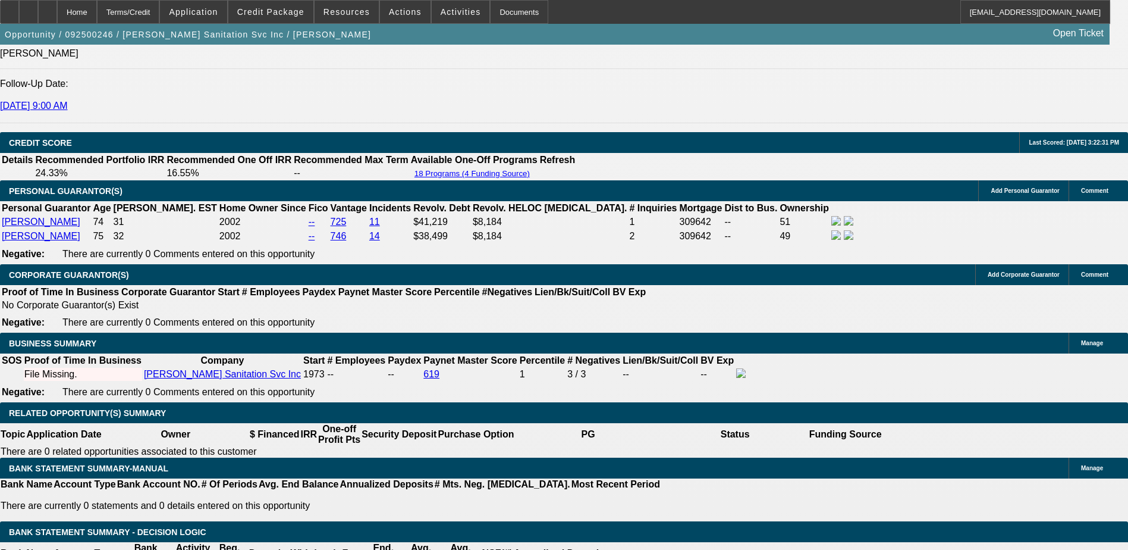
click at [57, 8] on div at bounding box center [47, 12] width 19 height 24
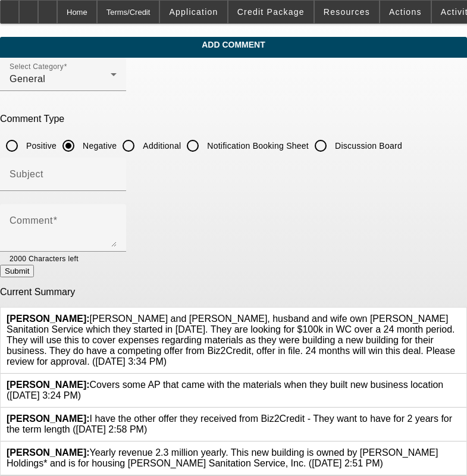
scroll to position [12, 0]
click at [460, 447] on icon at bounding box center [460, 447] width 0 height 0
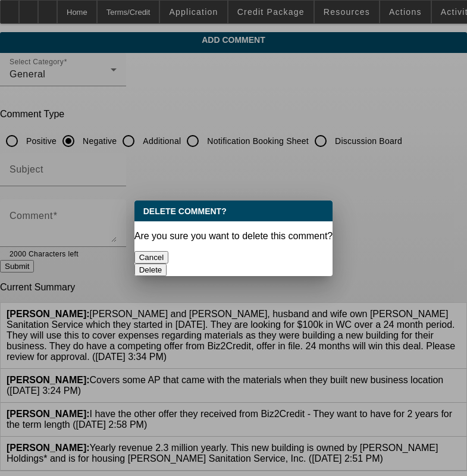
scroll to position [0, 0]
click at [167, 264] on button "Delete" at bounding box center [150, 270] width 33 height 12
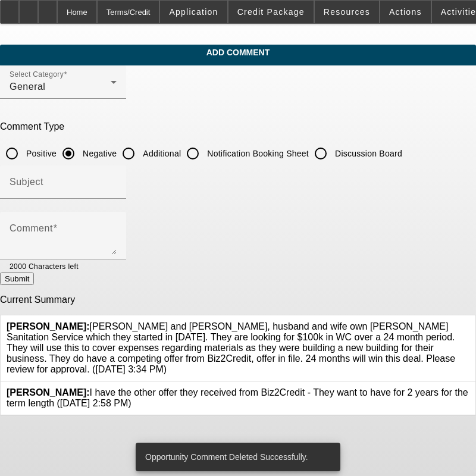
click at [34, 281] on button "Submit" at bounding box center [17, 278] width 34 height 12
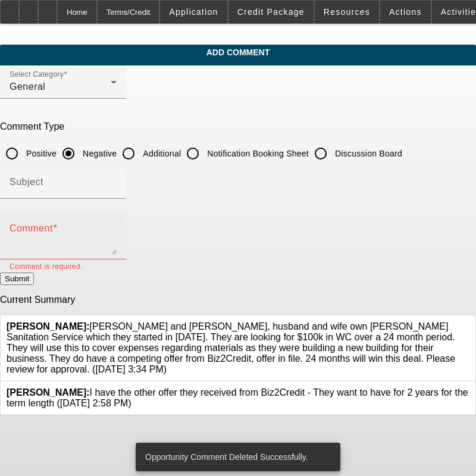
click at [117, 236] on textarea "Comment" at bounding box center [63, 240] width 107 height 29
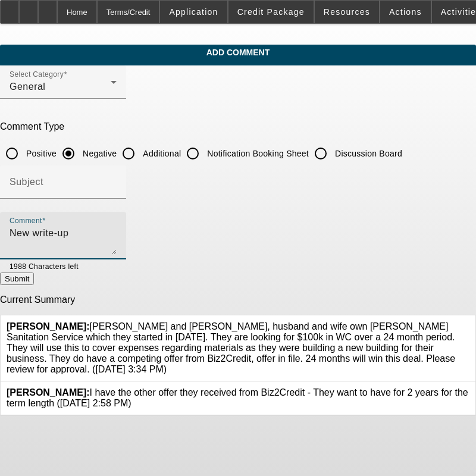
type textarea "New write-up"
click at [140, 152] on input "Additional" at bounding box center [129, 154] width 24 height 24
radio input "true"
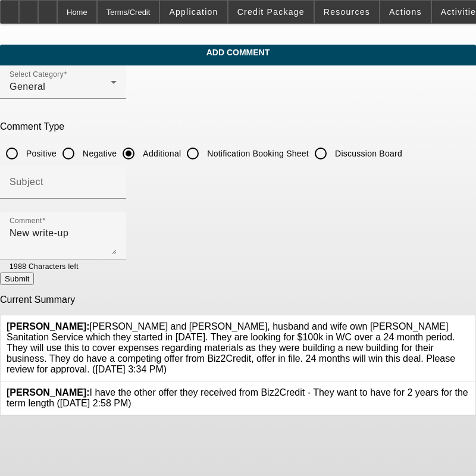
click at [34, 278] on button "Submit" at bounding box center [17, 278] width 34 height 12
radio input "true"
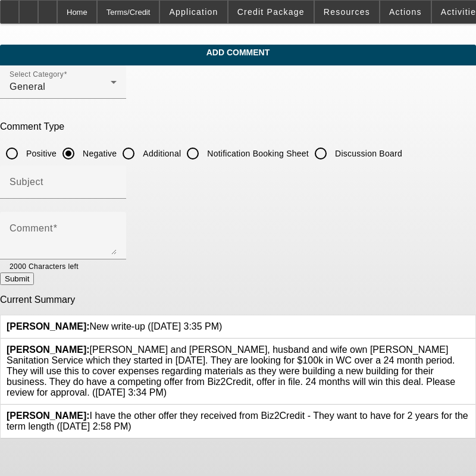
click at [34, 280] on button "Submit" at bounding box center [17, 278] width 34 height 12
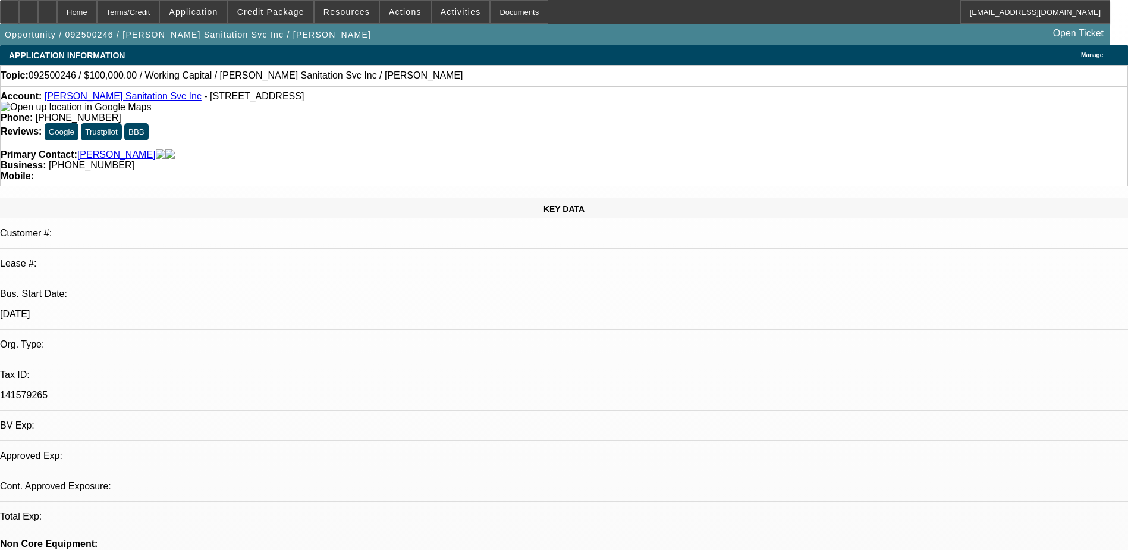
select select "0"
select select "2"
select select "0.1"
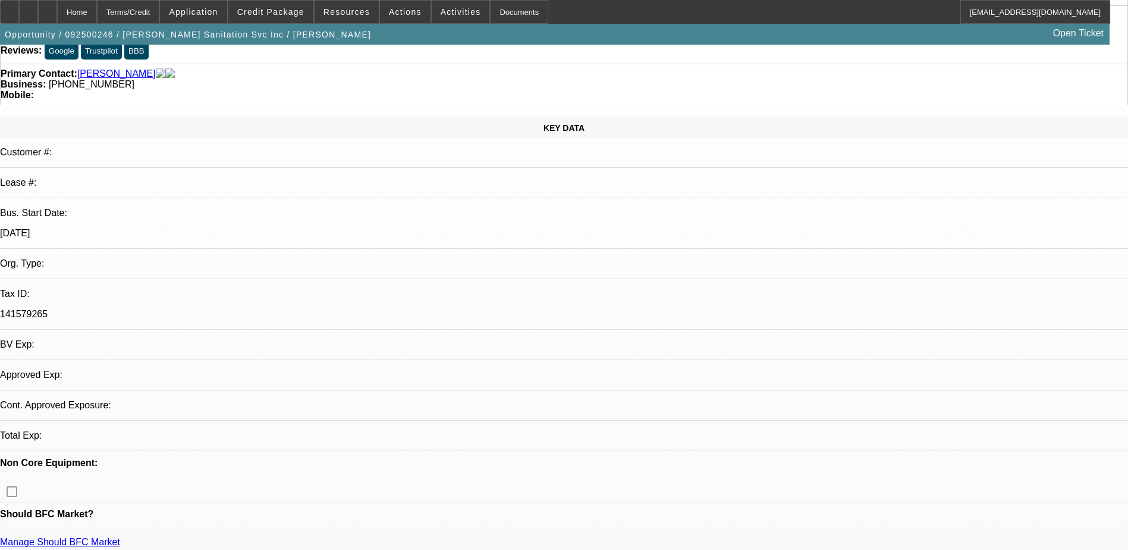
select select "1"
select select "2"
select select "4"
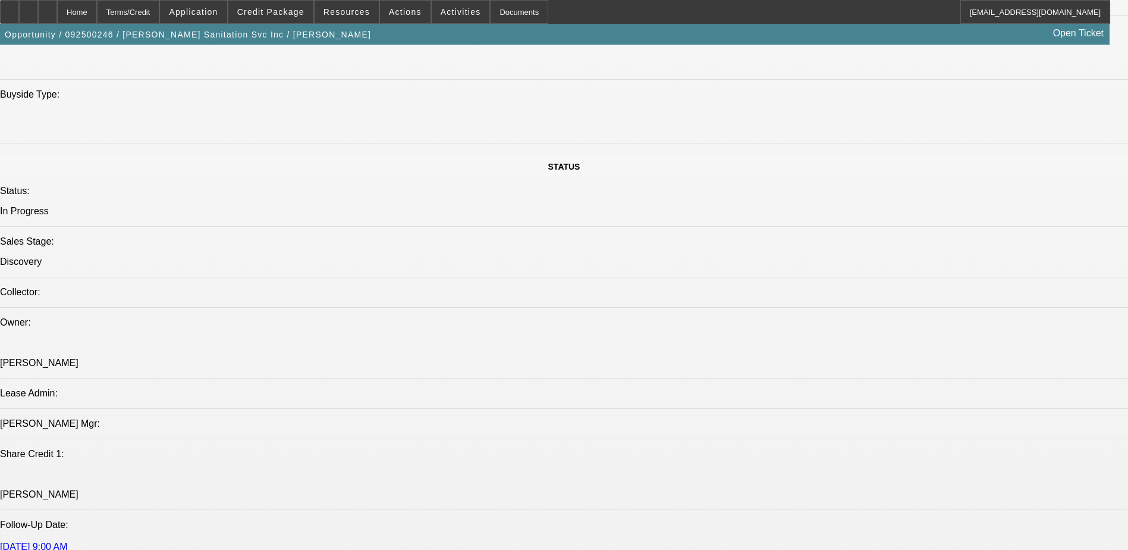
scroll to position [1368, 0]
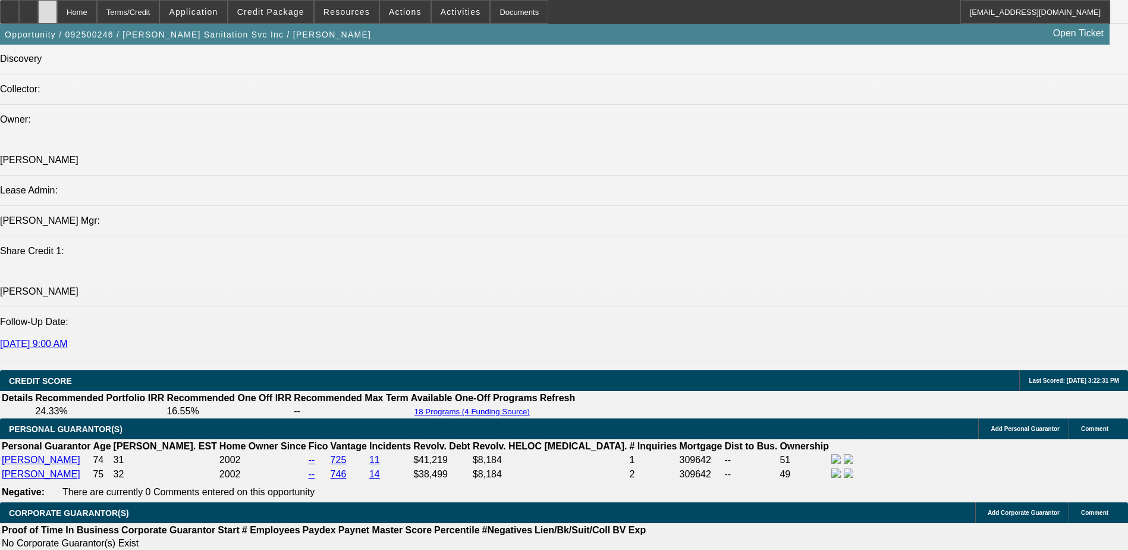
click at [48, 8] on icon at bounding box center [48, 8] width 0 height 0
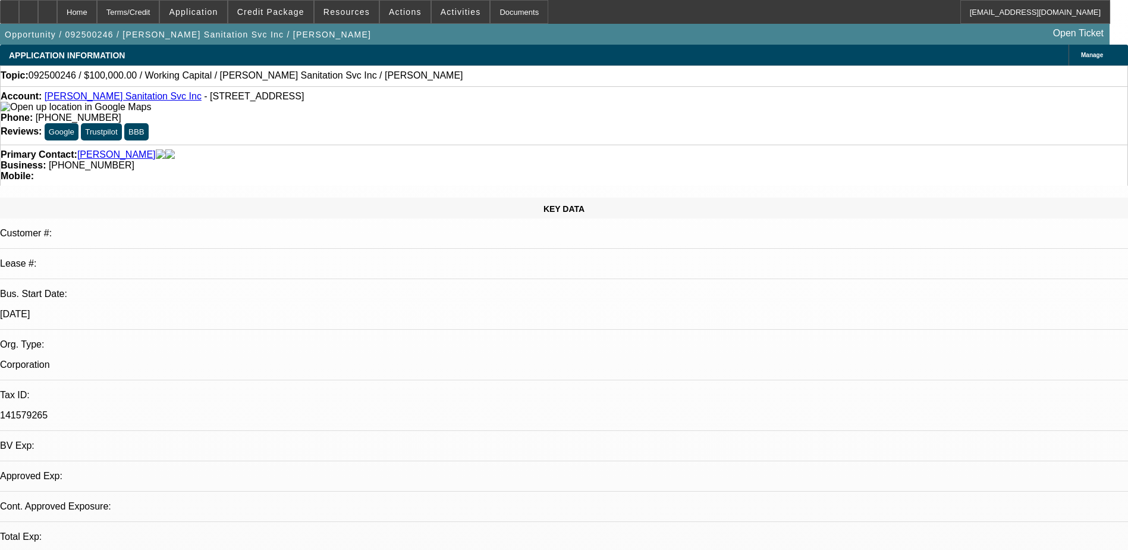
select select "0"
select select "1"
select select "2"
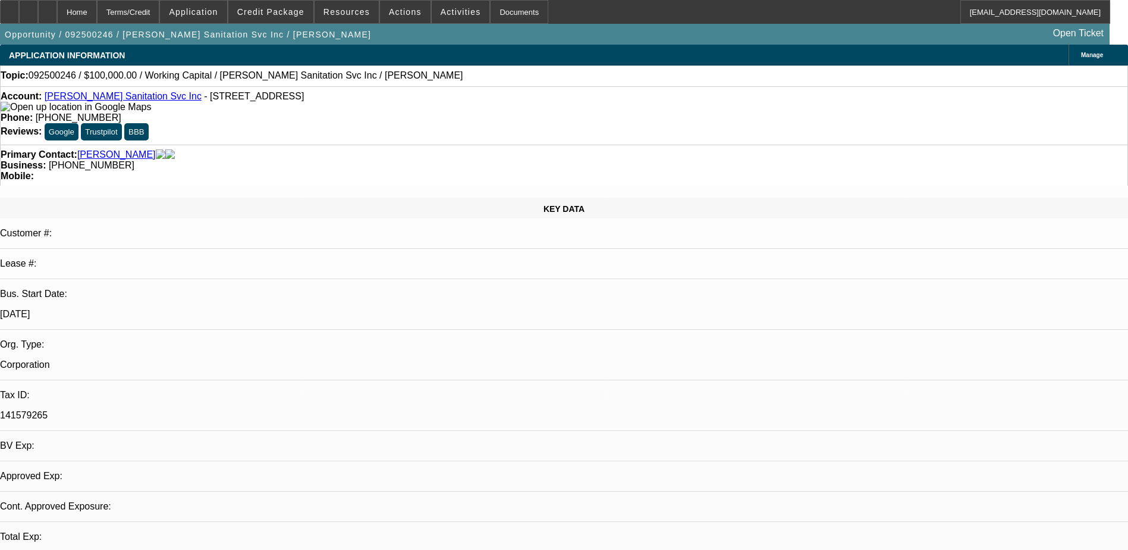
select select "6"
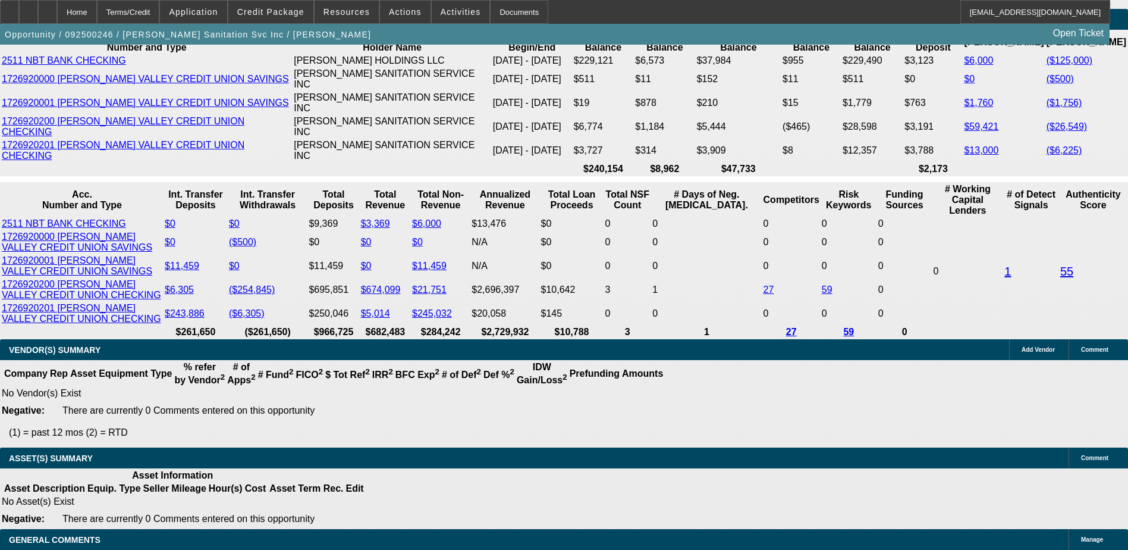
scroll to position [2379, 0]
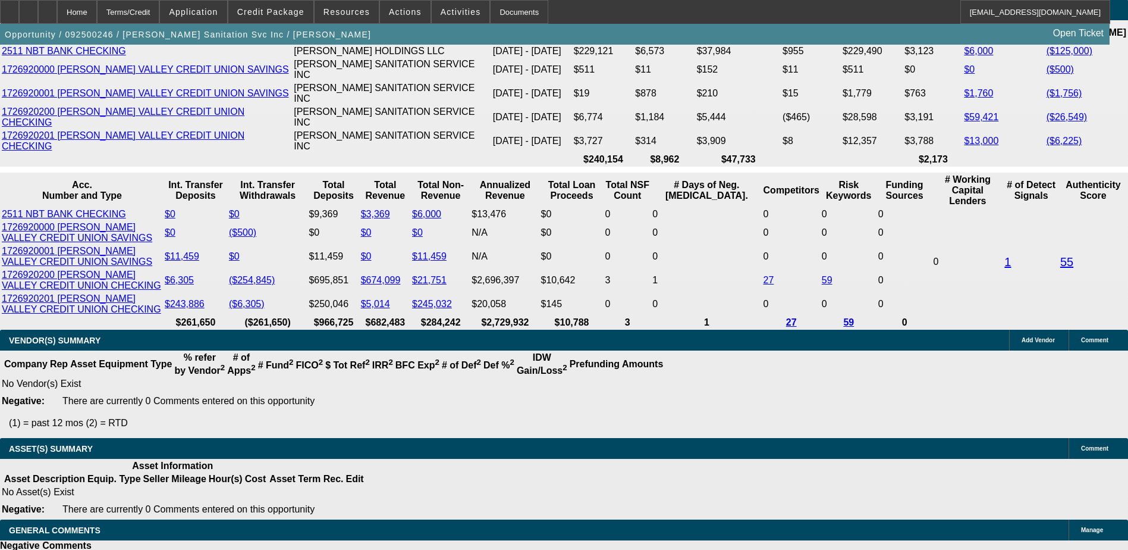
scroll to position [2201, 0]
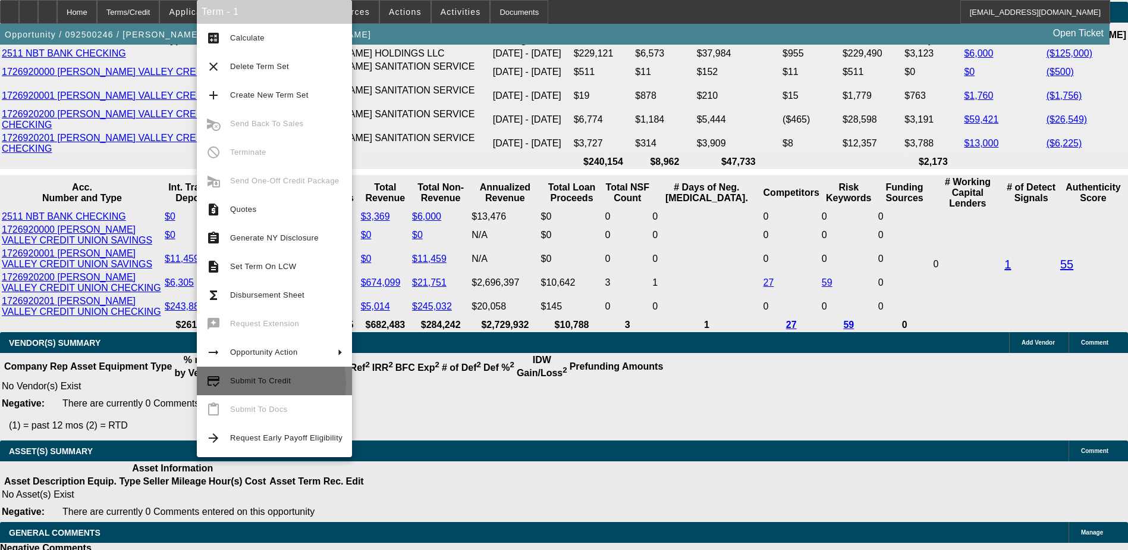
click at [267, 382] on span "Submit To Credit" at bounding box center [260, 380] width 61 height 9
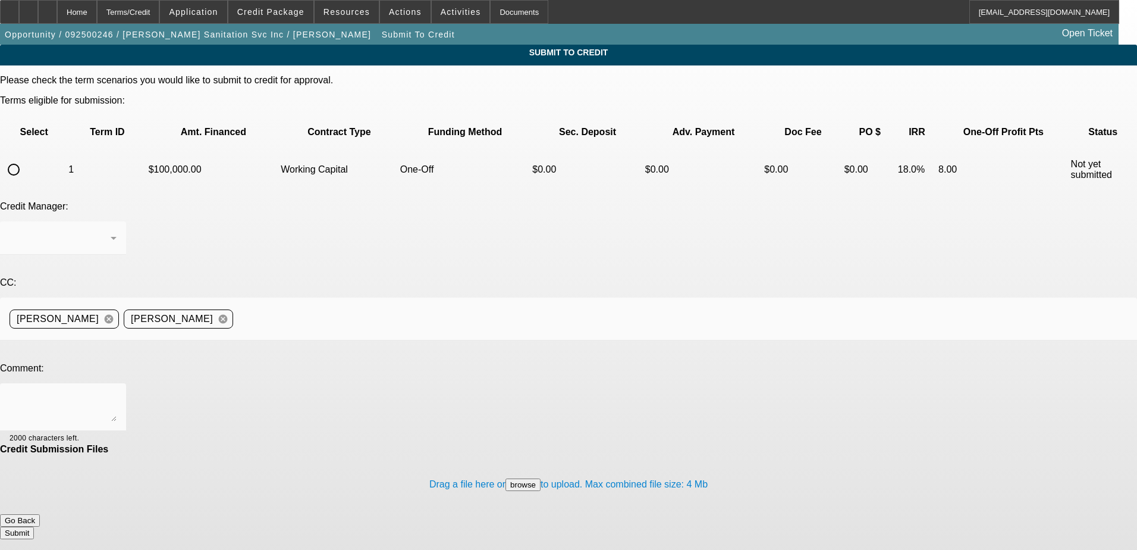
click at [26, 158] on input "radio" at bounding box center [14, 170] width 24 height 24
radio input "true"
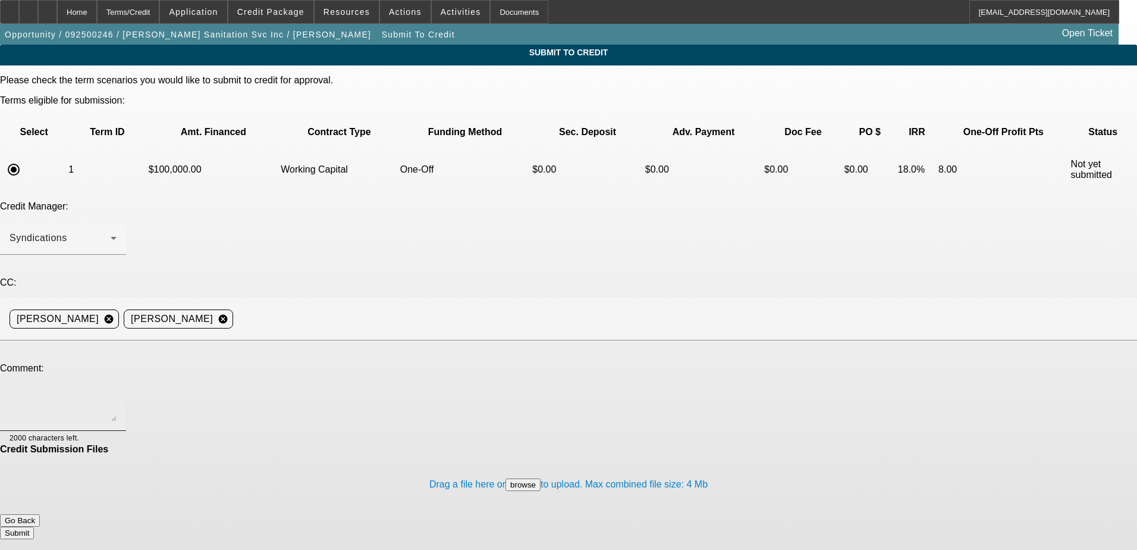
click at [117, 393] on textarea at bounding box center [63, 407] width 107 height 29
click at [117, 393] on textarea "Please submit to channel. write-up is in additional comments. Please make note …" at bounding box center [63, 407] width 107 height 29
click at [117, 393] on textarea "Please submit to channel. Write-up is in additional comments. Please make note …" at bounding box center [63, 407] width 107 height 29
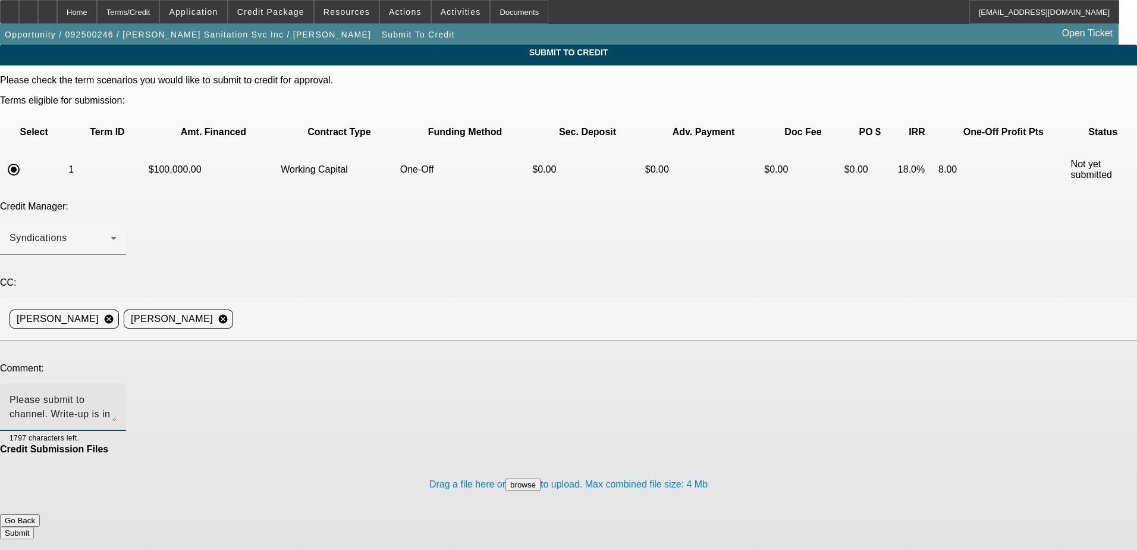
type textarea "Please submit to channel. Write-up is in additional comments. Please make note …"
click at [34, 526] on button "Submit" at bounding box center [17, 532] width 34 height 12
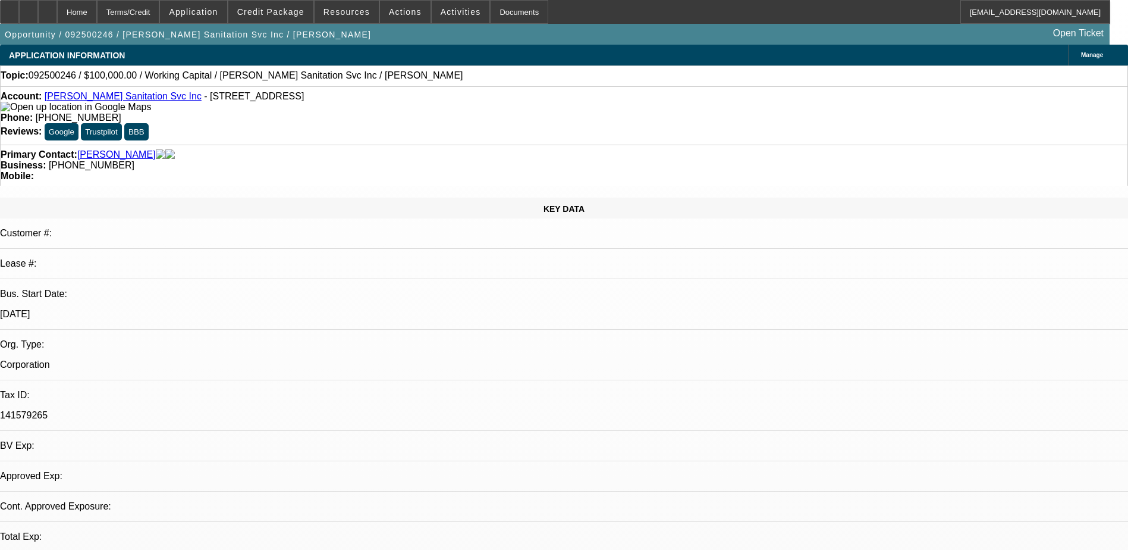
select select "0"
select select "2"
select select "0"
select select "6"
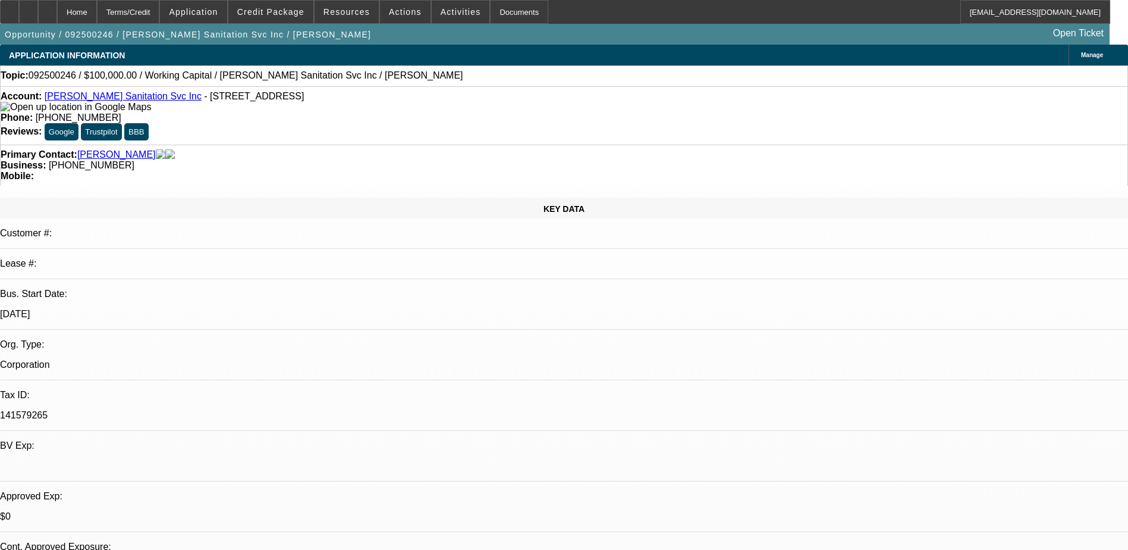
click at [115, 98] on link "Herring Sanitation Svc Inc" at bounding box center [123, 96] width 157 height 10
click at [296, 15] on span "Credit Package" at bounding box center [270, 12] width 67 height 10
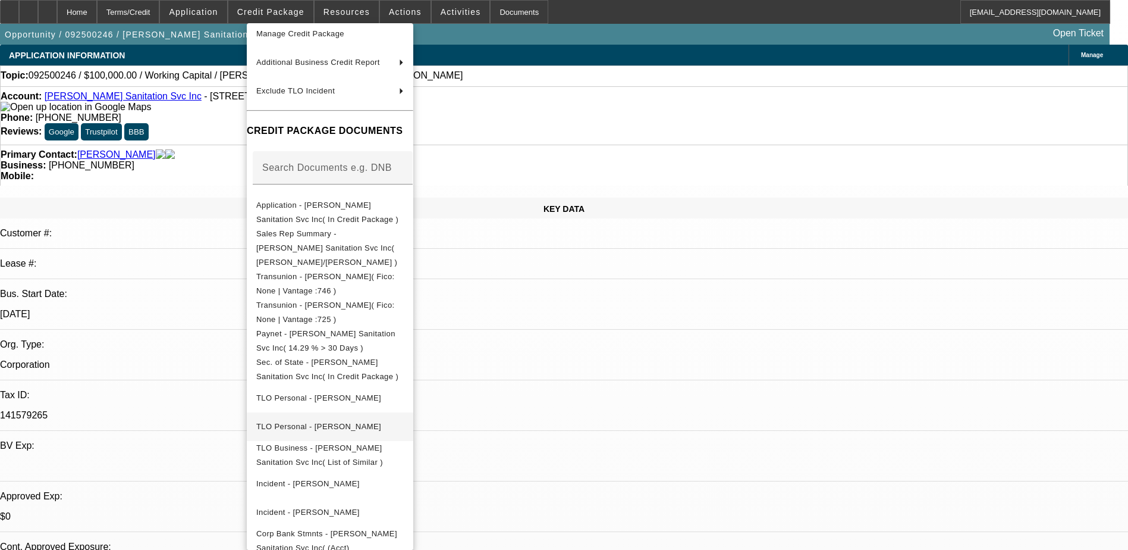
scroll to position [114, 0]
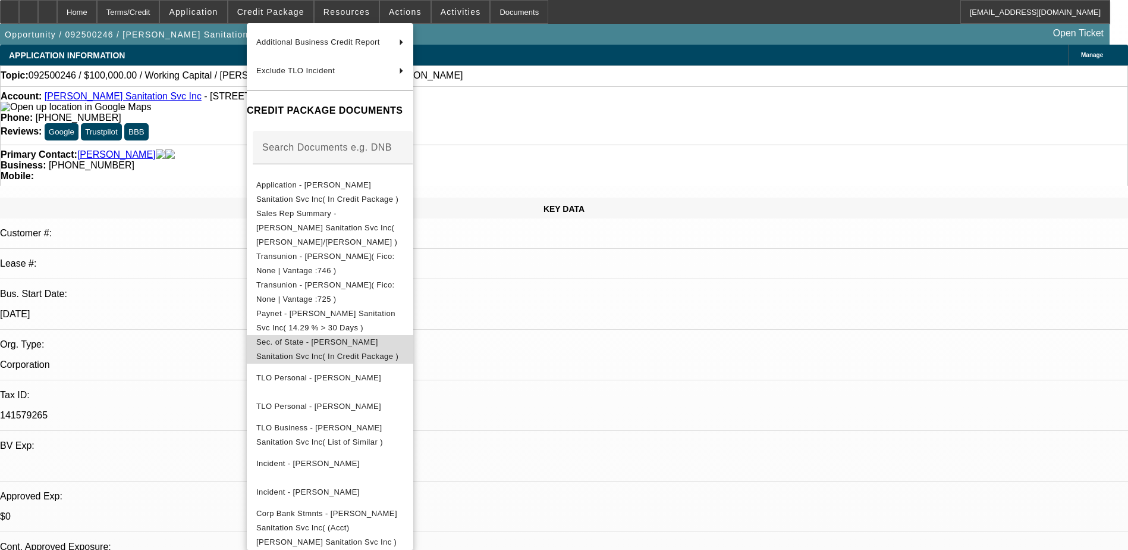
click at [333, 335] on span "Sec. of State - Herring Sanitation Svc Inc( In Credit Package )" at bounding box center [330, 349] width 148 height 29
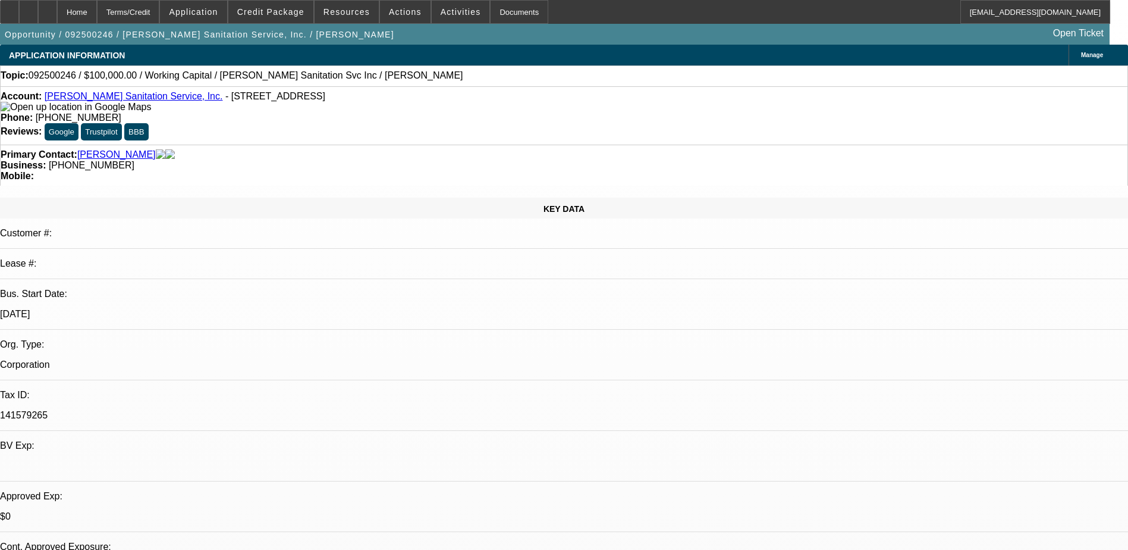
select select "0"
select select "1"
select select "2"
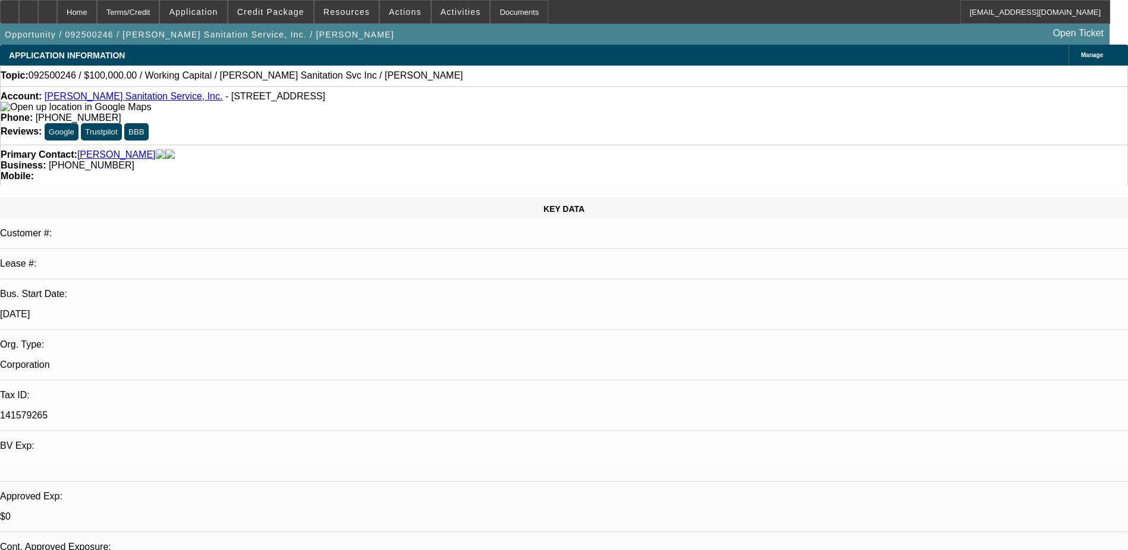
select select "6"
click at [48, 8] on icon at bounding box center [48, 8] width 0 height 0
select select "0"
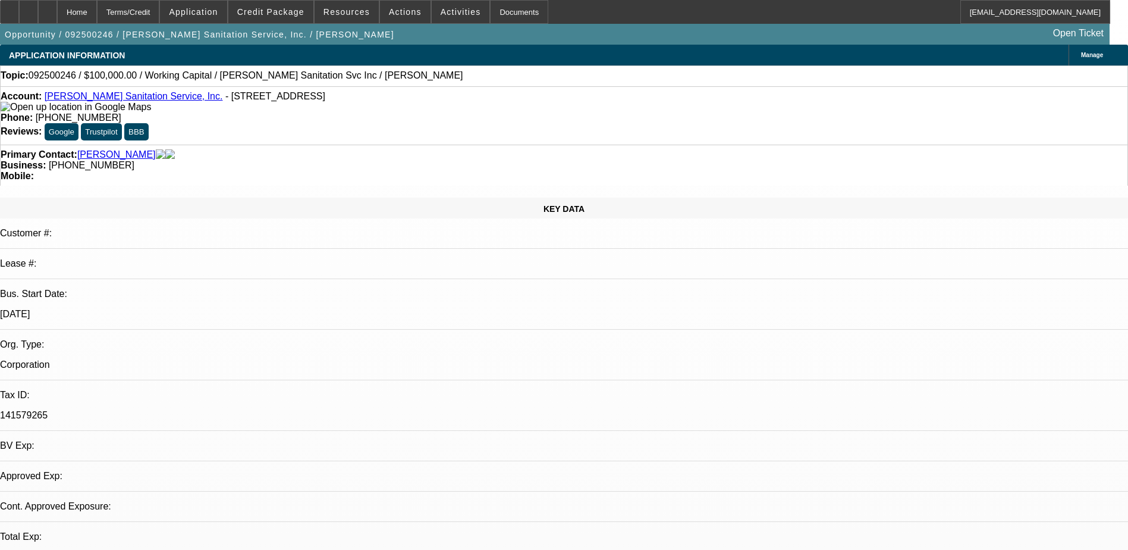
select select "1"
select select "2"
select select "6"
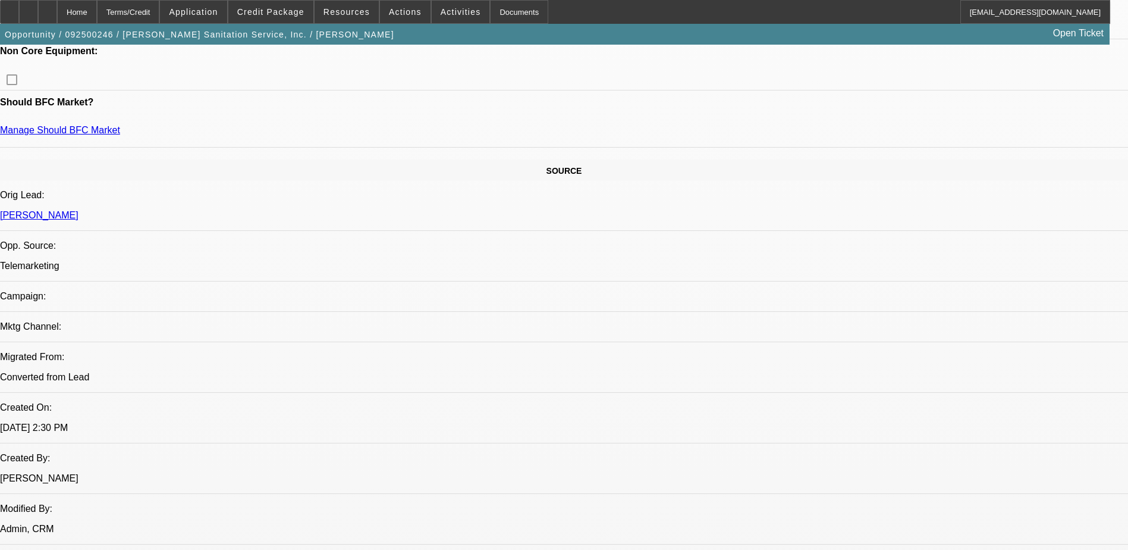
scroll to position [892, 0]
